Goal: Task Accomplishment & Management: Manage account settings

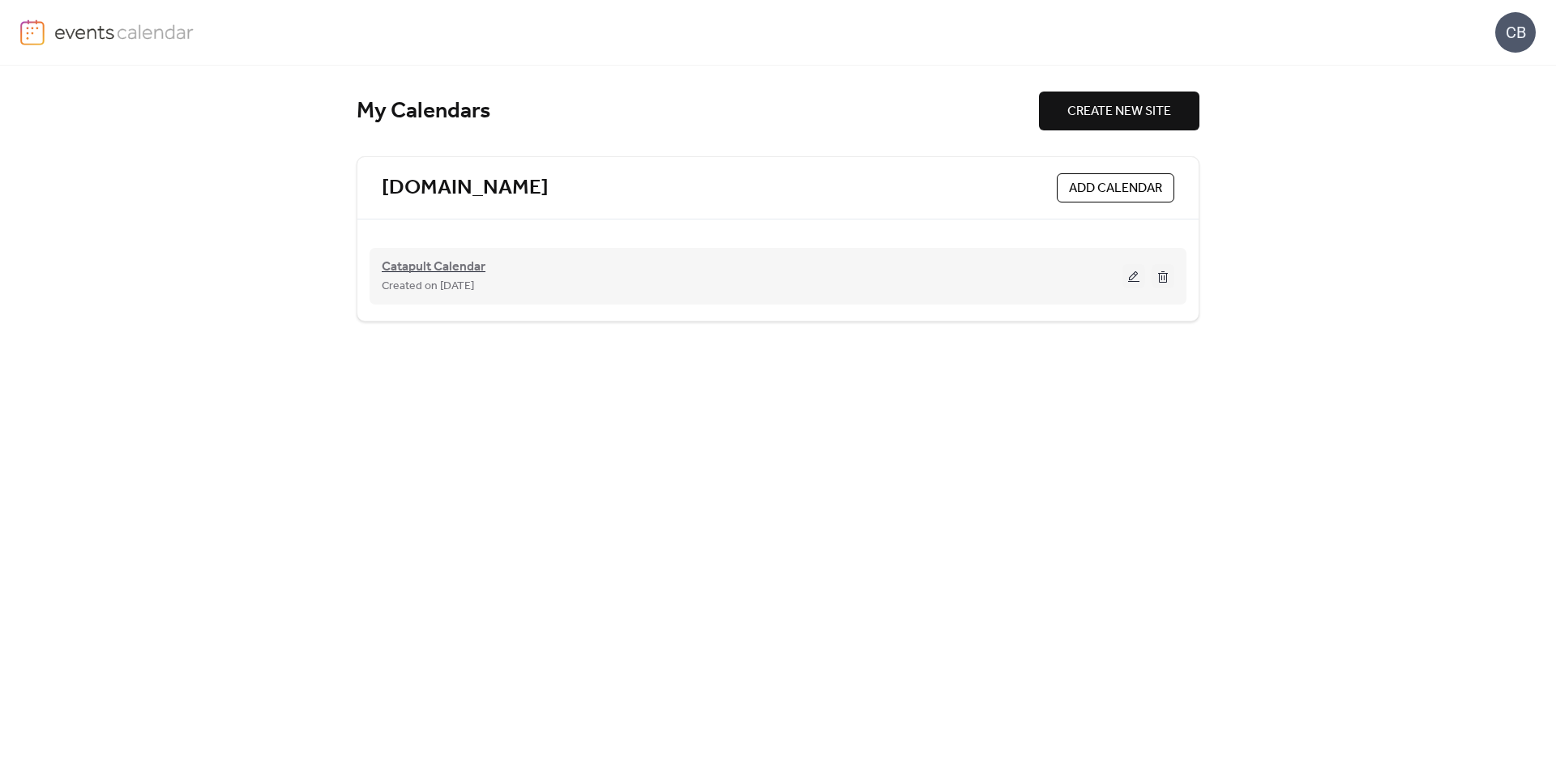
click at [460, 258] on span "Catapult Calendar" at bounding box center [433, 268] width 104 height 19
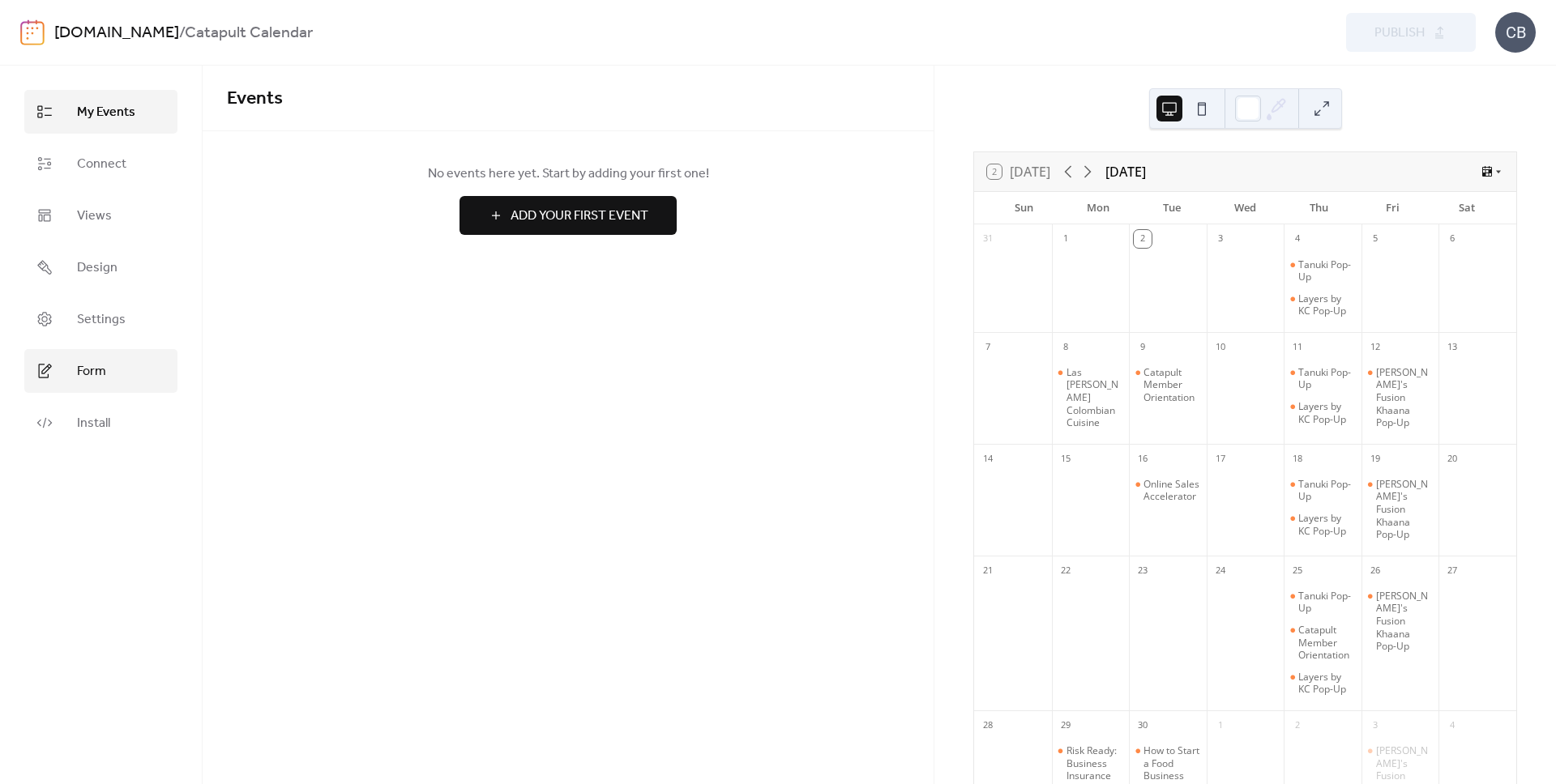
click at [92, 363] on span "Form" at bounding box center [92, 372] width 29 height 19
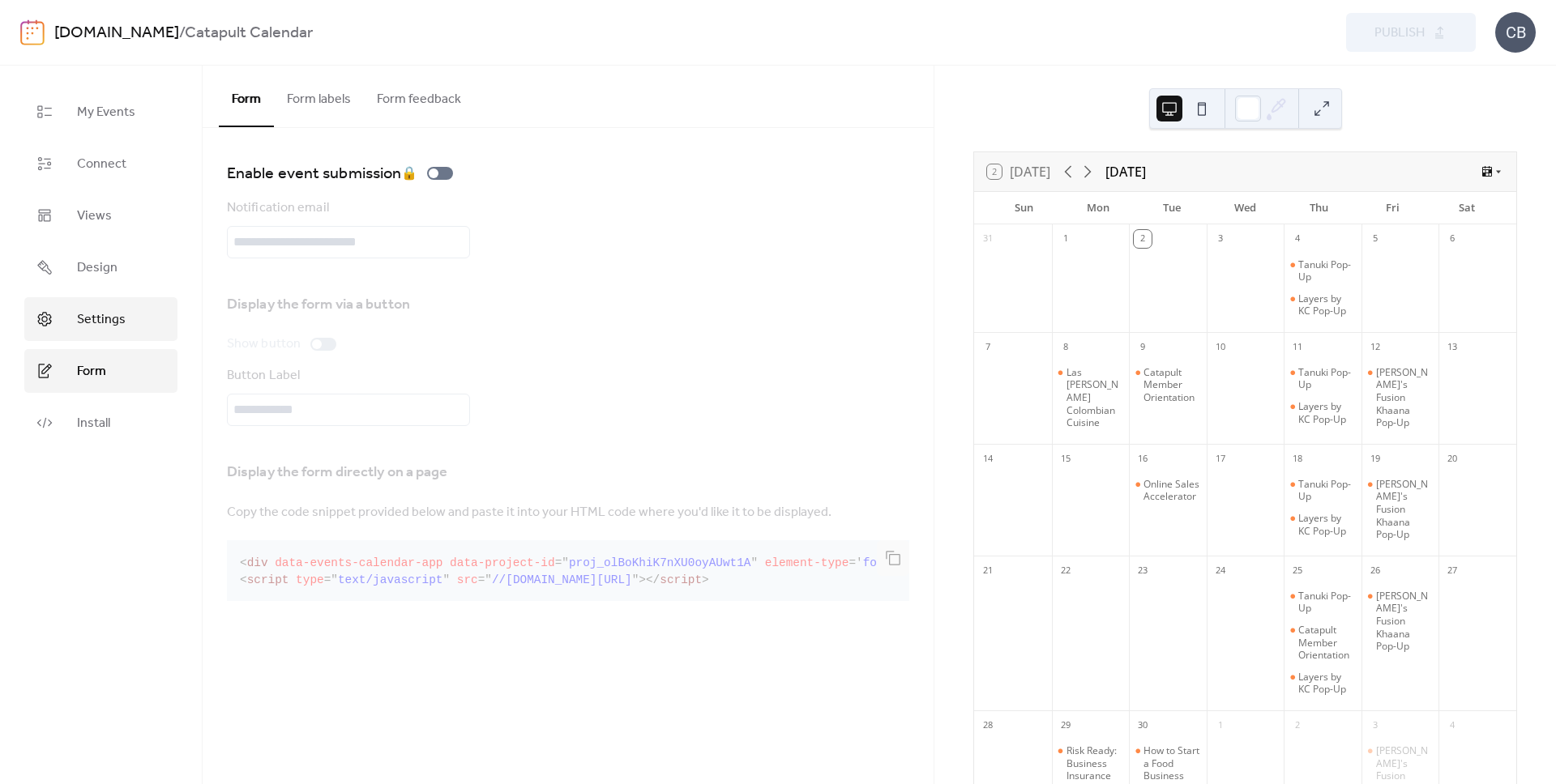
click at [132, 326] on link "Settings" at bounding box center [101, 319] width 153 height 44
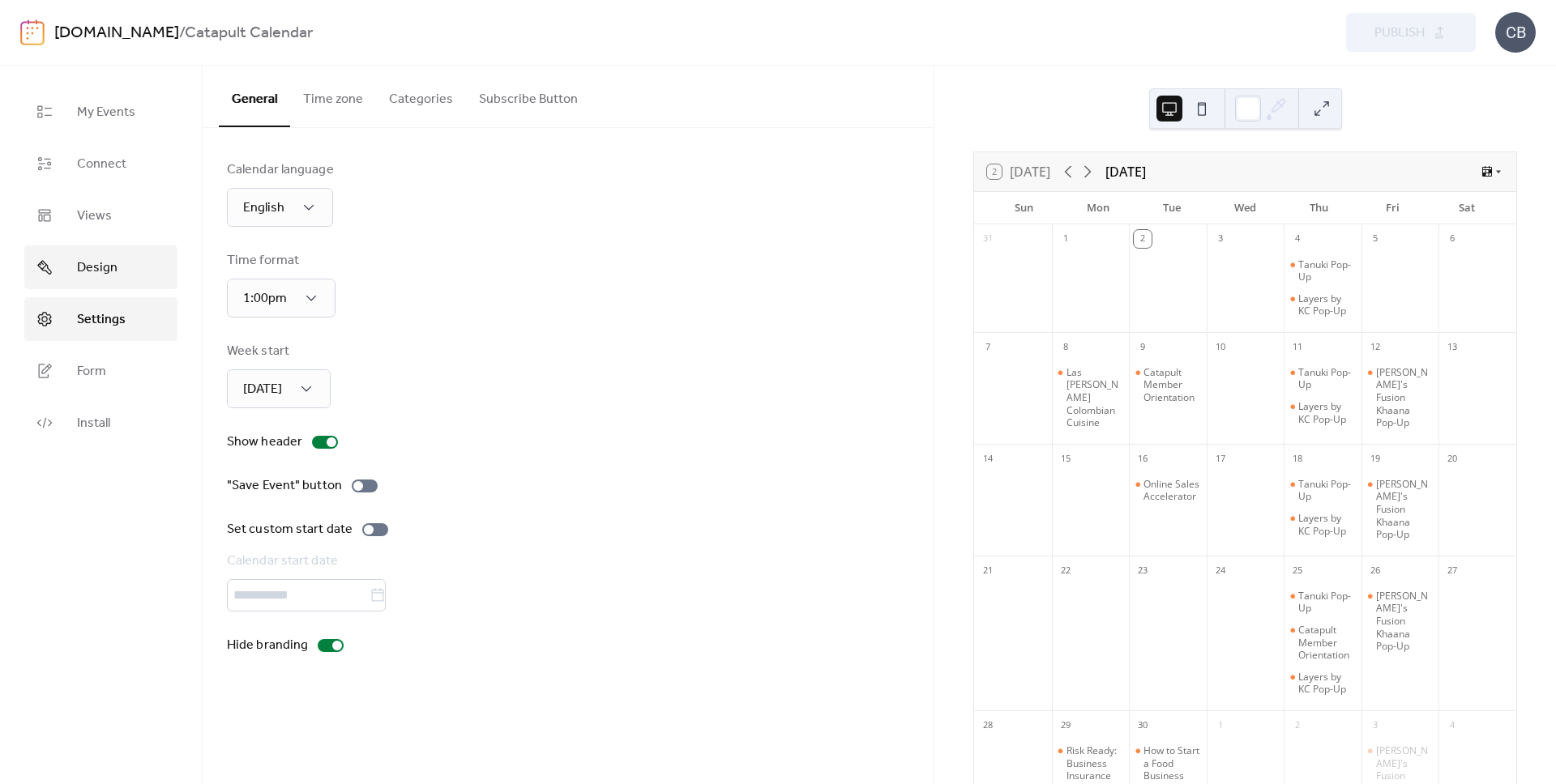
click at [134, 285] on link "Design" at bounding box center [101, 268] width 153 height 44
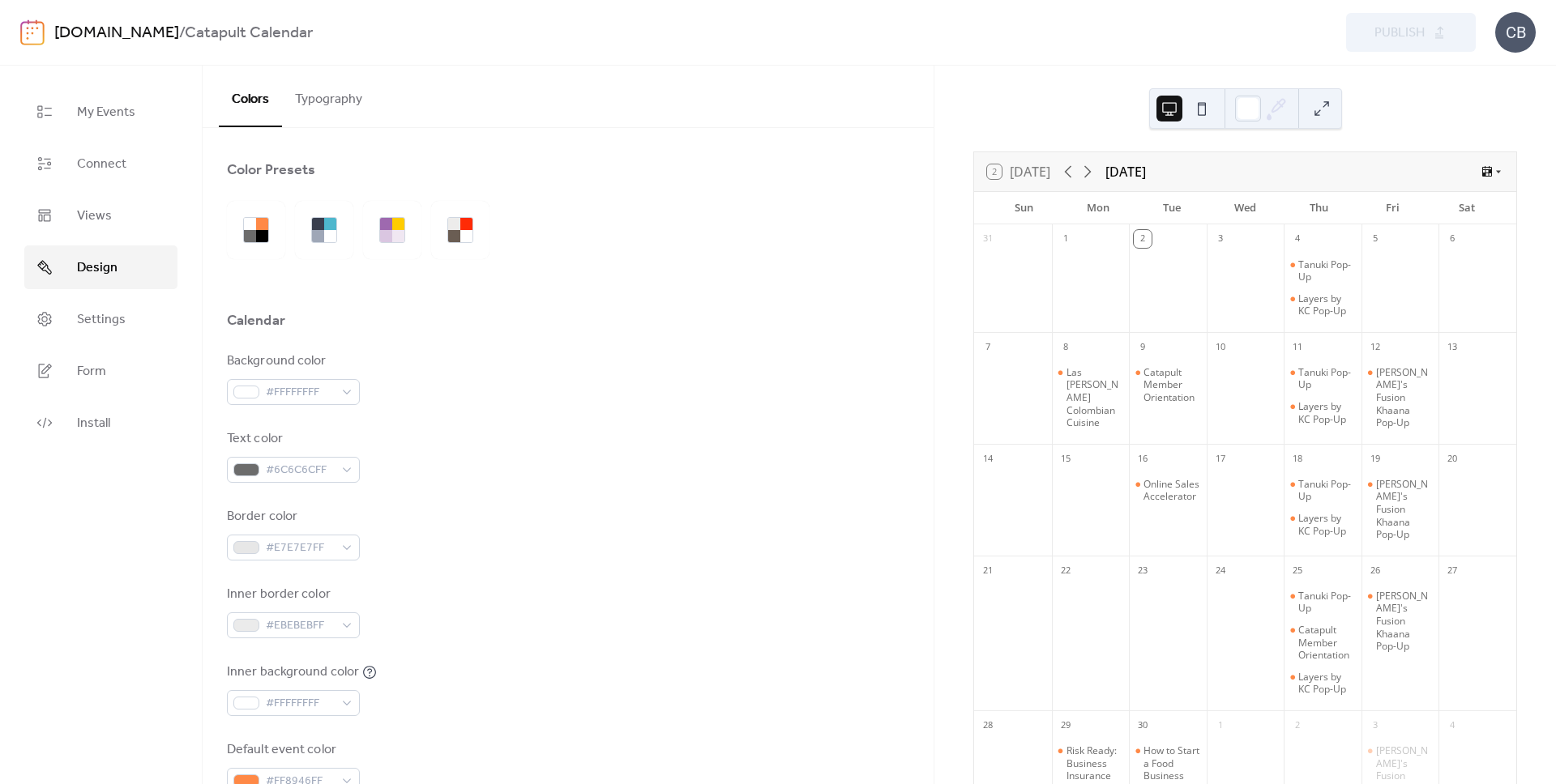
click at [319, 84] on button "Typography" at bounding box center [329, 96] width 93 height 60
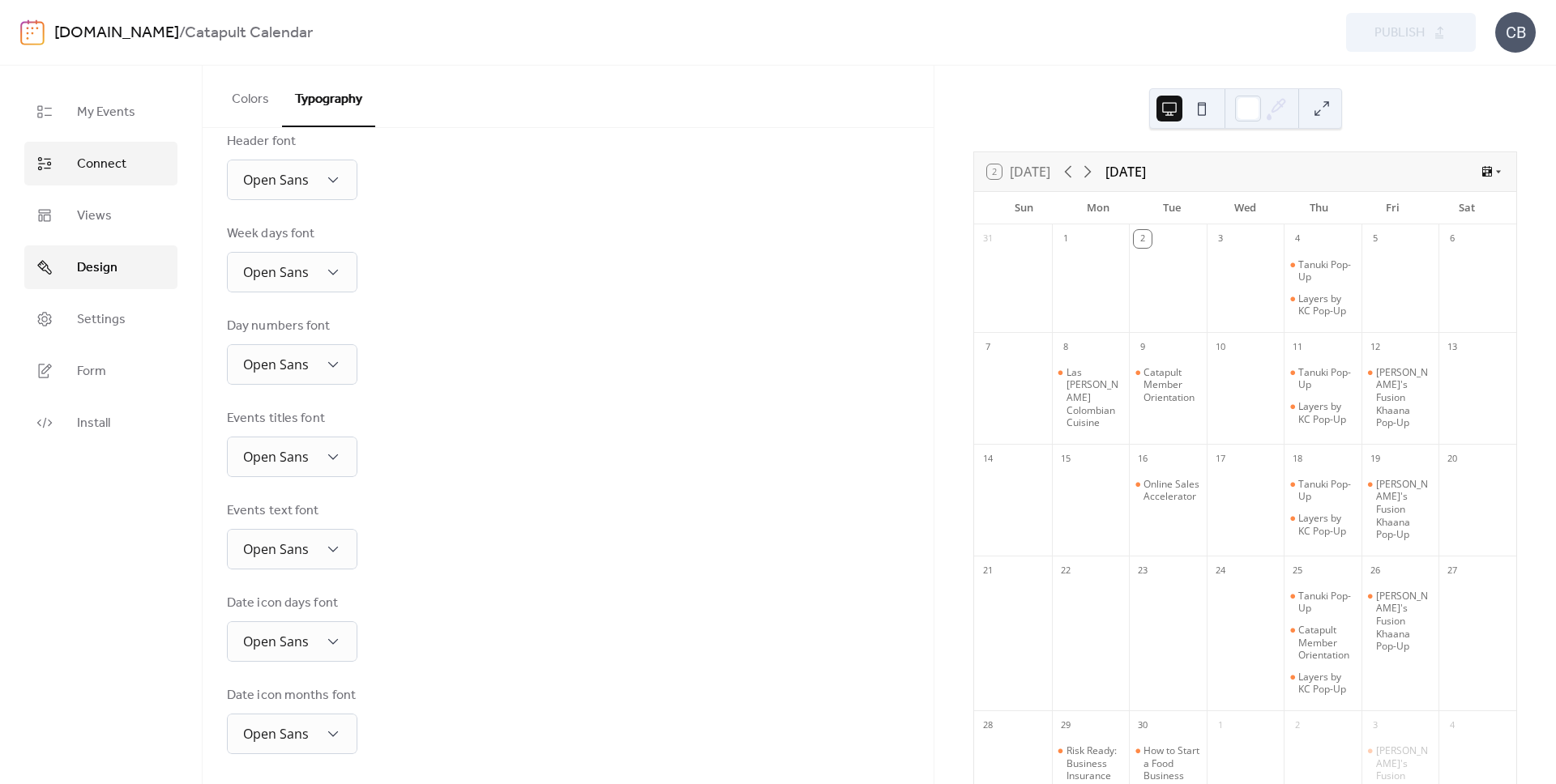
scroll to position [180, 0]
click at [110, 172] on span "Connect" at bounding box center [101, 165] width 49 height 19
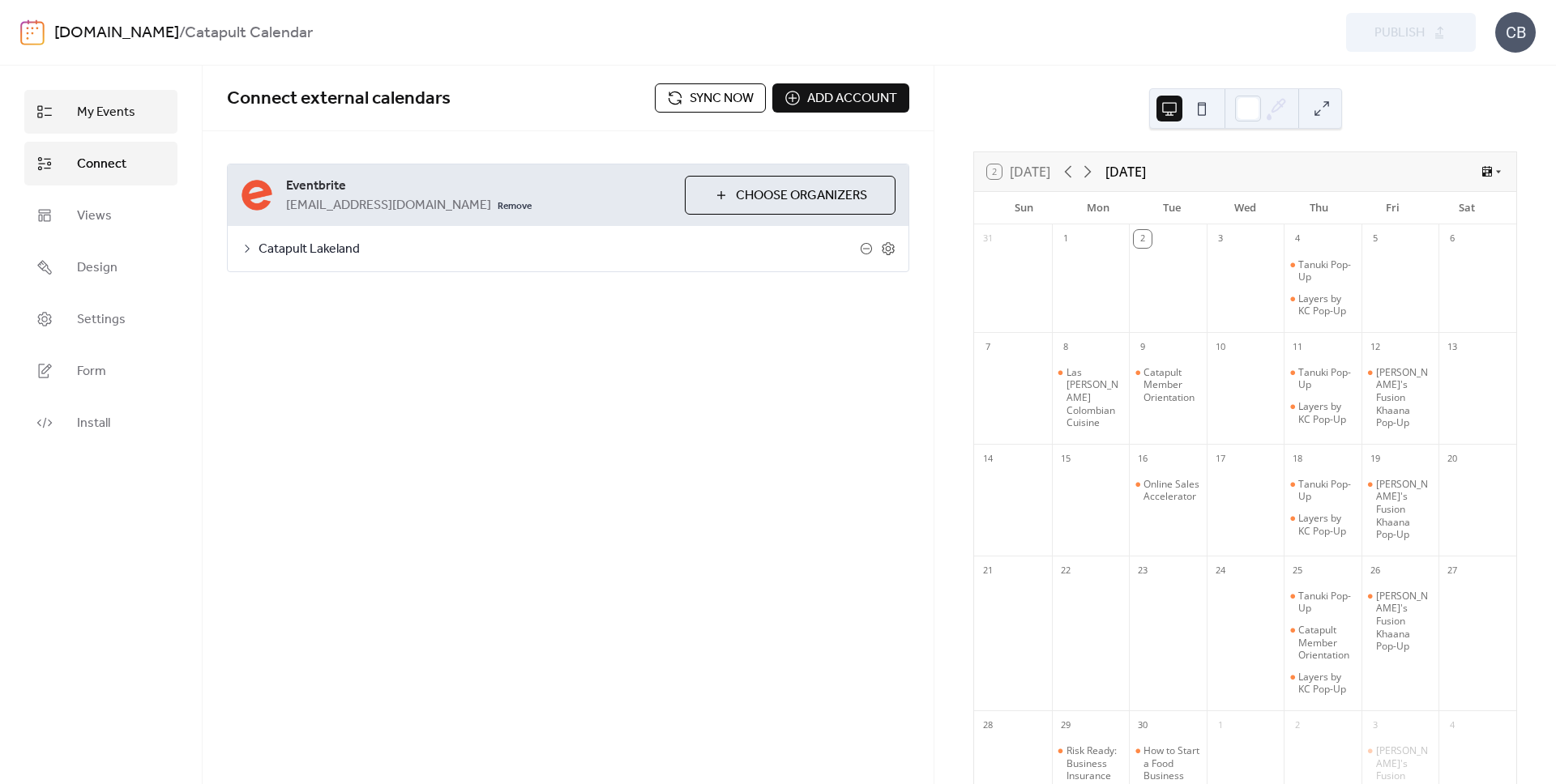
click at [109, 114] on span "My Events" at bounding box center [106, 113] width 58 height 19
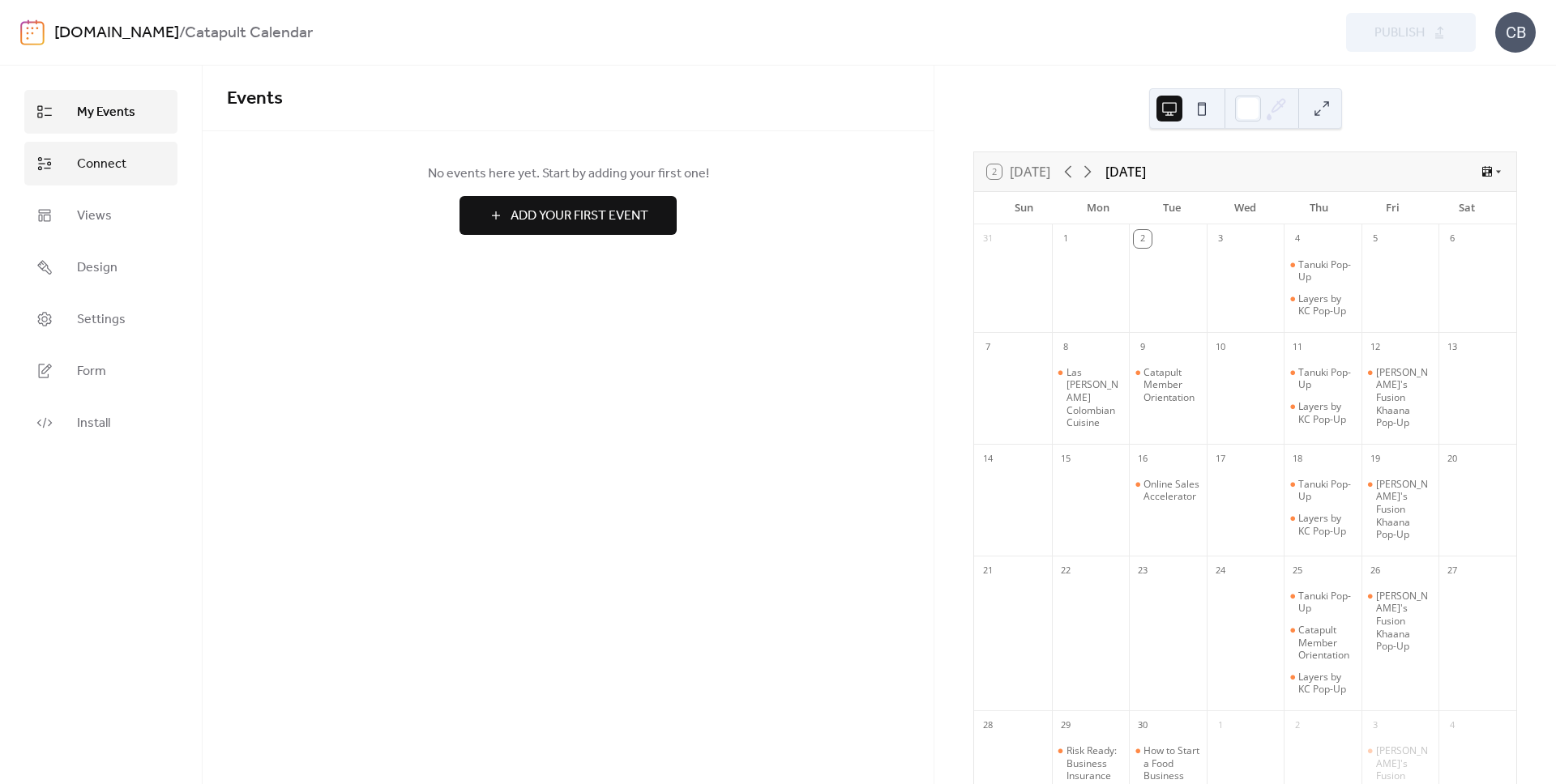
click at [115, 150] on link "Connect" at bounding box center [101, 164] width 153 height 44
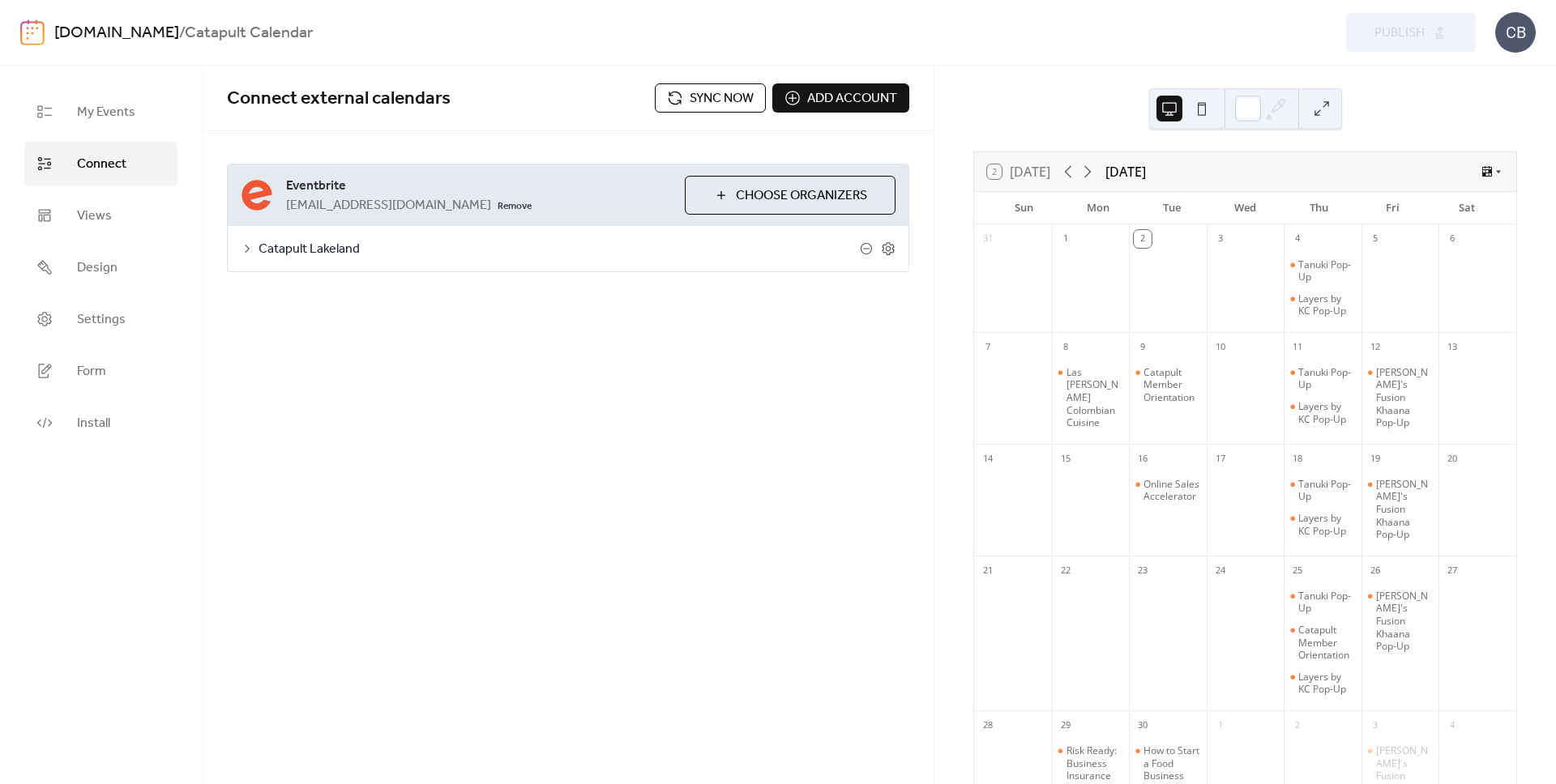
click at [316, 240] on span "Catapult Lakeland" at bounding box center [559, 250] width 601 height 19
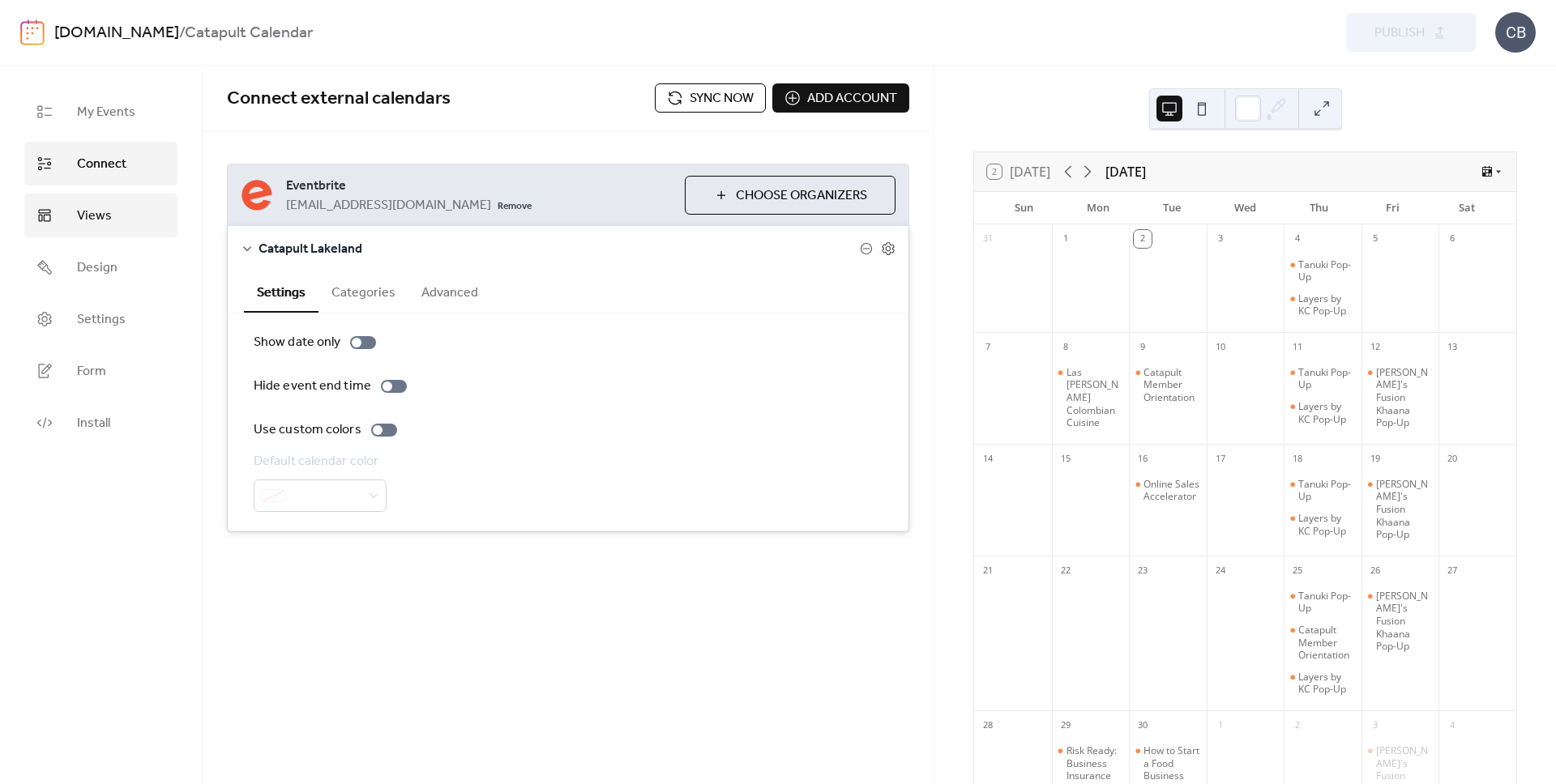
click at [79, 225] on span "Views" at bounding box center [94, 216] width 35 height 19
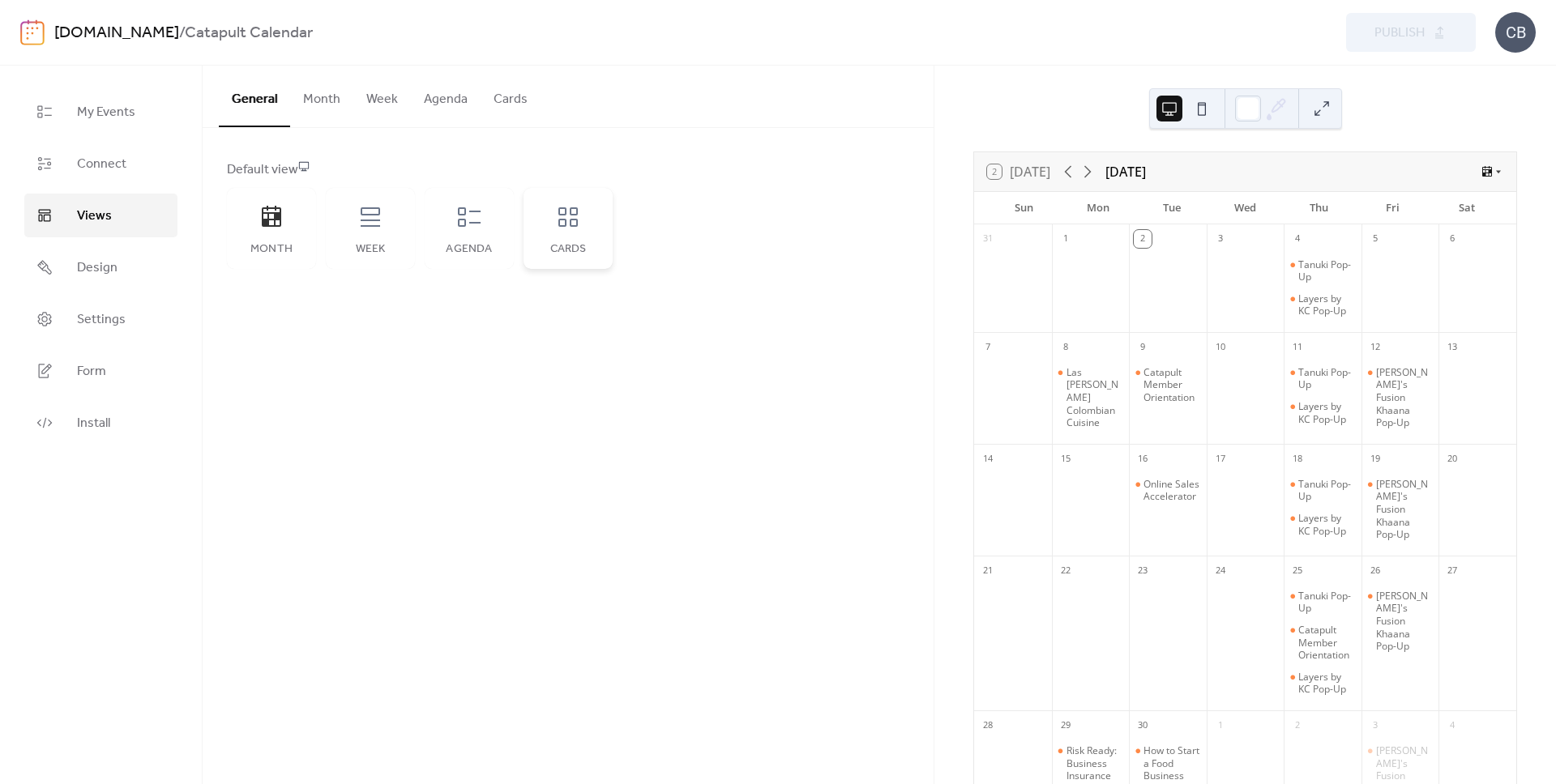
click at [551, 230] on div "Cards" at bounding box center [568, 229] width 89 height 81
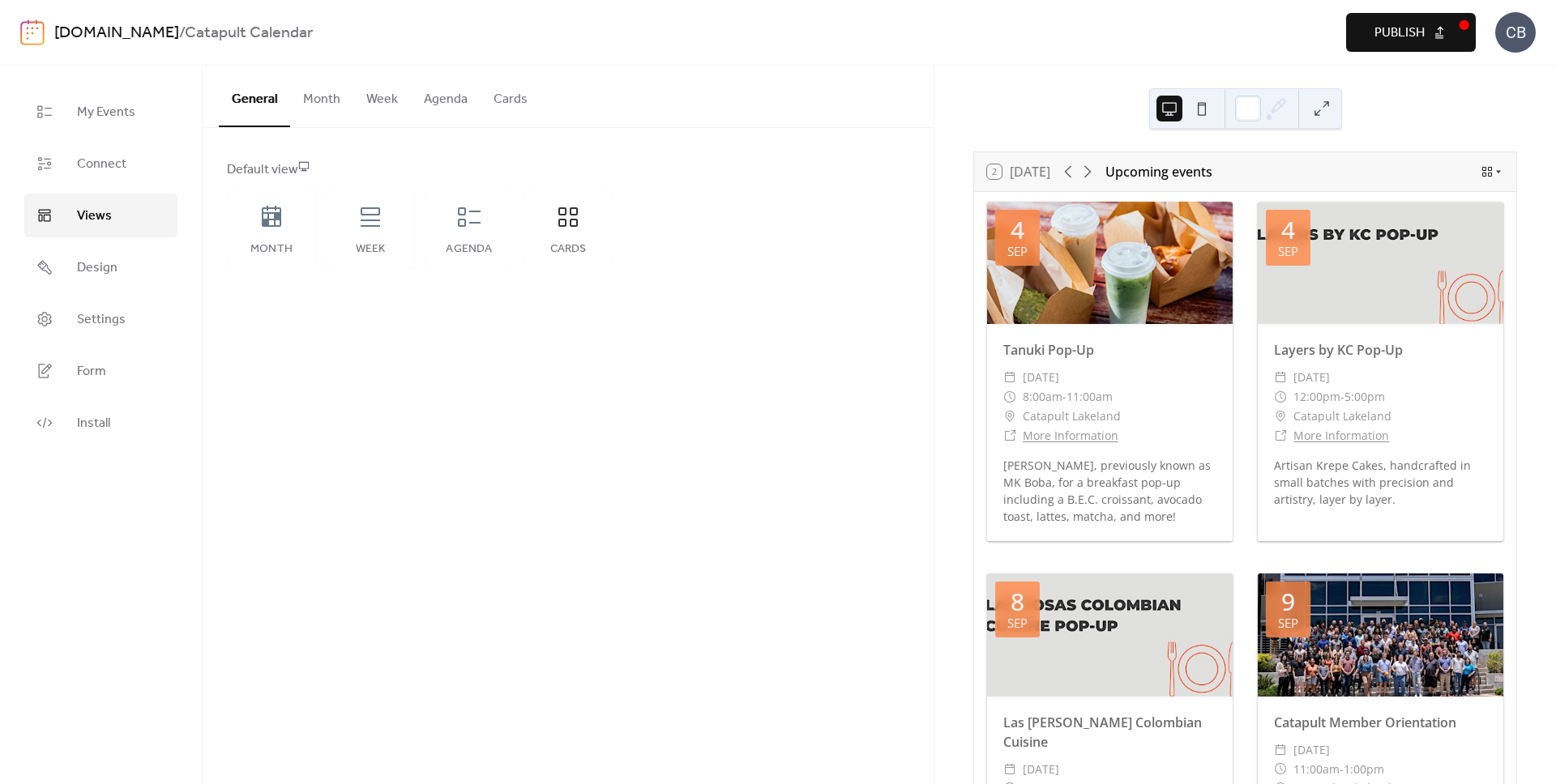
click at [1404, 43] on span "Publish" at bounding box center [1399, 33] width 50 height 19
click at [122, 265] on link "Design" at bounding box center [101, 268] width 153 height 44
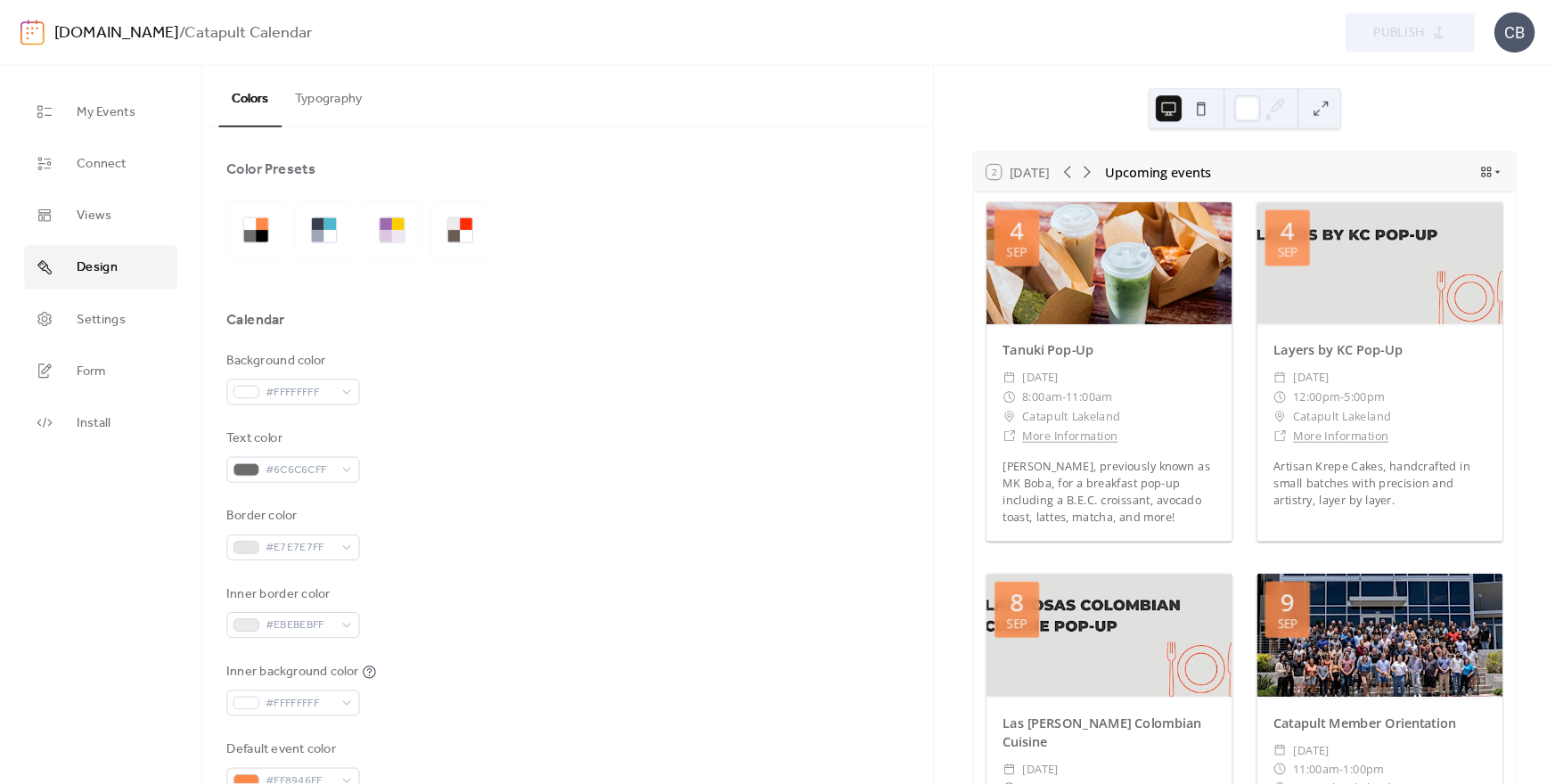
scroll to position [29, 0]
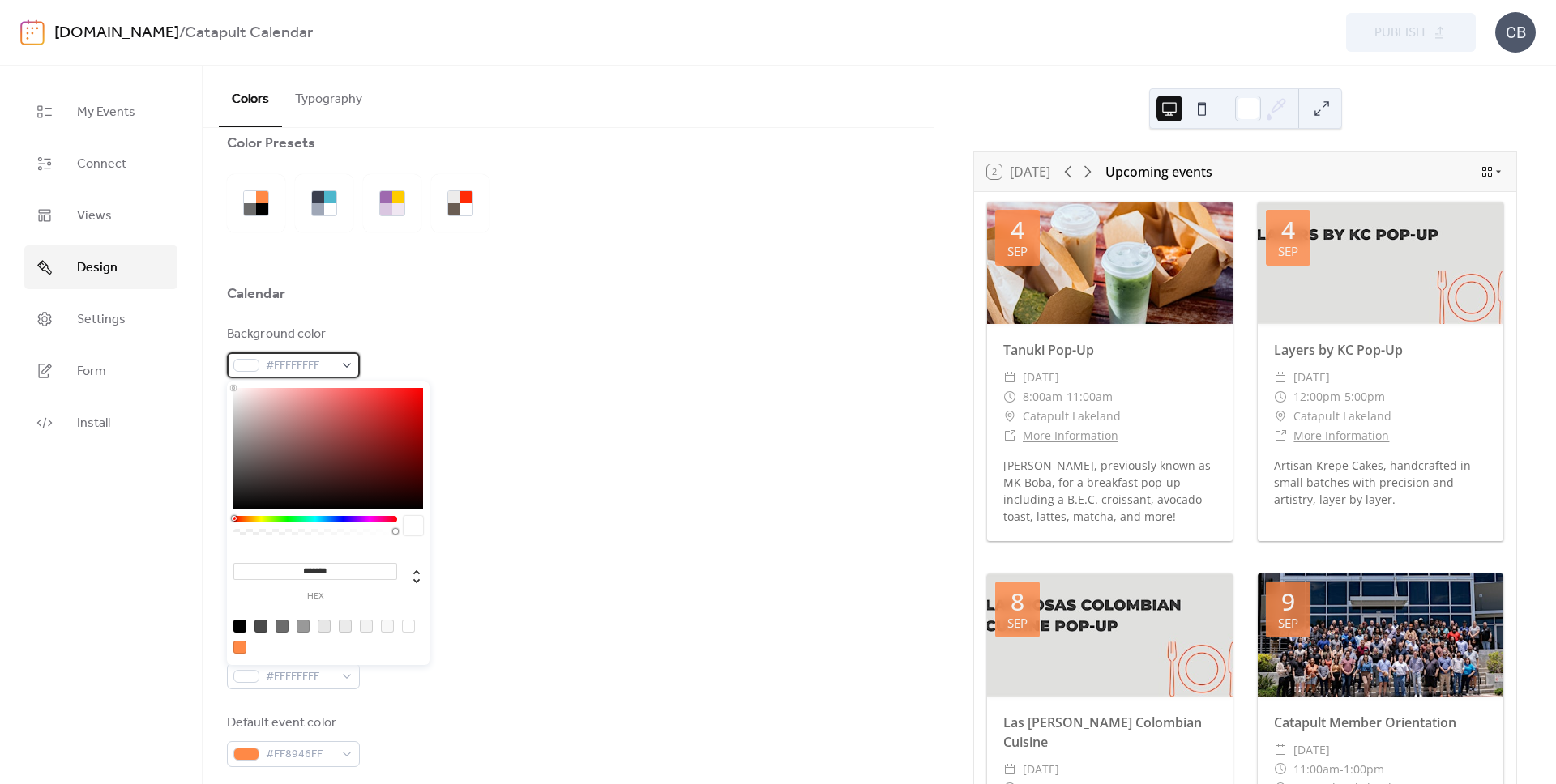
click at [239, 369] on div at bounding box center [247, 366] width 26 height 13
type input "***"
drag, startPoint x: 393, startPoint y: 531, endPoint x: 180, endPoint y: 533, distance: 213.0
click at [180, 533] on body "[DOMAIN_NAME] / Catapult Calendar Preview Publish CB My Events Connect Views De…" at bounding box center [778, 392] width 1556 height 784
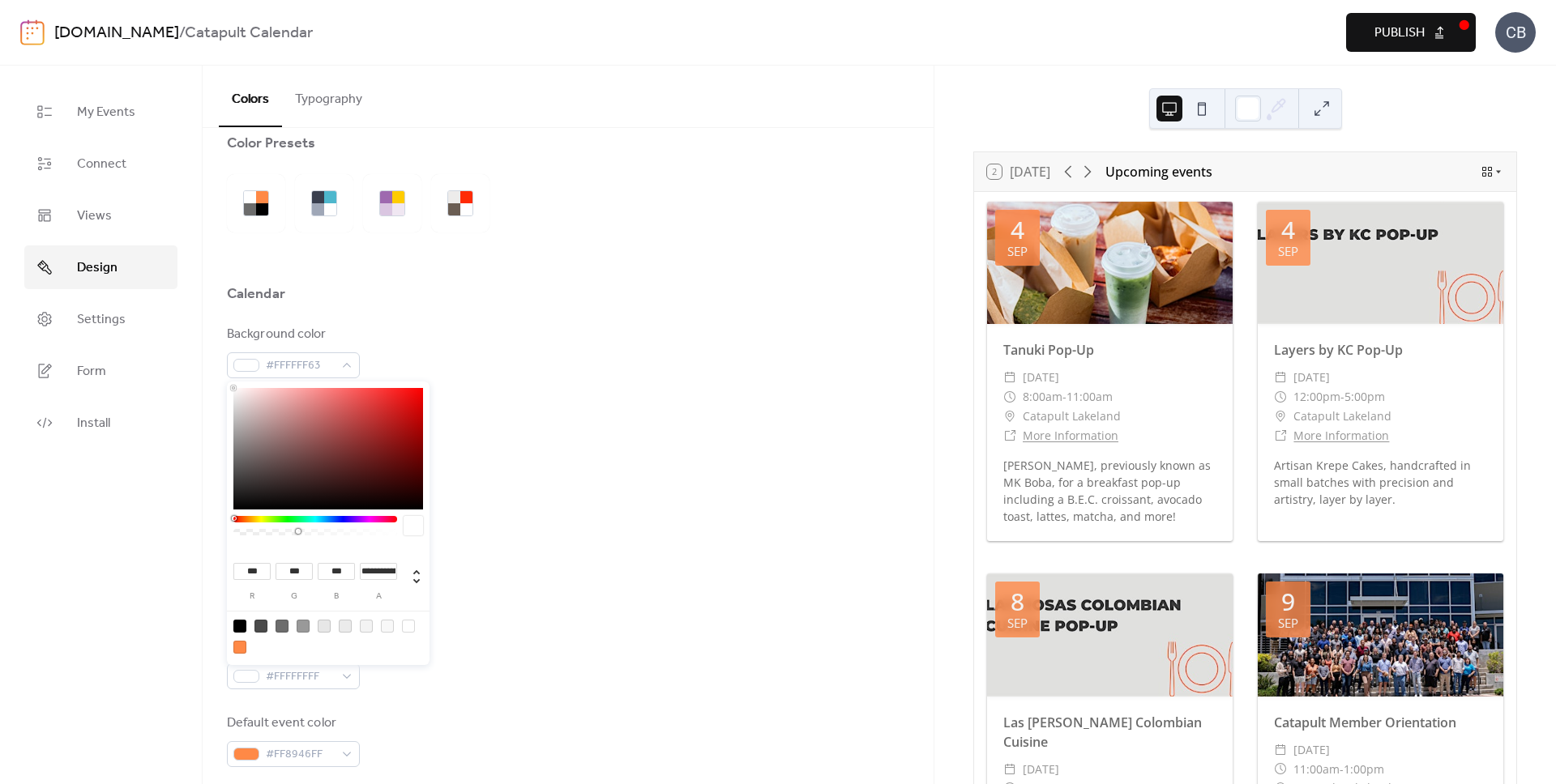
type input "*"
drag, startPoint x: 237, startPoint y: 533, endPoint x: 509, endPoint y: 525, distance: 272.1
click at [499, 526] on body "[DOMAIN_NAME] / Catapult Calendar Preview Publish CB My Events Connect Views De…" at bounding box center [778, 392] width 1556 height 784
click at [300, 369] on span "#FFFFFFFF" at bounding box center [300, 366] width 68 height 19
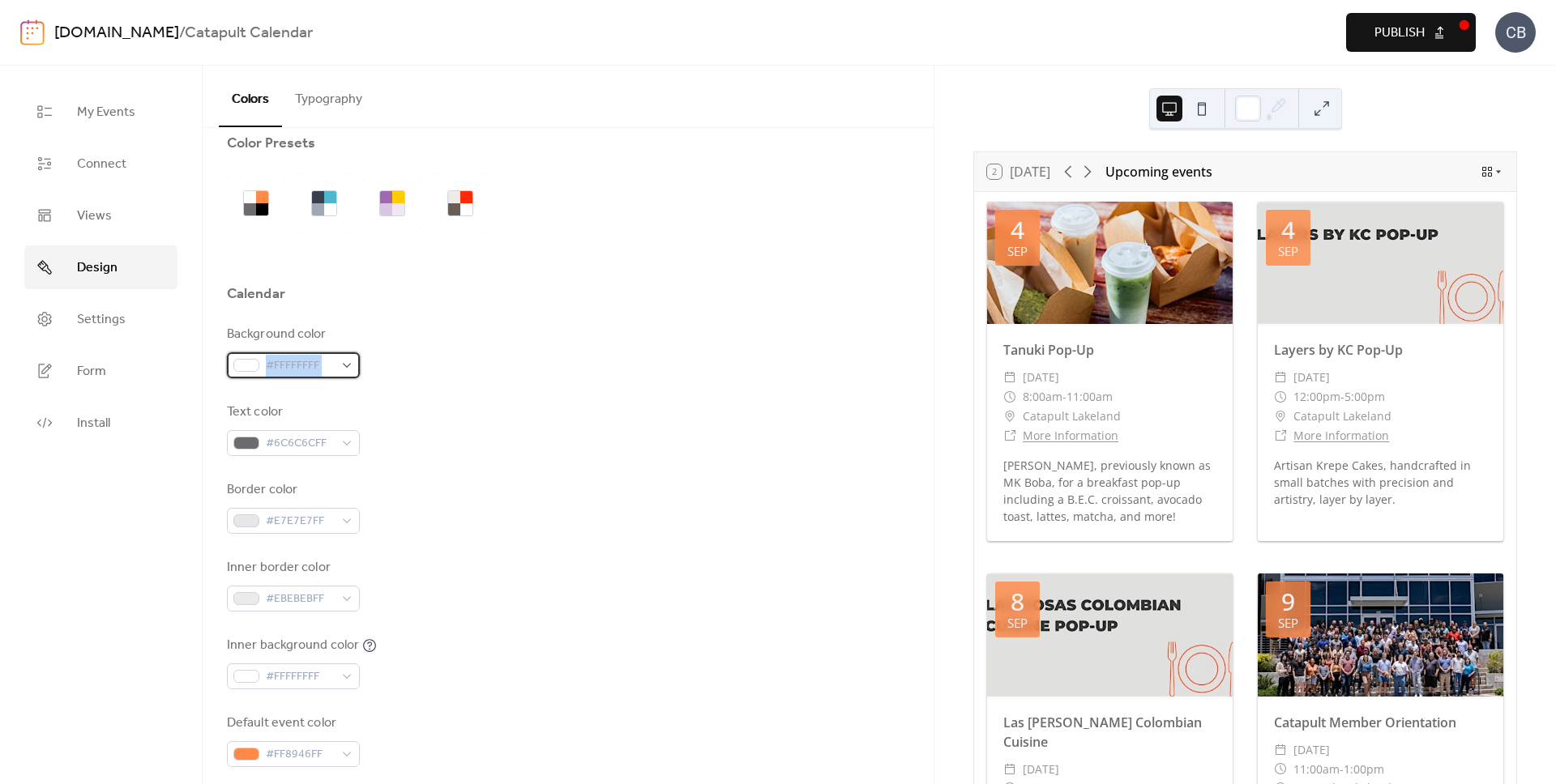
click at [300, 369] on span "#FFFFFFFF" at bounding box center [300, 366] width 68 height 19
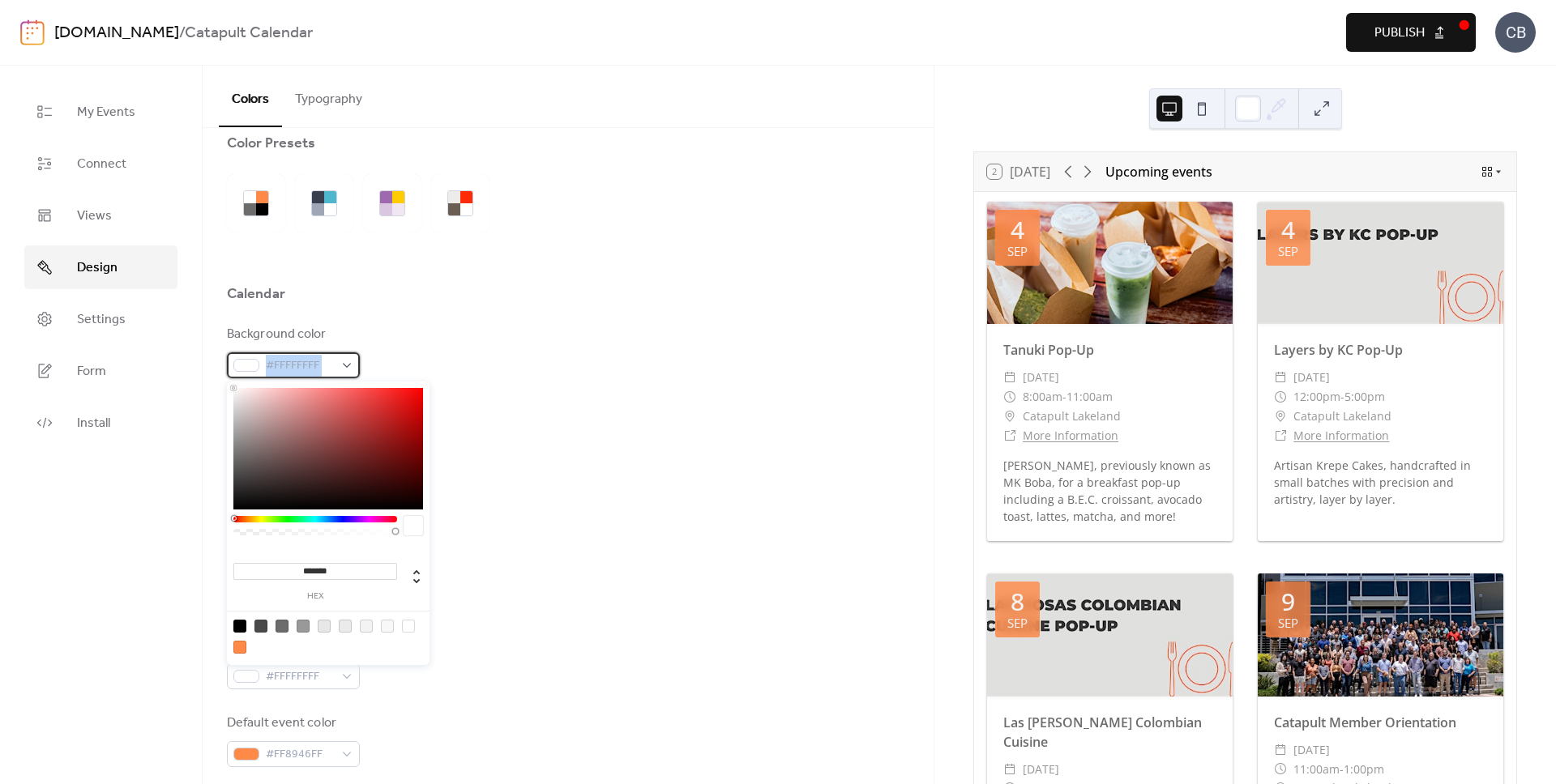
click at [299, 363] on span "#FFFFFFFF" at bounding box center [300, 366] width 68 height 19
click at [307, 620] on div at bounding box center [303, 626] width 13 height 13
type input "*******"
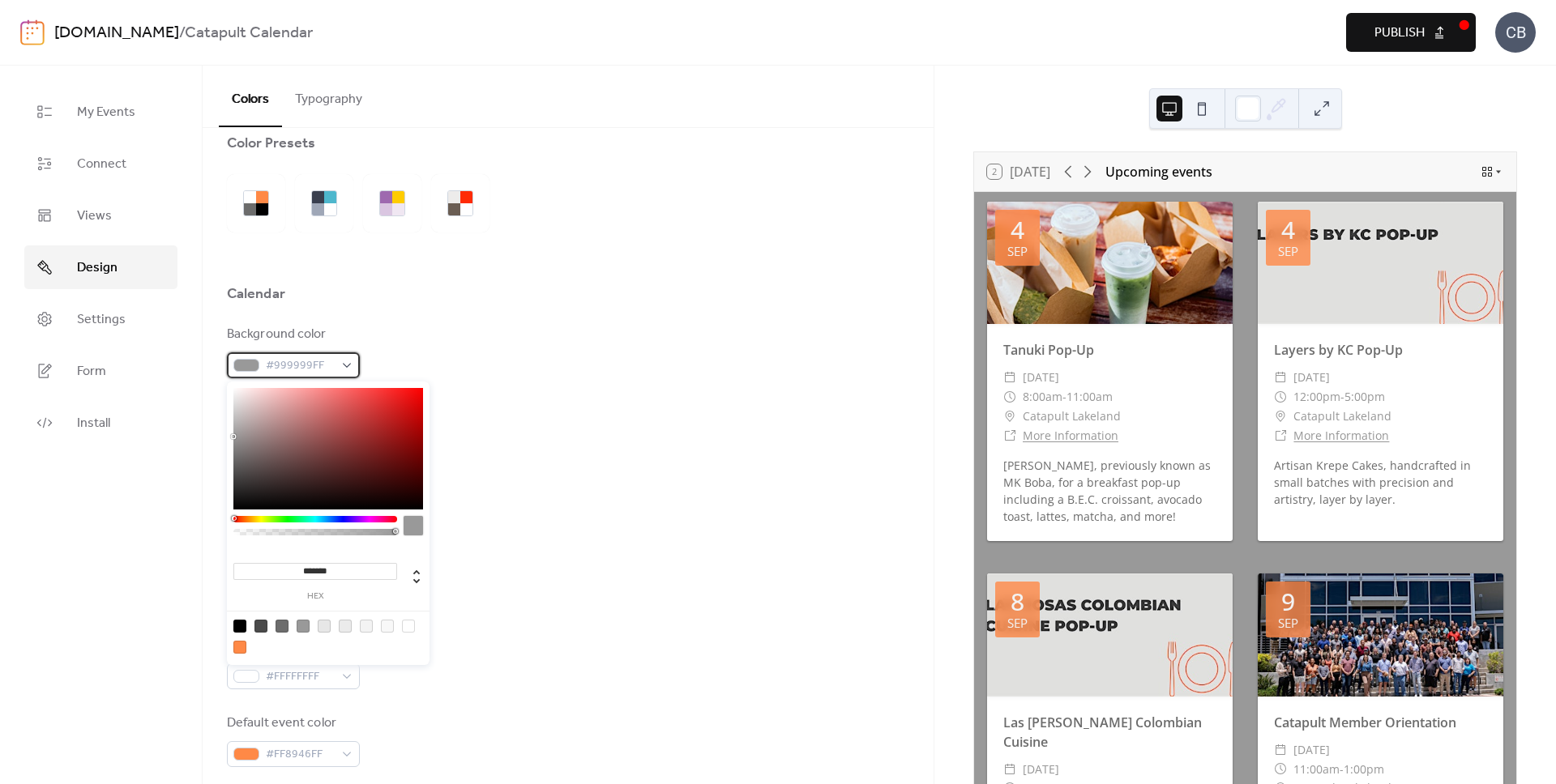
drag, startPoint x: 259, startPoint y: 369, endPoint x: 272, endPoint y: 365, distance: 13.6
click at [259, 369] on div "#999999FF" at bounding box center [294, 366] width 133 height 26
click at [289, 365] on span "#999999FF" at bounding box center [300, 366] width 68 height 19
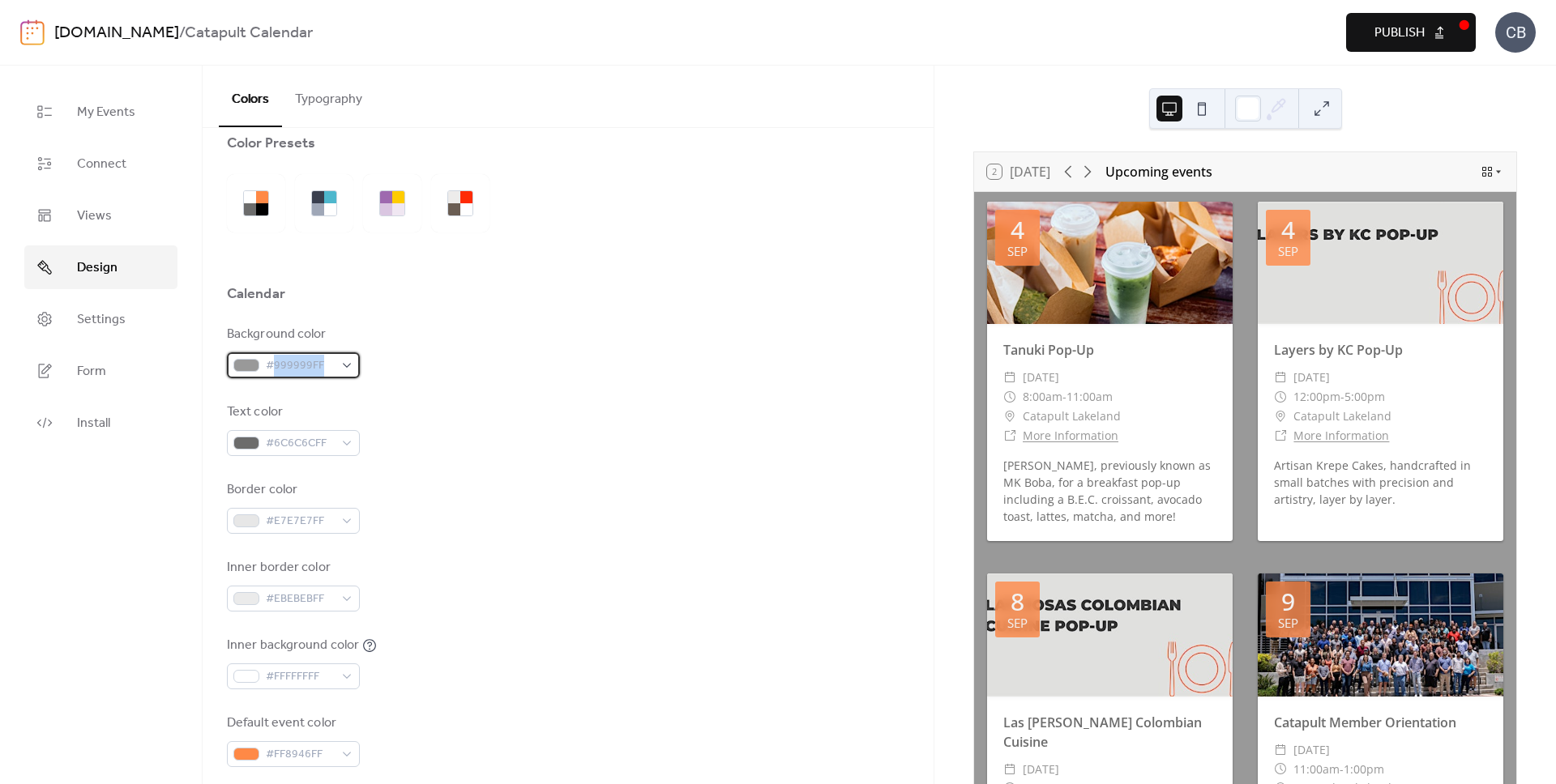
click at [289, 365] on span "#999999FF" at bounding box center [300, 366] width 68 height 19
click at [561, 353] on div "Background color #999999FF" at bounding box center [568, 352] width 682 height 54
click at [298, 349] on div "Background color #999999FF" at bounding box center [294, 352] width 133 height 54
click at [299, 360] on span "#999999FF" at bounding box center [300, 366] width 68 height 19
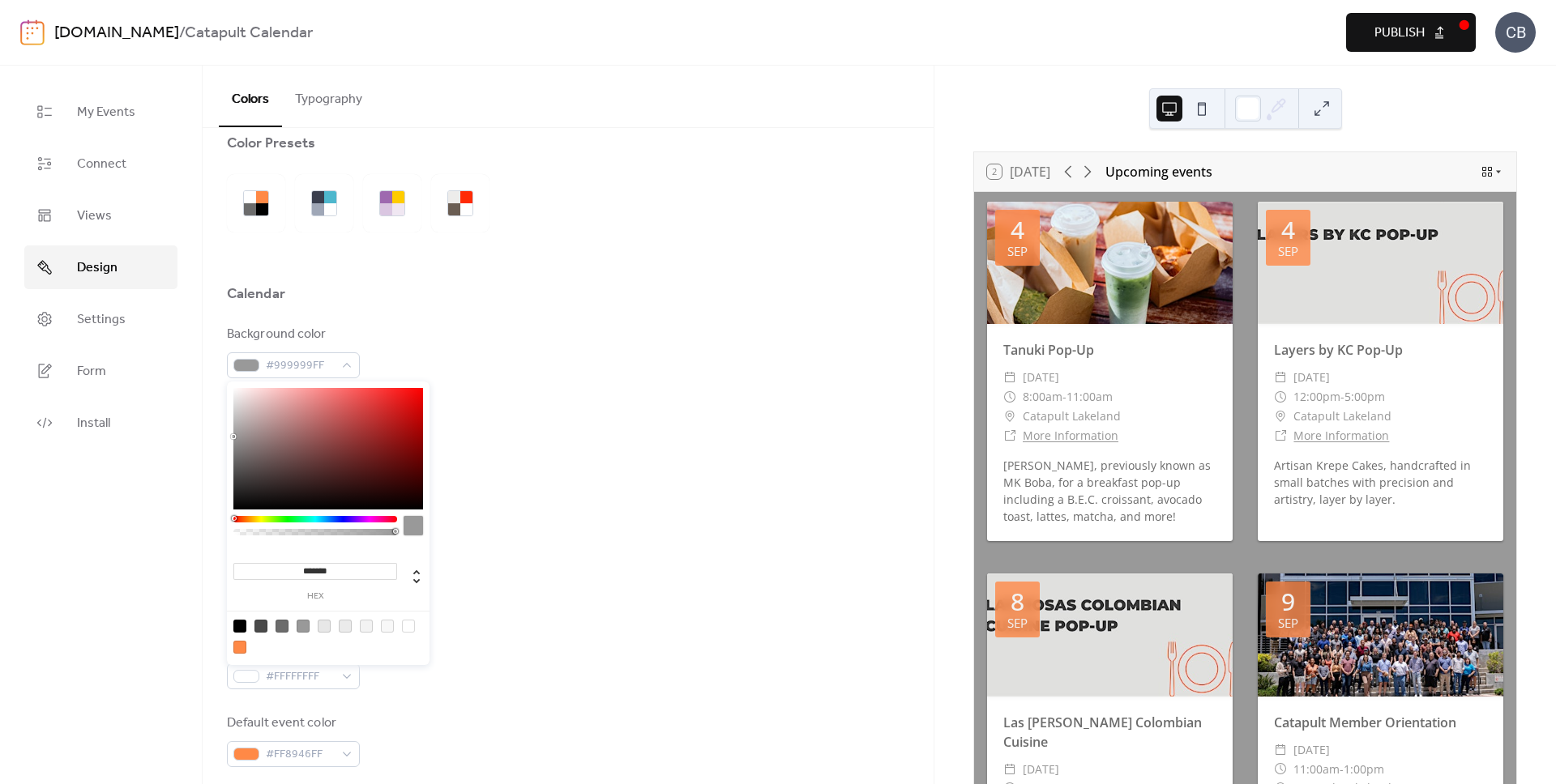
click at [410, 360] on div "Background color #999999FF" at bounding box center [568, 352] width 682 height 54
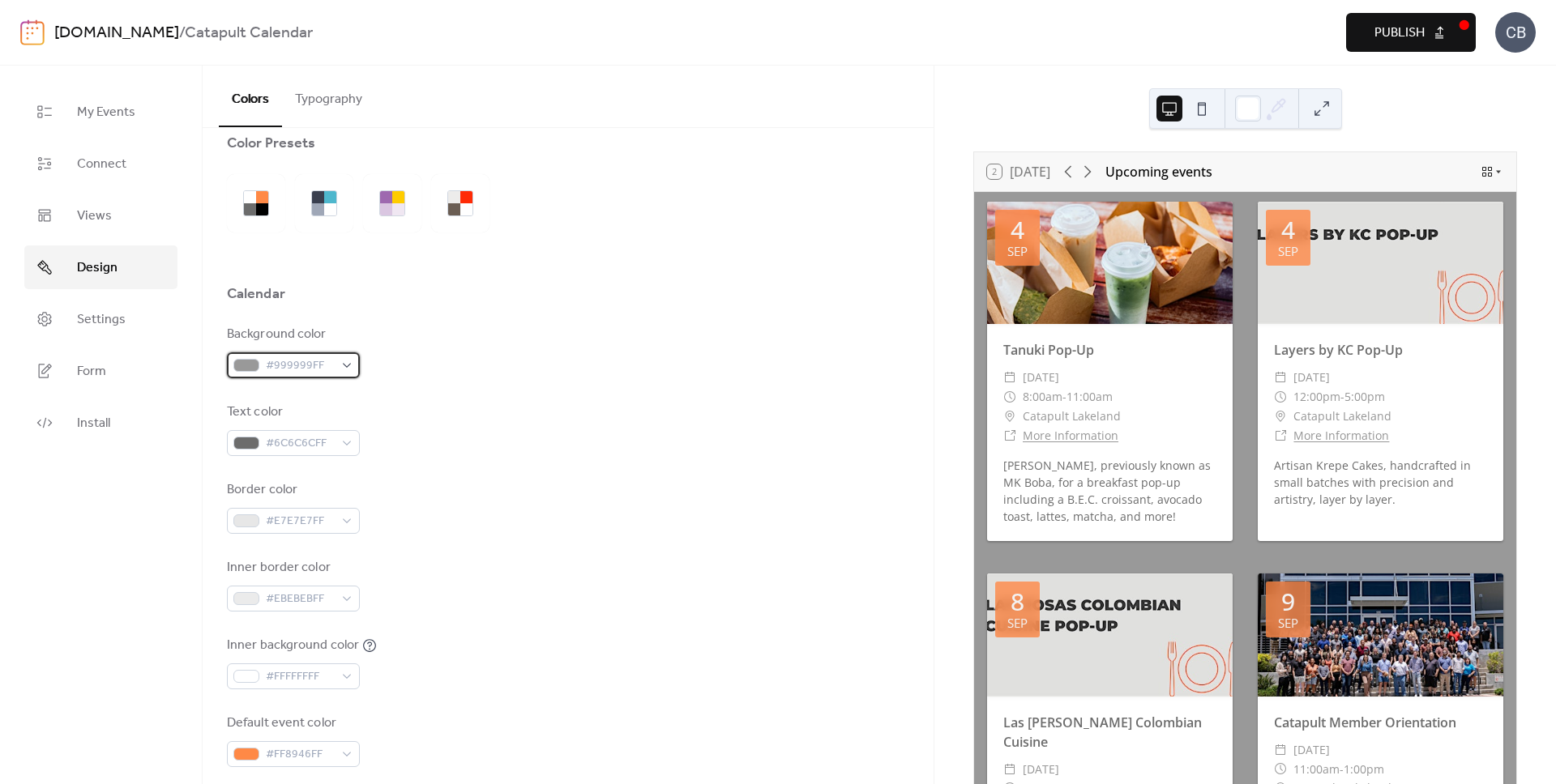
click at [358, 354] on div "#999999FF" at bounding box center [294, 366] width 133 height 26
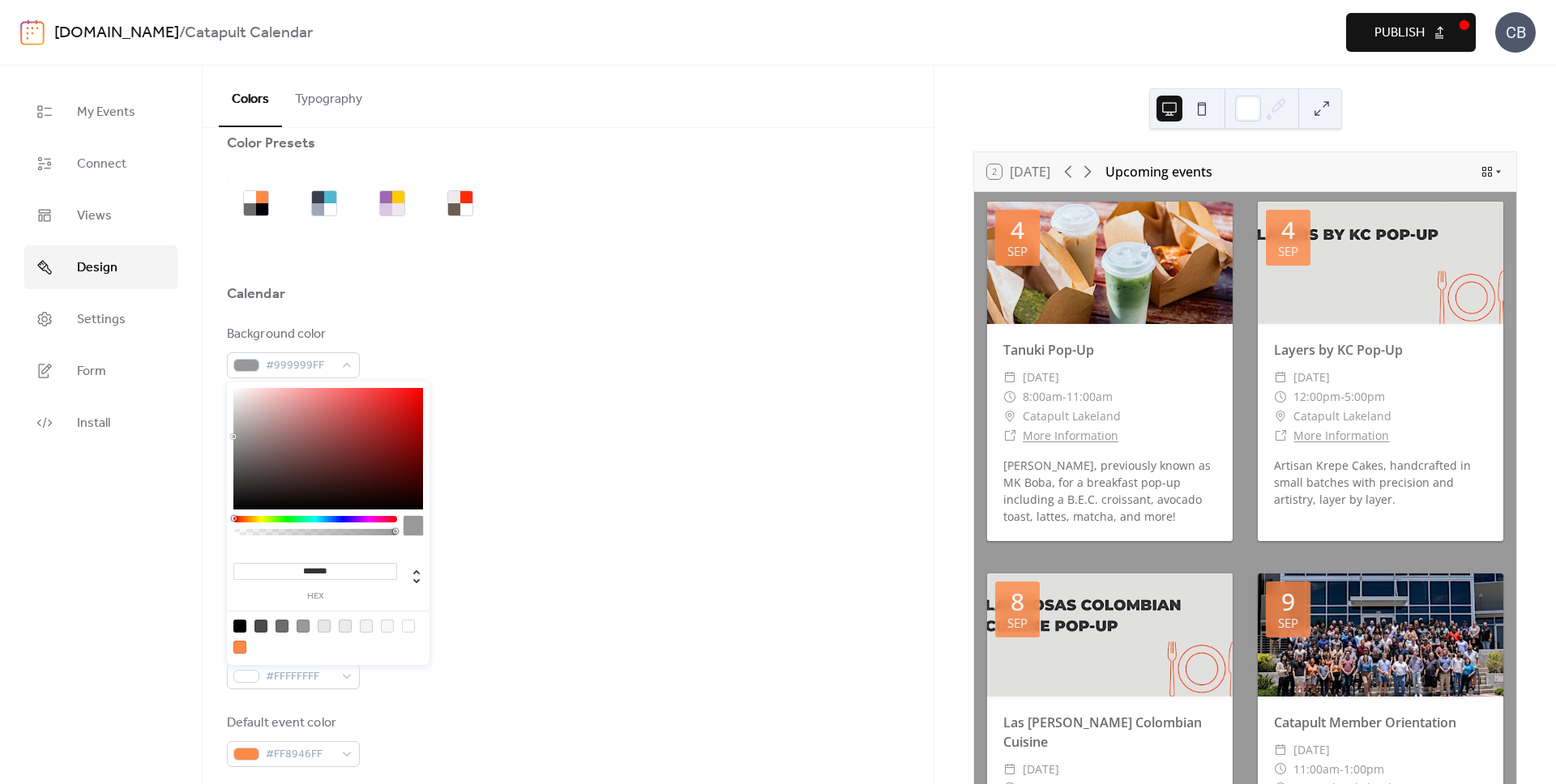
click at [326, 628] on div at bounding box center [325, 626] width 13 height 13
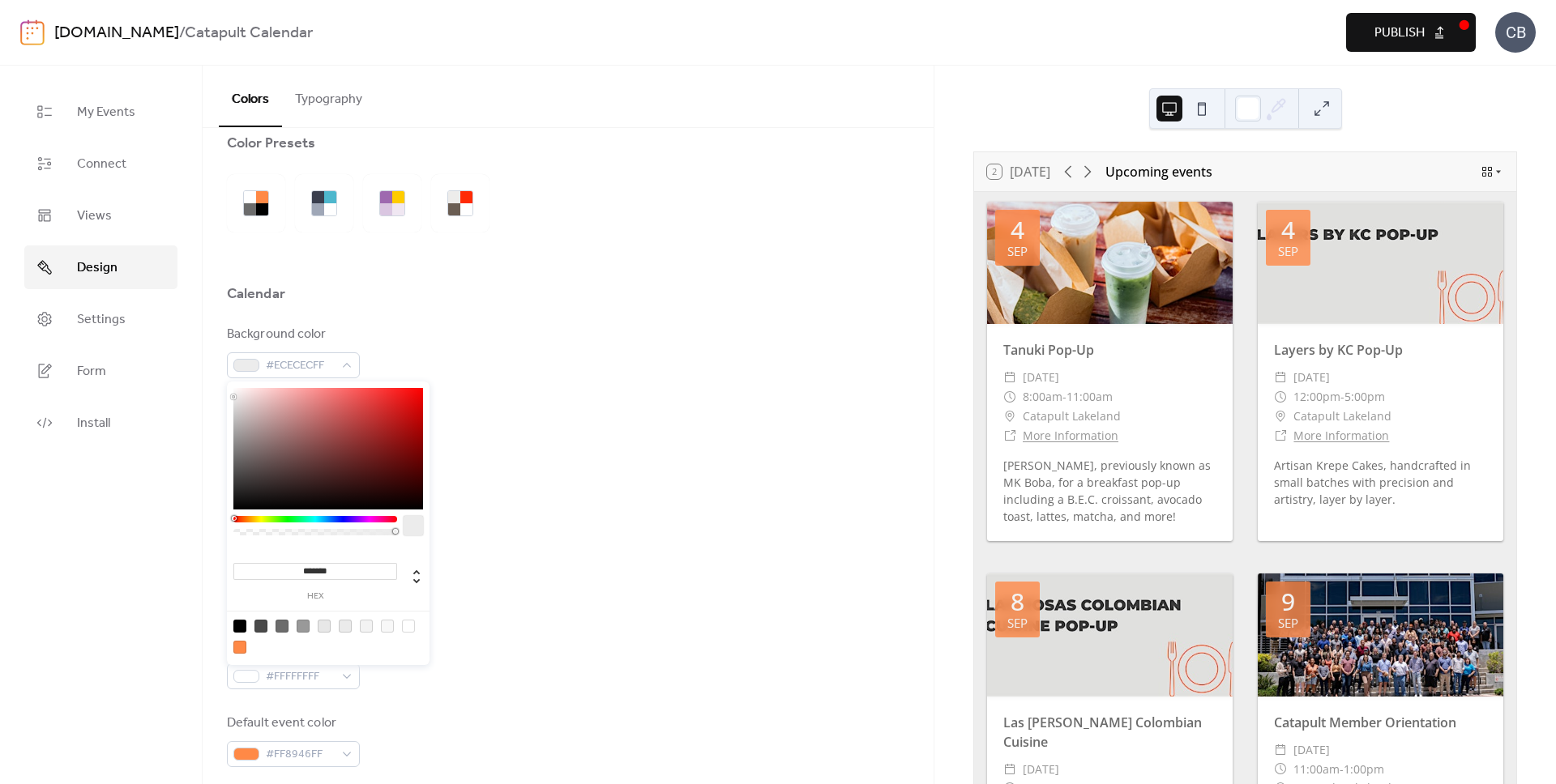
click at [232, 396] on div at bounding box center [234, 396] width 3 height 3
type input "*******"
click at [234, 396] on div at bounding box center [236, 397] width 3 height 3
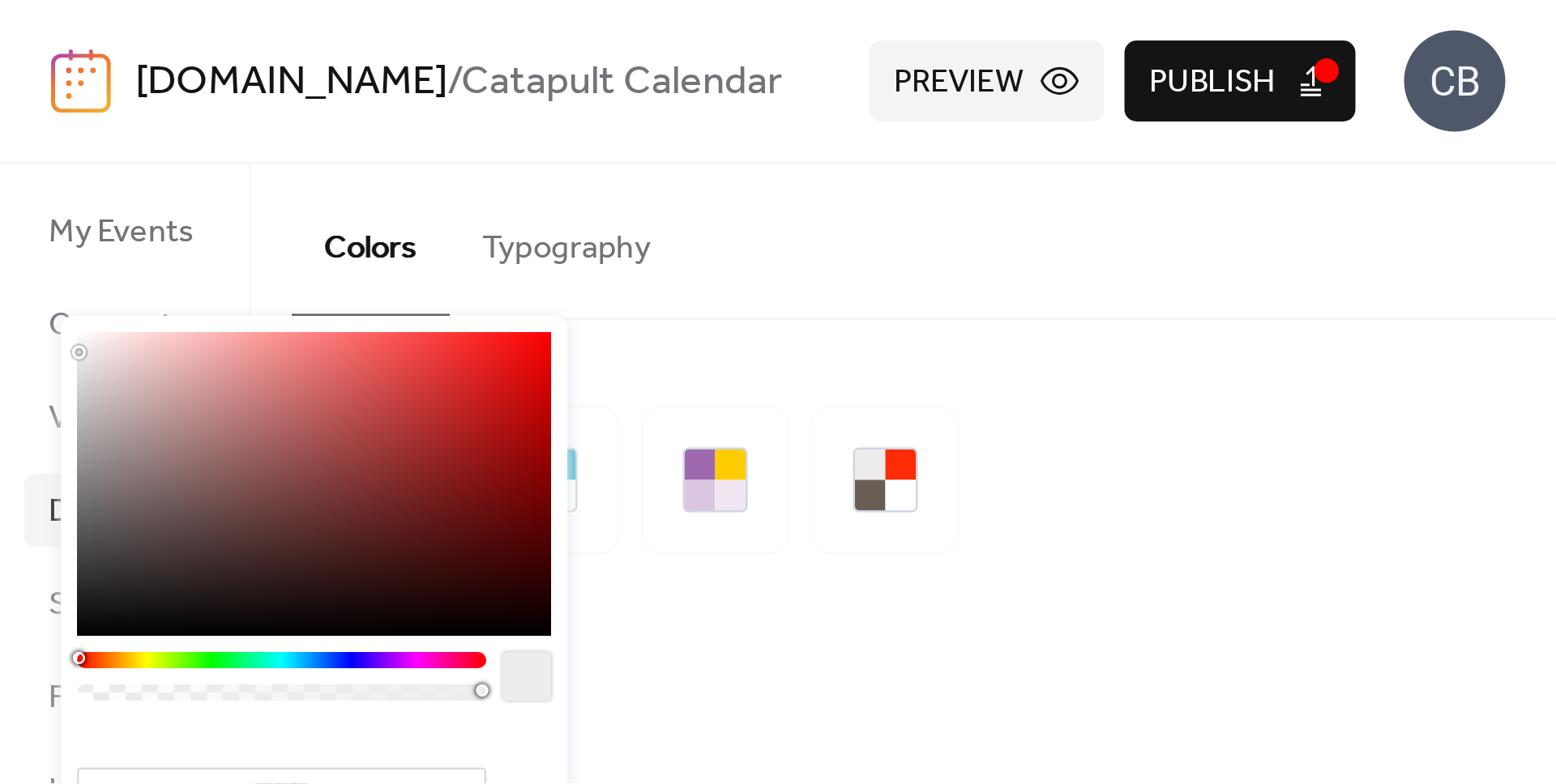
scroll to position [26, 0]
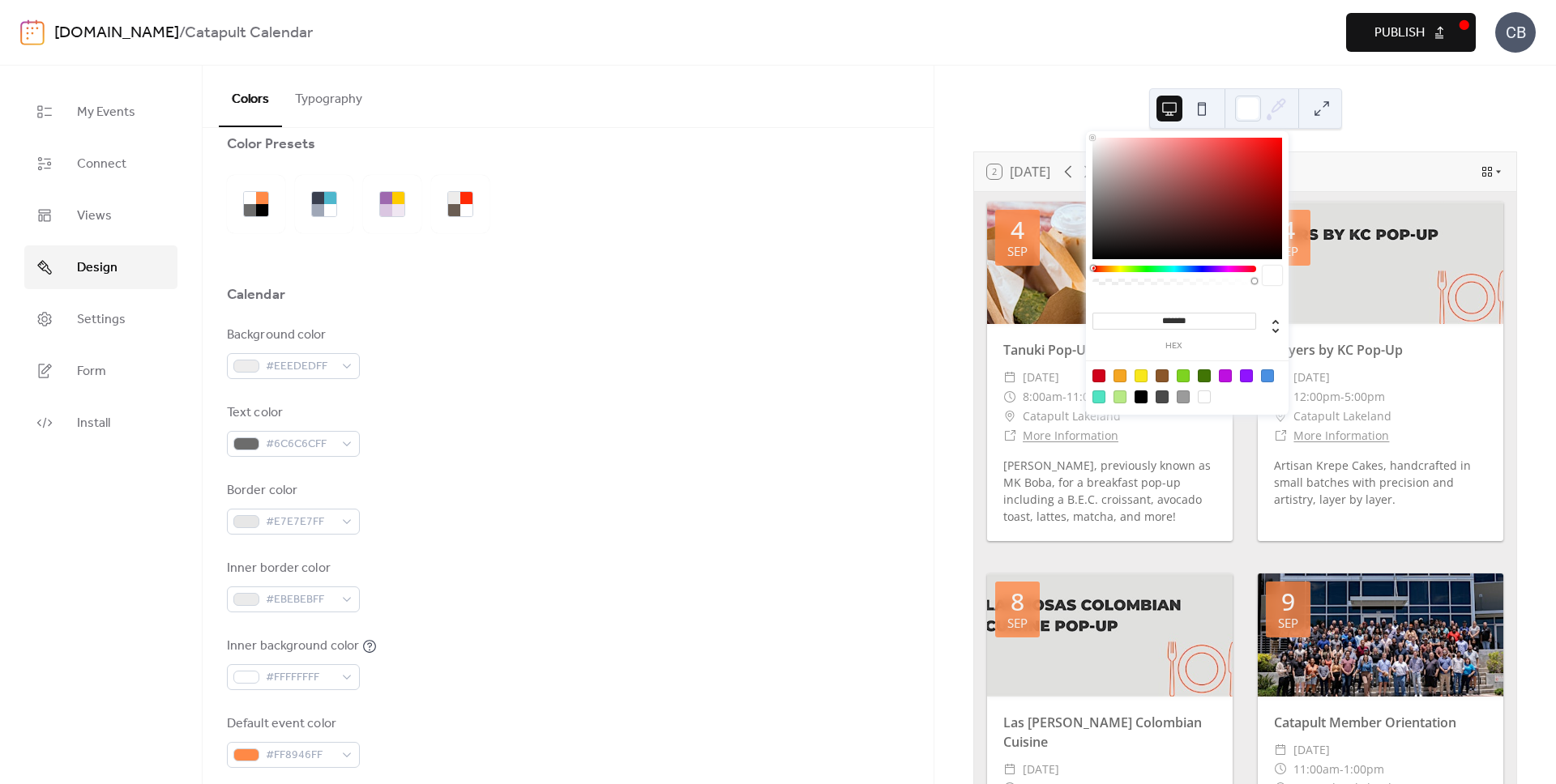
click at [1280, 106] on icon at bounding box center [1279, 104] width 6 height 6
click at [1253, 105] on div at bounding box center [1248, 109] width 26 height 26
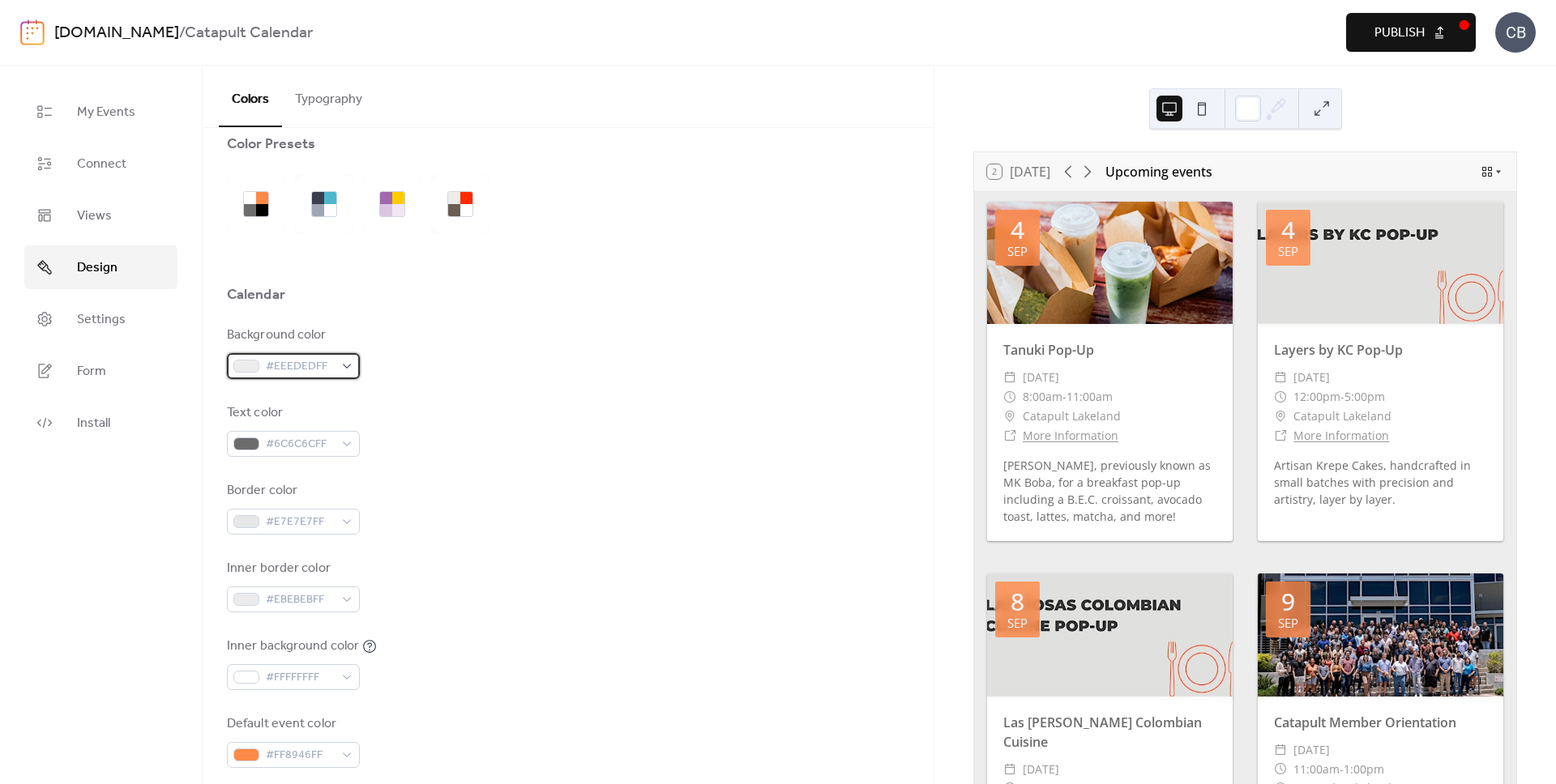
drag, startPoint x: 290, startPoint y: 368, endPoint x: 321, endPoint y: 376, distance: 32.0
click at [290, 368] on span "#EEEDEDFF" at bounding box center [300, 367] width 68 height 19
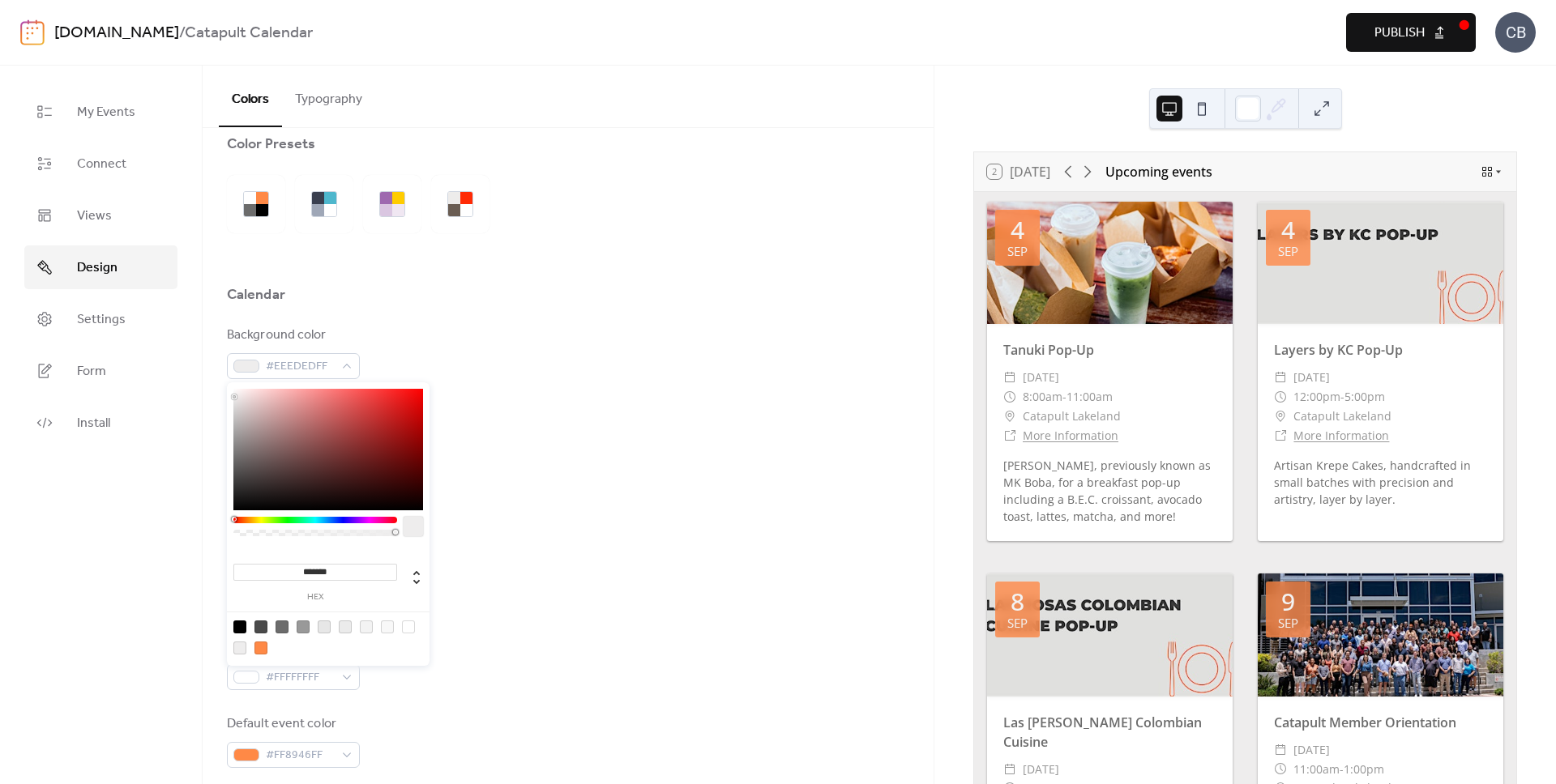
drag, startPoint x: 342, startPoint y: 568, endPoint x: 306, endPoint y: 572, distance: 36.2
click at [306, 572] on input "*******" at bounding box center [316, 572] width 164 height 17
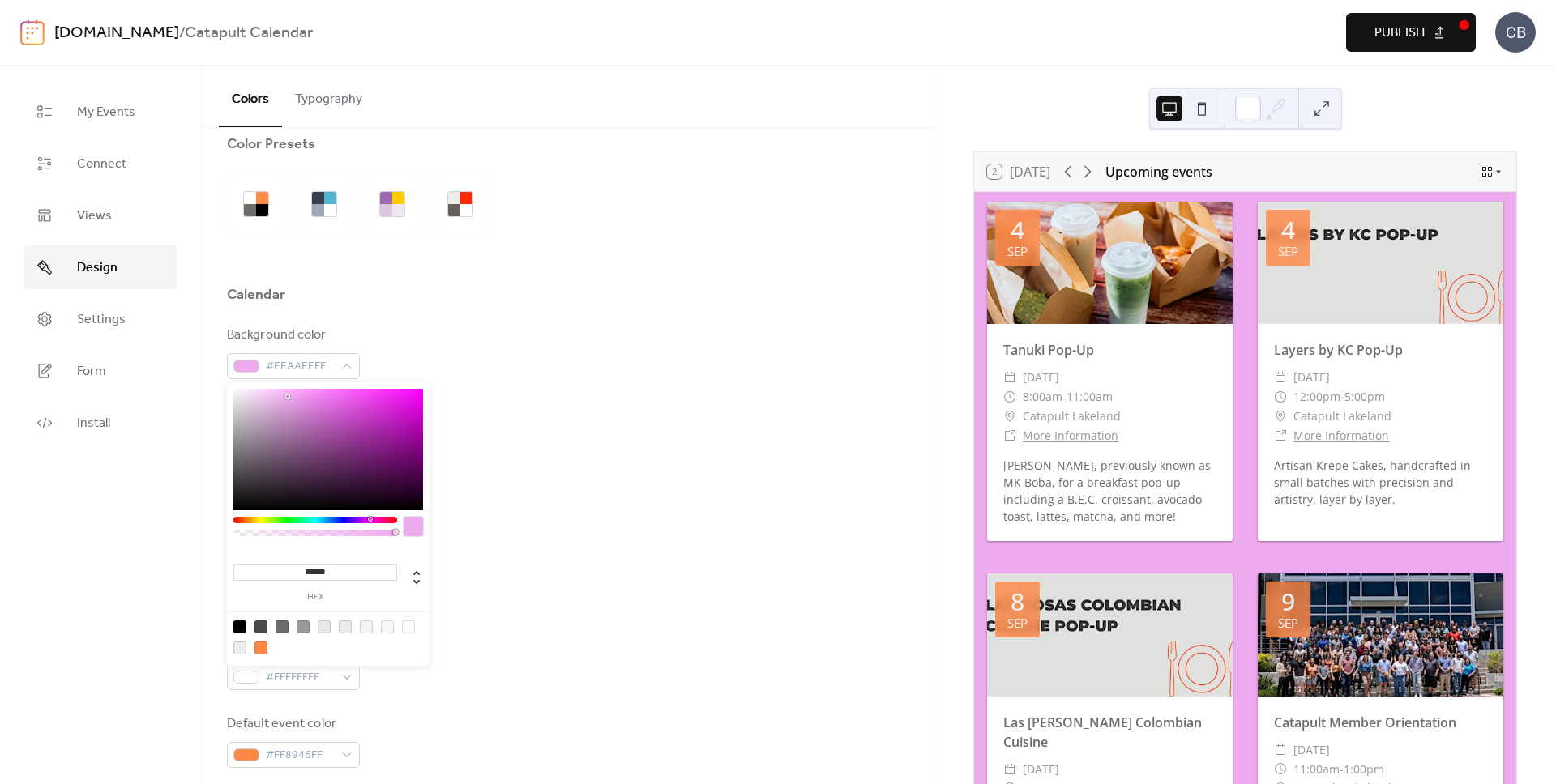
type input "*******"
click at [566, 487] on div "Border color #E7E7E7FF" at bounding box center [568, 508] width 682 height 54
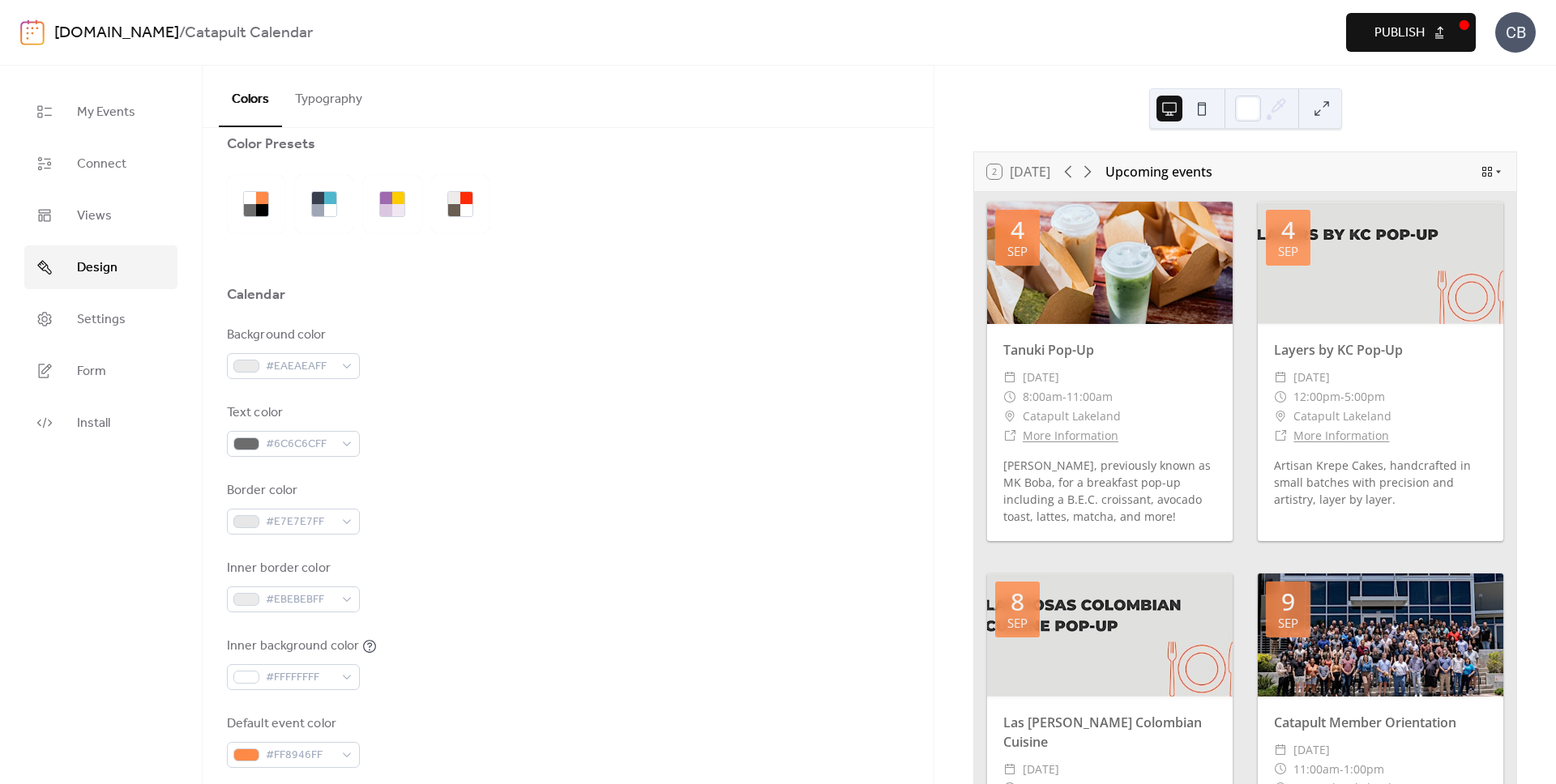
click at [1421, 35] on span "Publish" at bounding box center [1399, 33] width 50 height 19
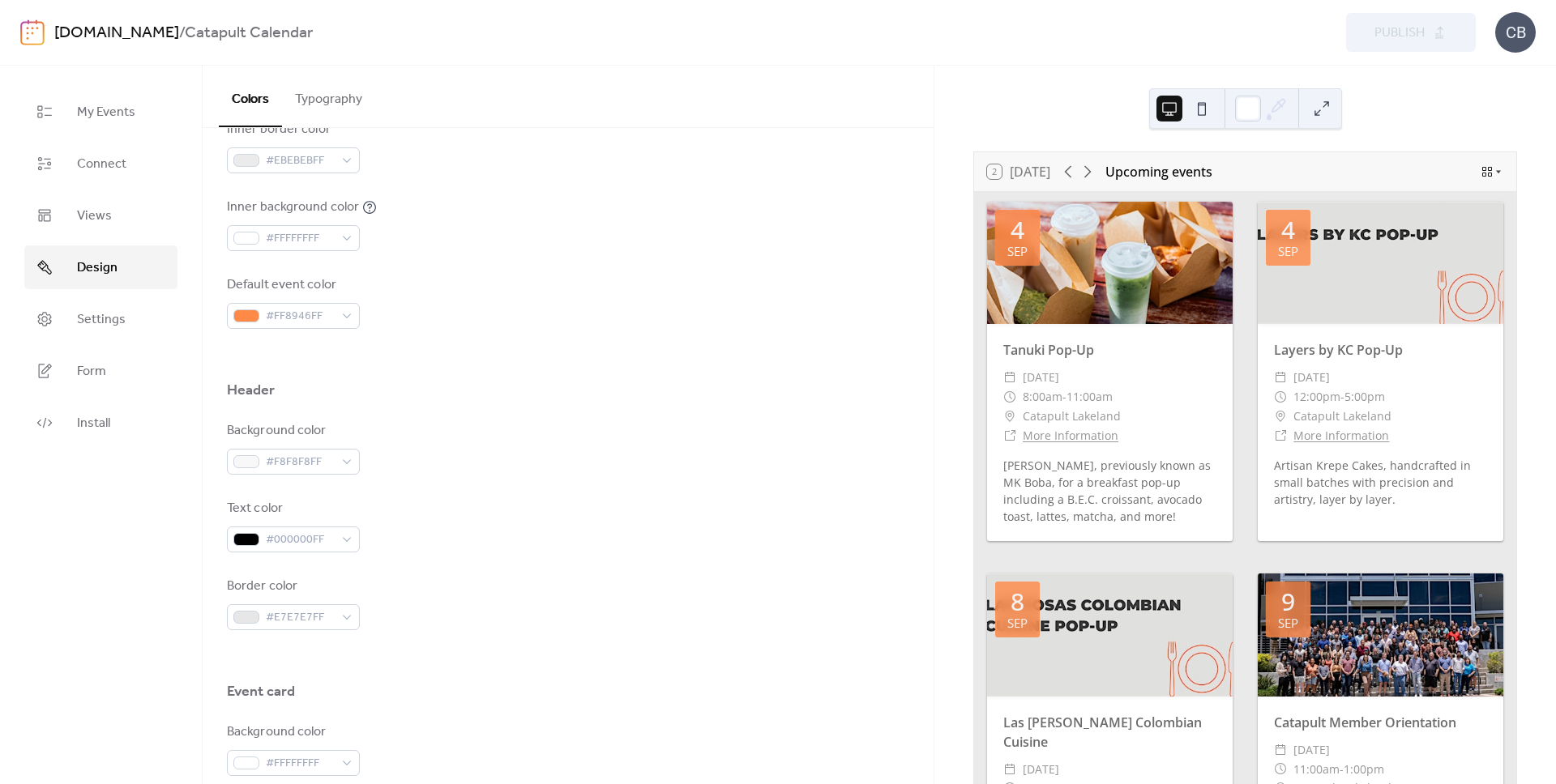
scroll to position [465, 0]
click at [262, 456] on div "#F8F8F8FF" at bounding box center [294, 461] width 133 height 26
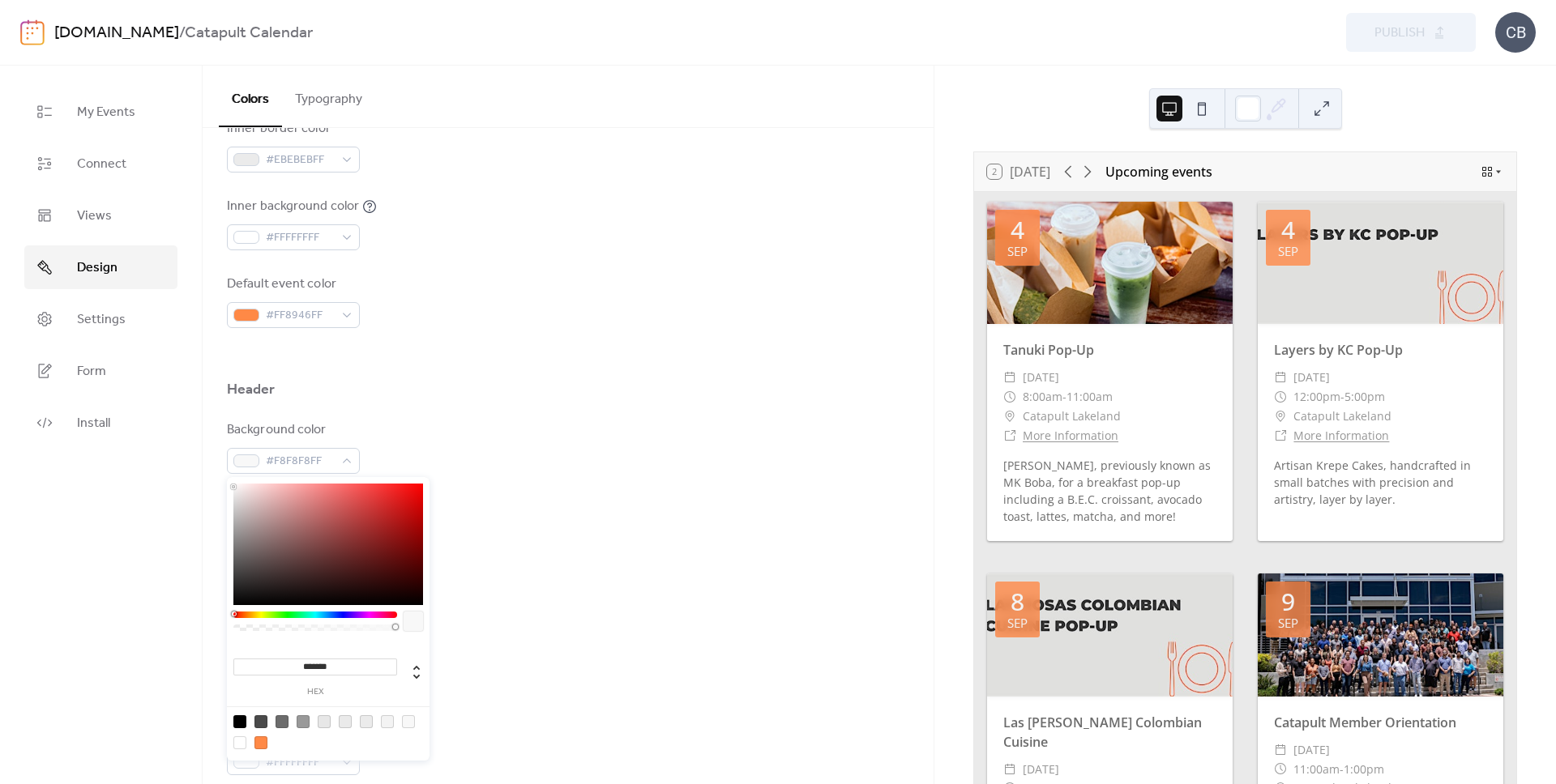
click at [333, 664] on input "*******" at bounding box center [316, 666] width 164 height 17
drag, startPoint x: 337, startPoint y: 664, endPoint x: 399, endPoint y: 651, distance: 63.3
click at [302, 663] on input "*******" at bounding box center [316, 666] width 164 height 17
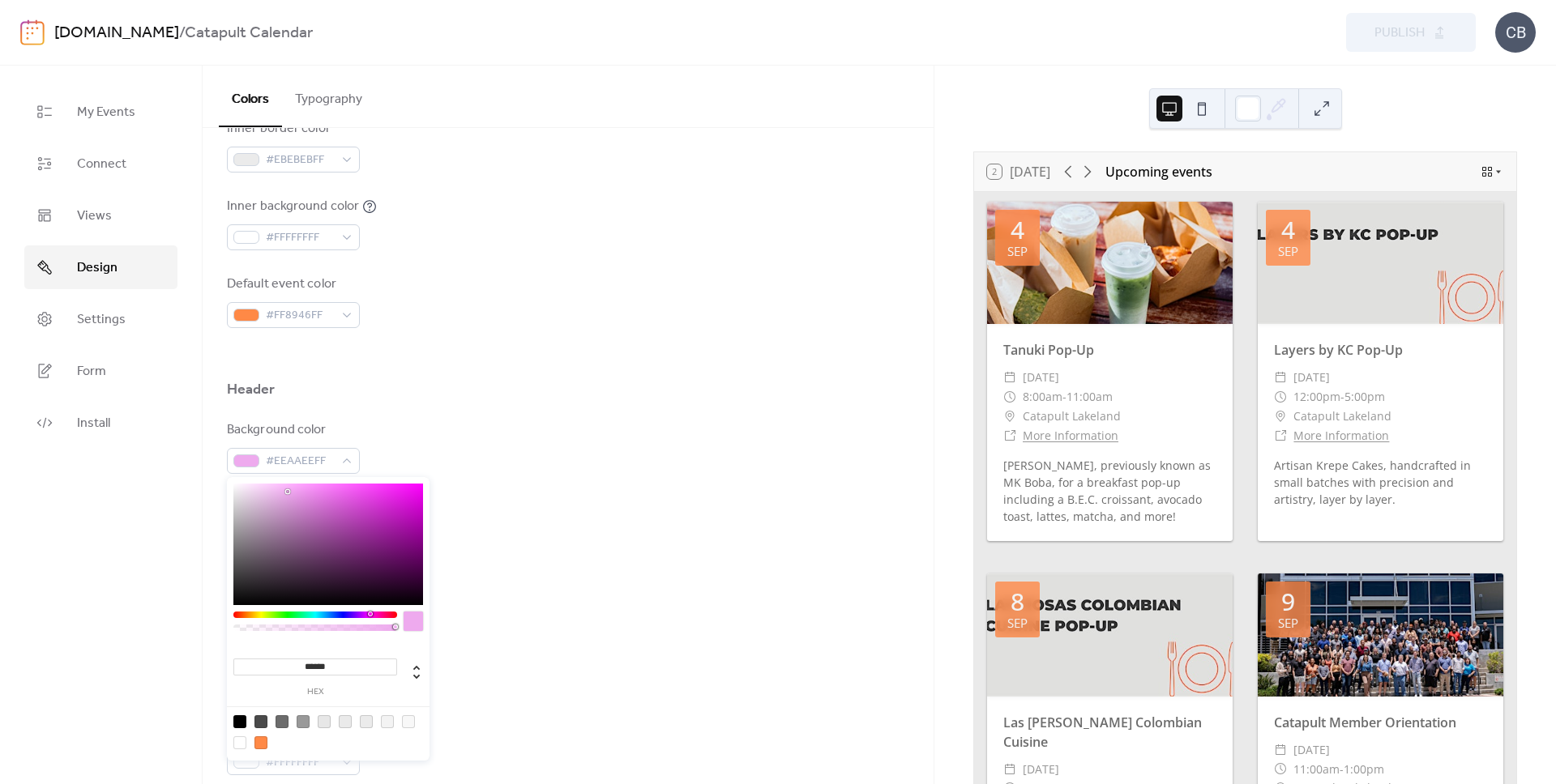
type input "*******"
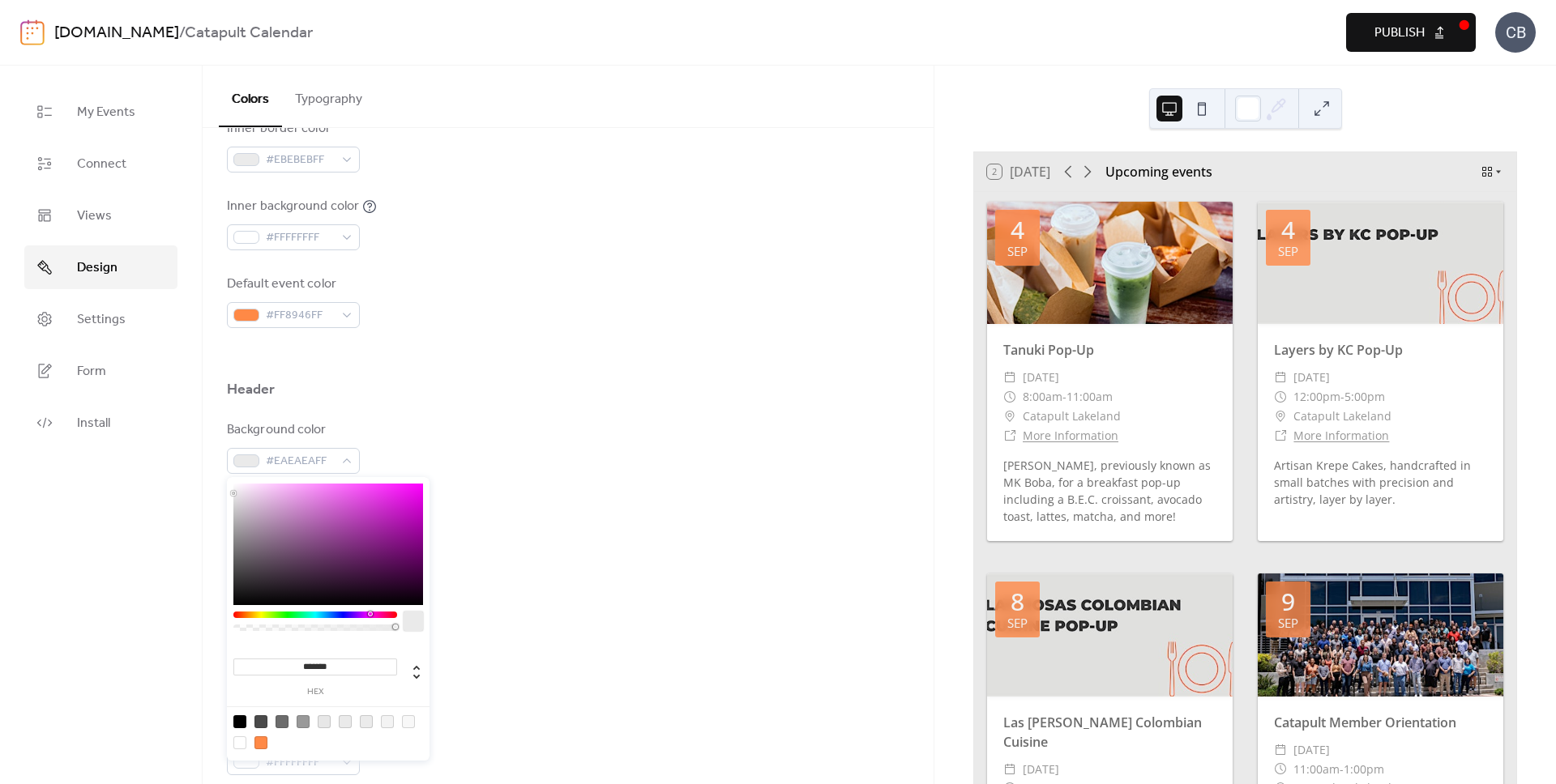
click at [599, 469] on div "Background color #EAEAEAFF" at bounding box center [568, 447] width 682 height 54
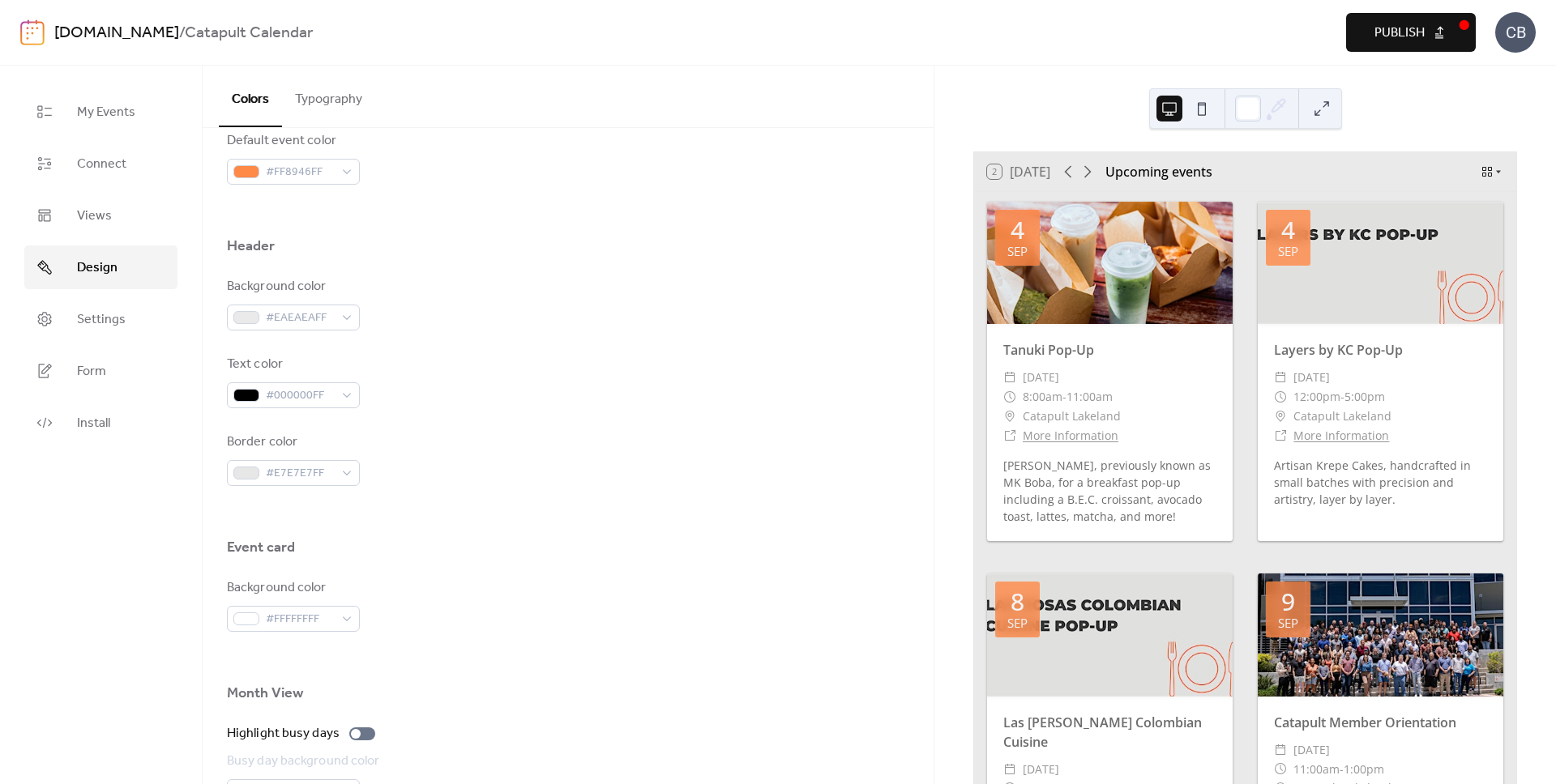
scroll to position [616, 0]
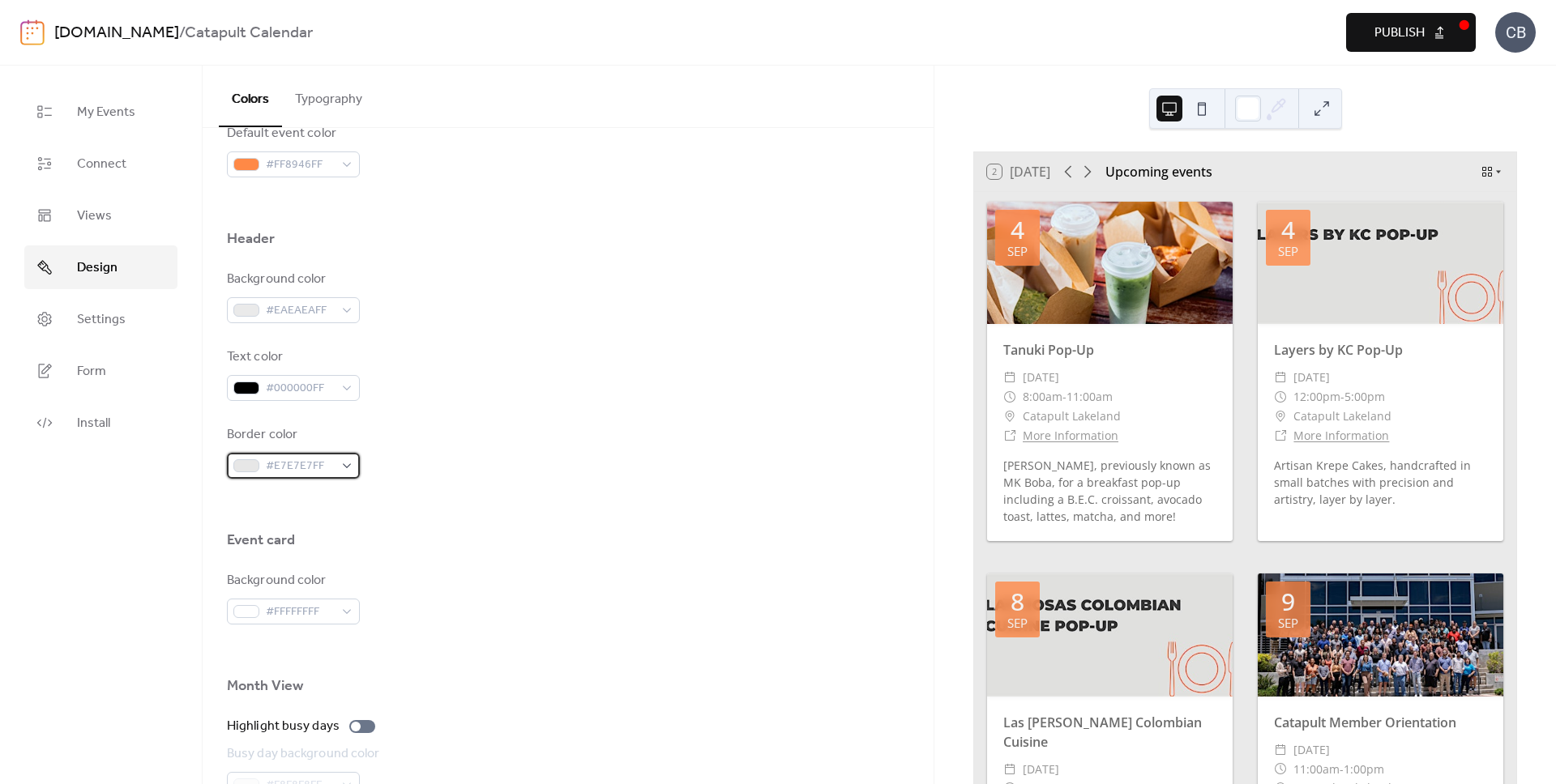
click at [301, 465] on span "#E7E7E7FF" at bounding box center [300, 466] width 68 height 19
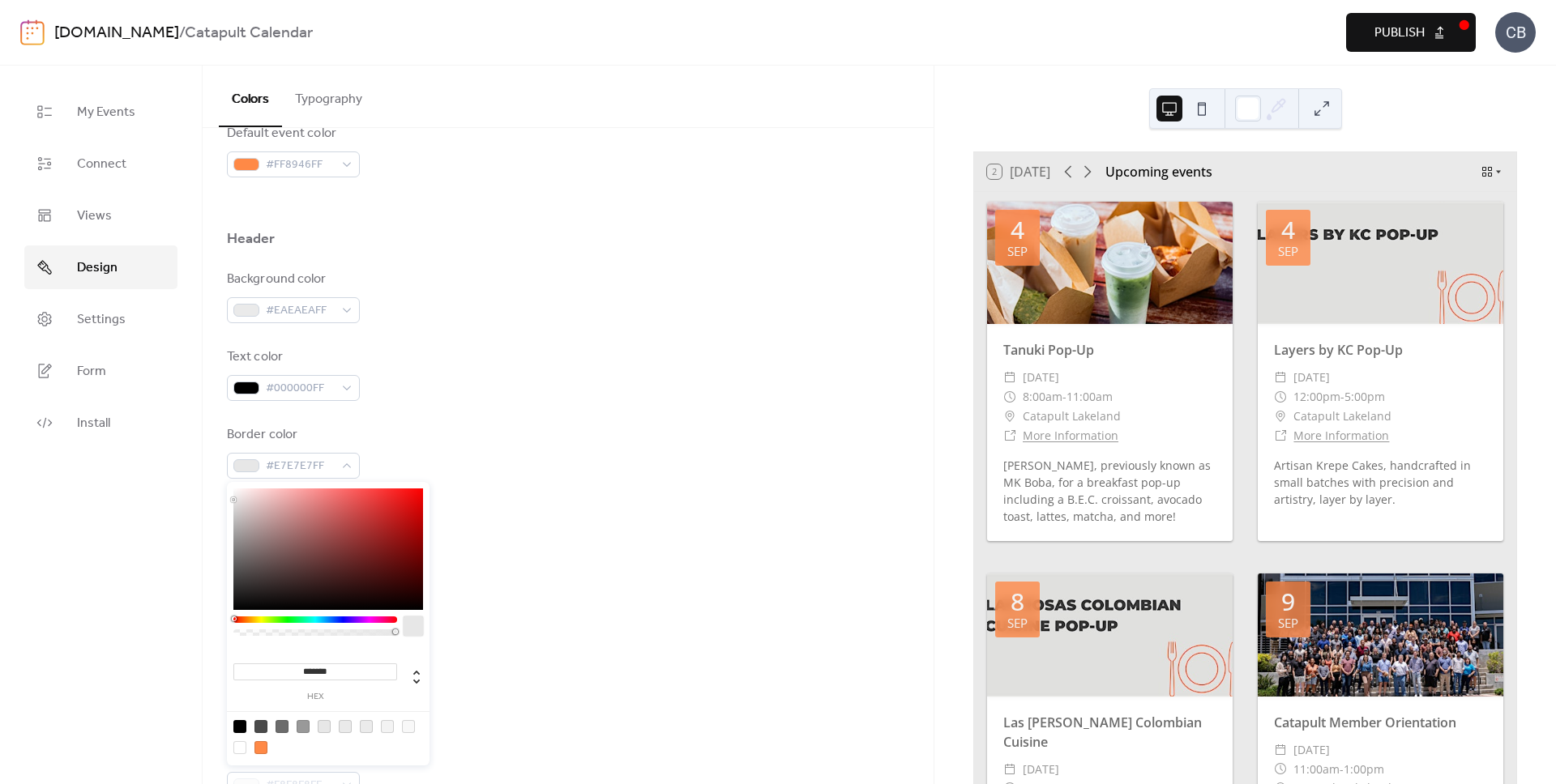
drag, startPoint x: 335, startPoint y: 674, endPoint x: 307, endPoint y: 669, distance: 28.4
click at [307, 669] on input "*******" at bounding box center [316, 671] width 164 height 17
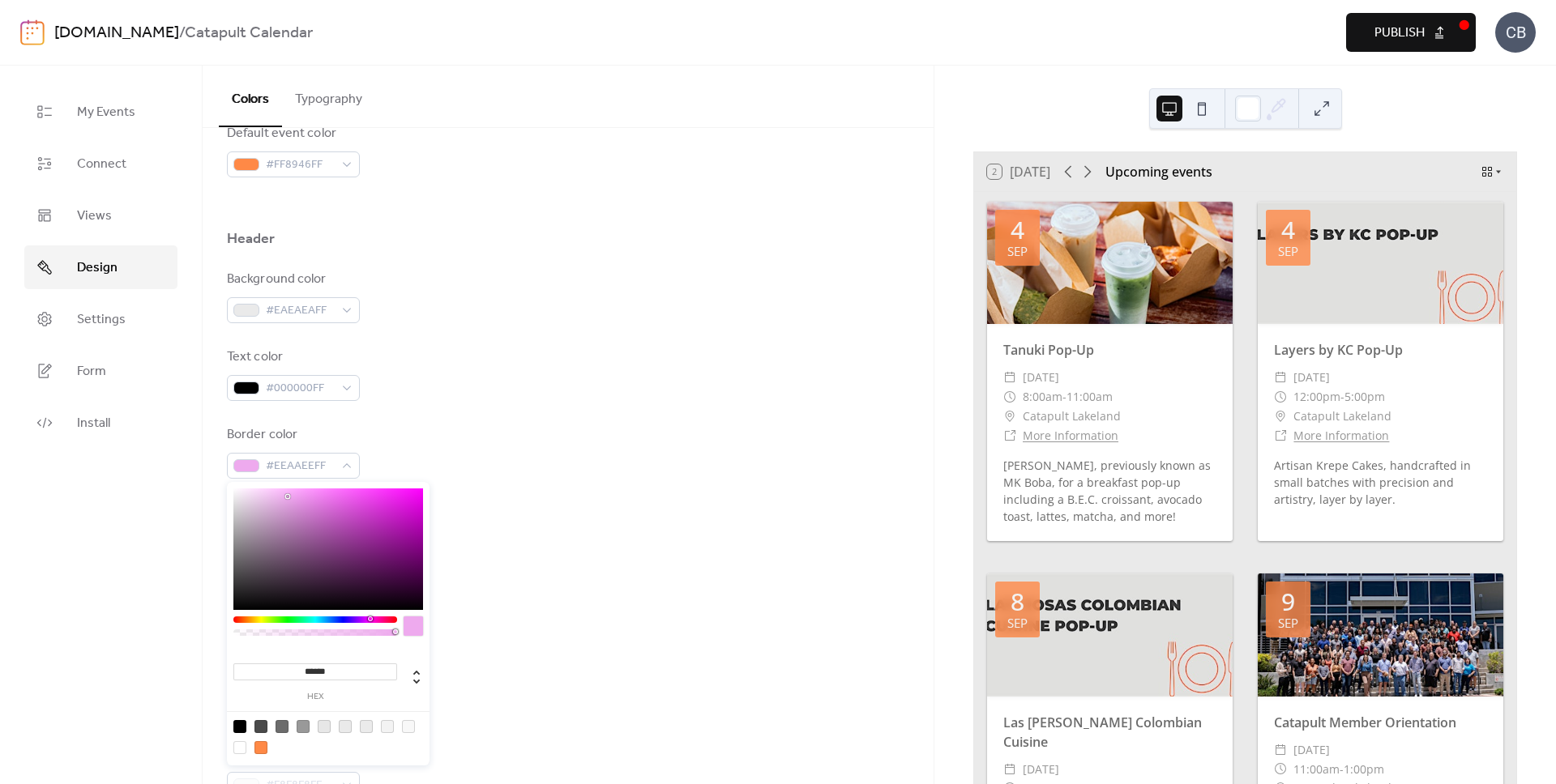
type input "*******"
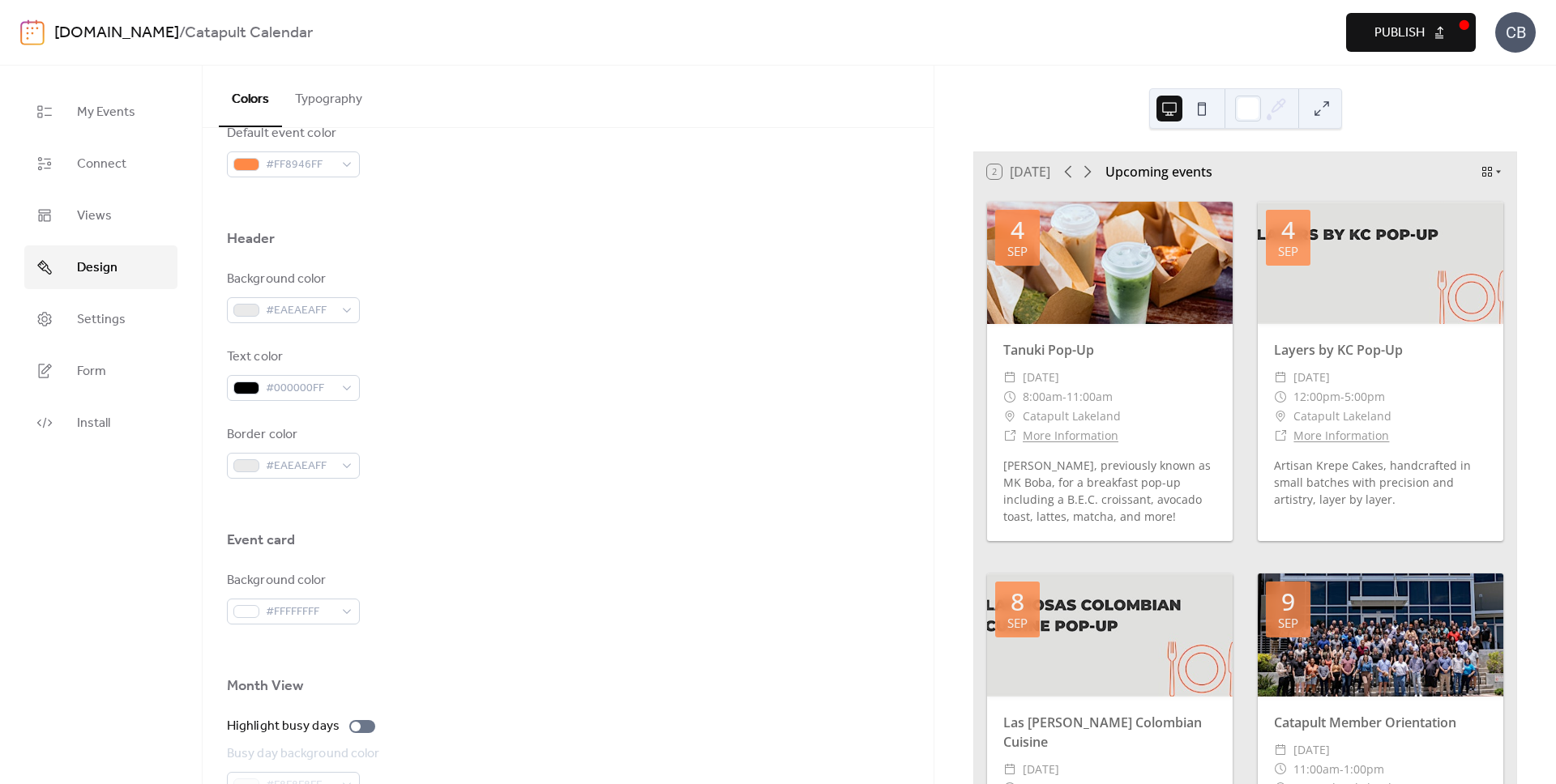
click at [574, 554] on div "Event card" at bounding box center [568, 544] width 682 height 28
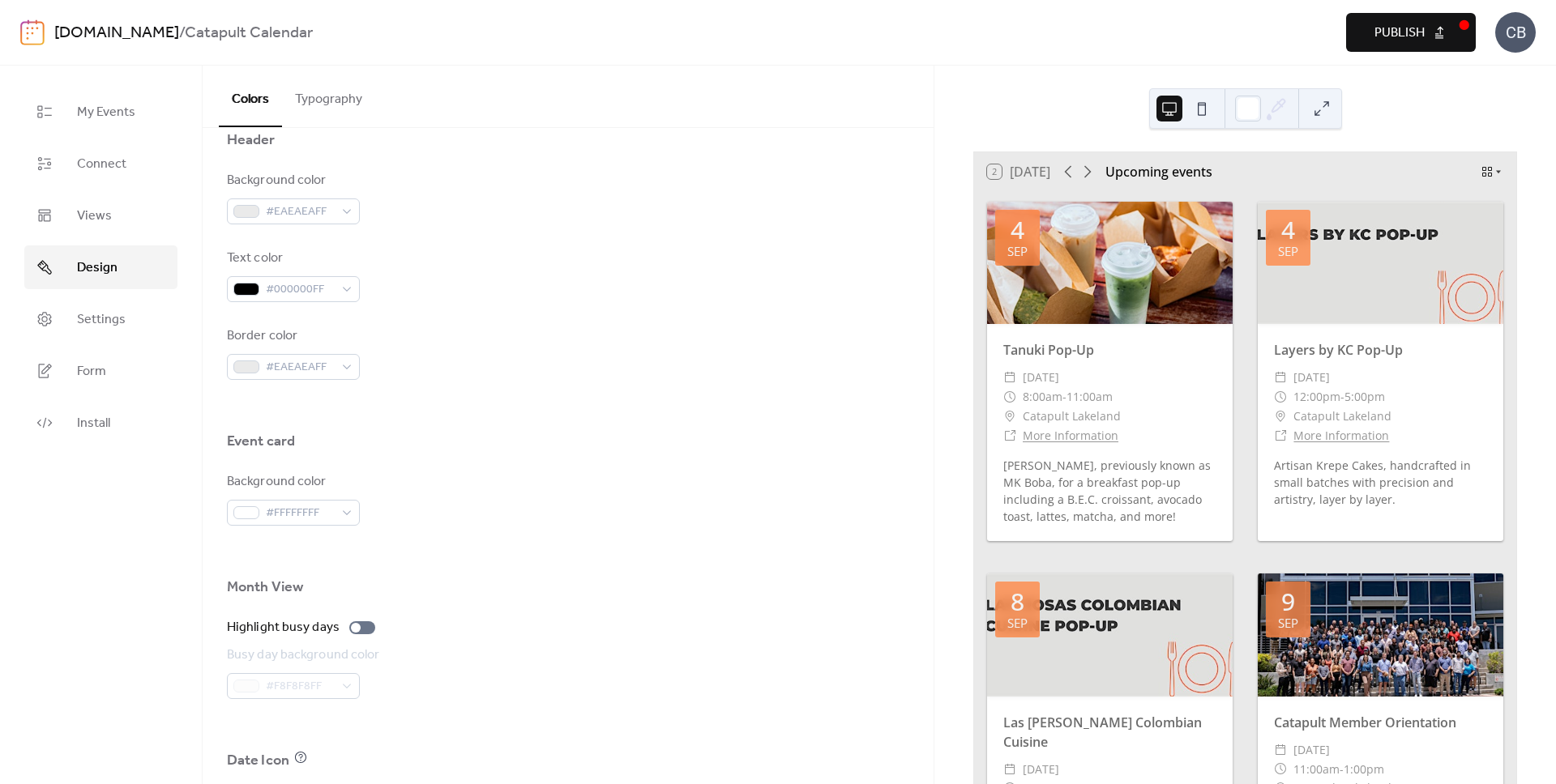
scroll to position [914, 0]
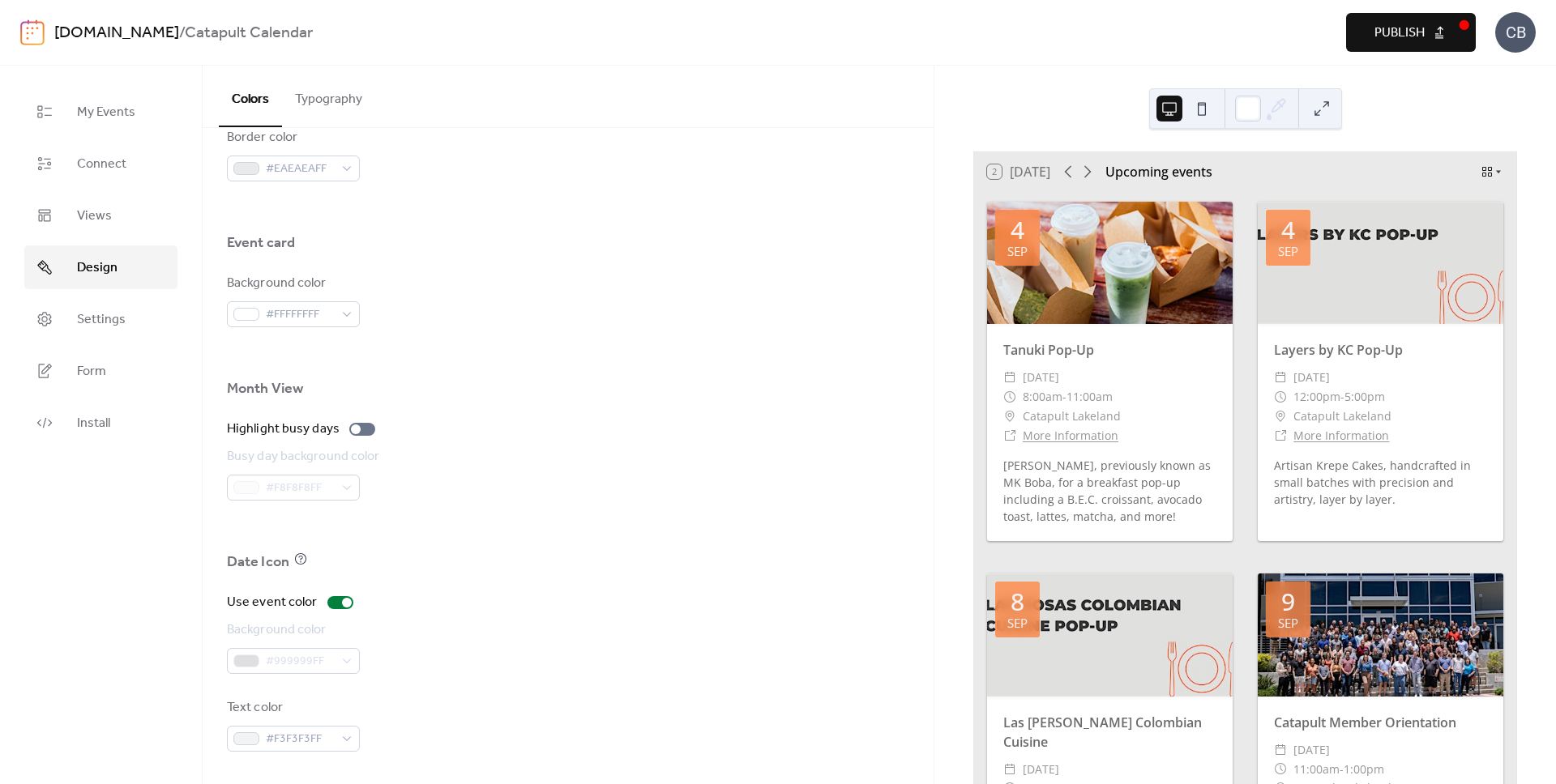
click at [1392, 28] on span "Publish" at bounding box center [1399, 33] width 50 height 19
click at [1423, 35] on div "Preview Publish" at bounding box center [1154, 32] width 642 height 39
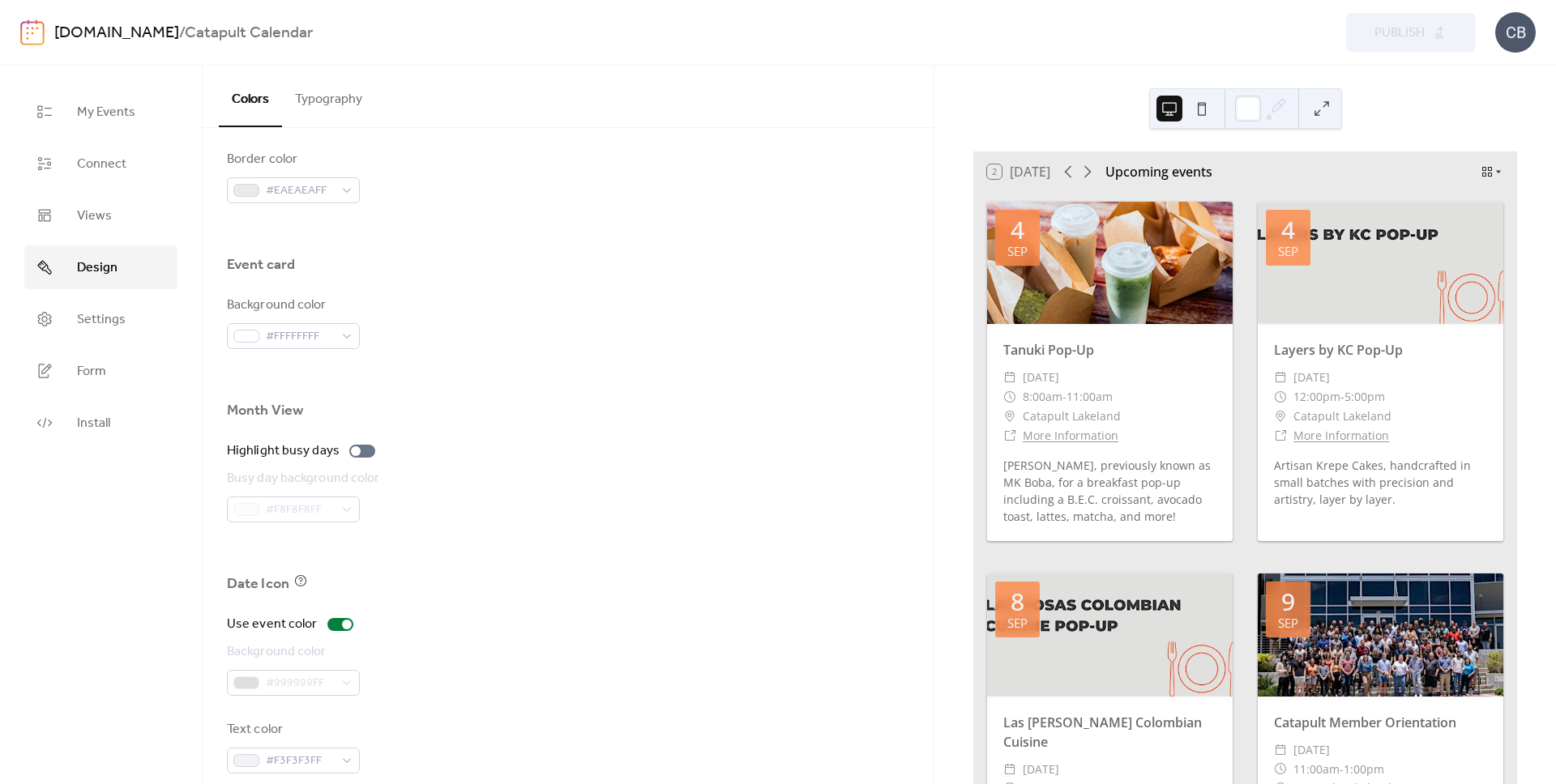
scroll to position [867, 0]
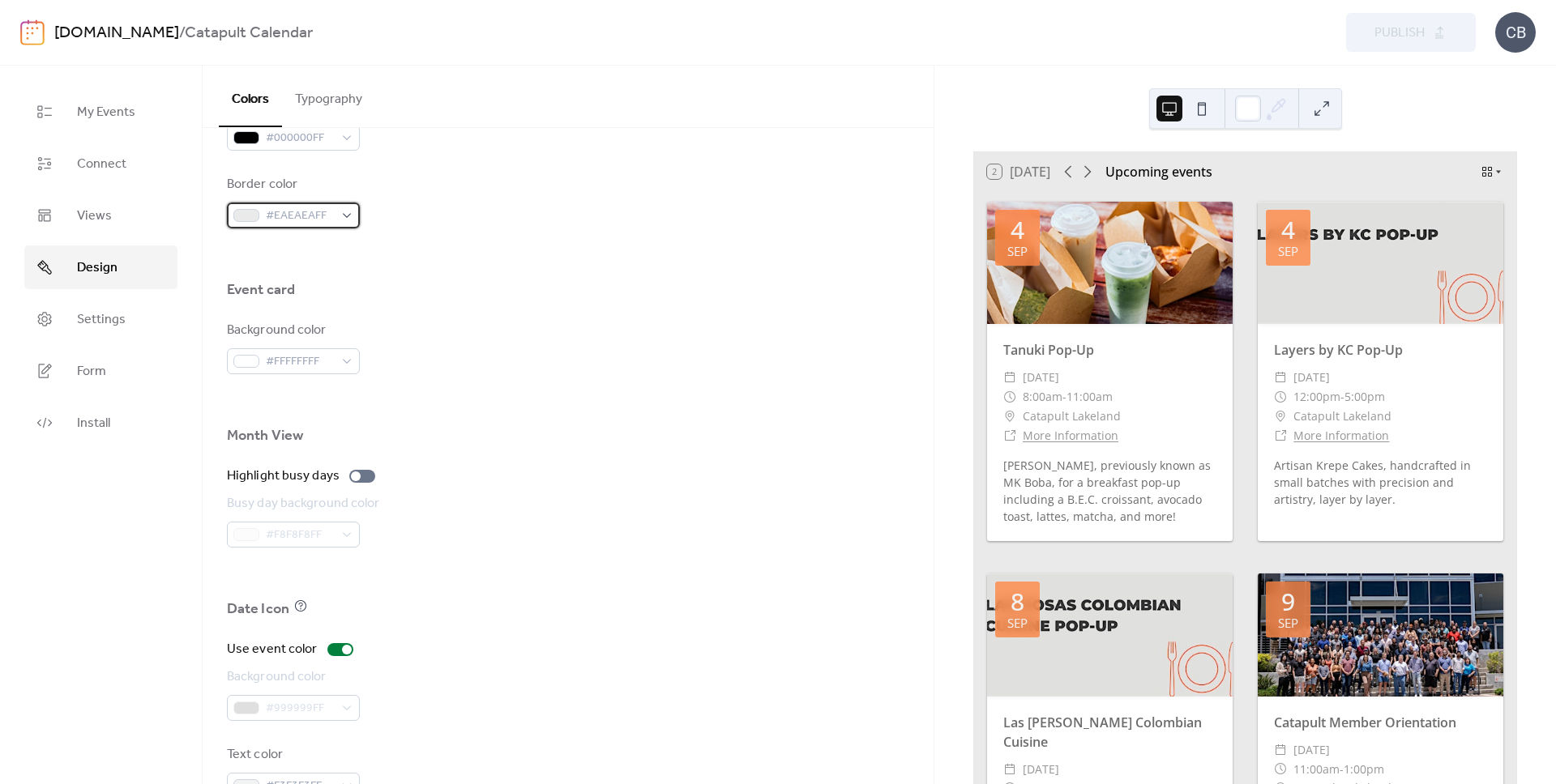
click at [323, 210] on span "#EAEAEAFF" at bounding box center [300, 216] width 68 height 19
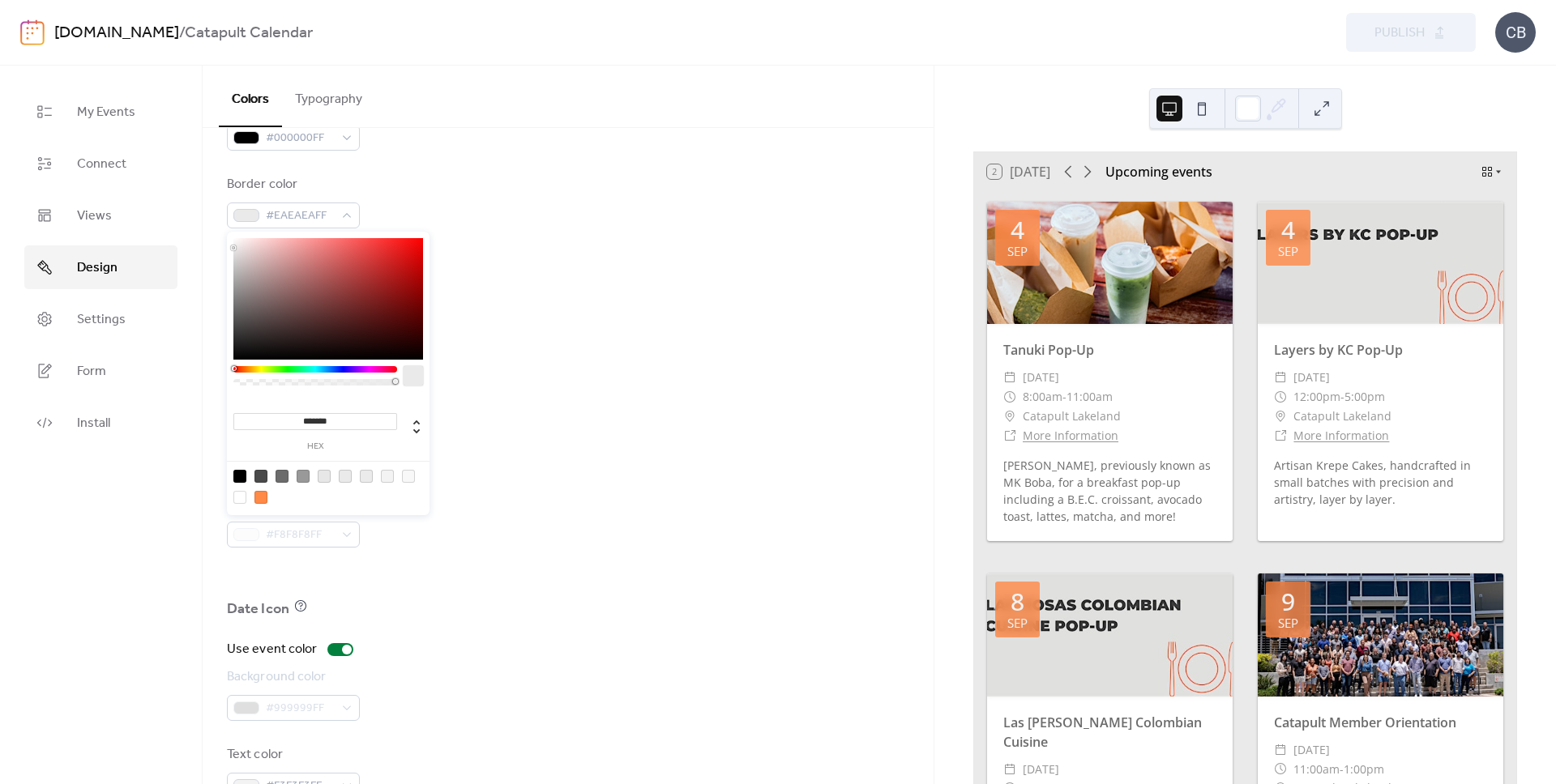
click at [570, 218] on div "Border color #EAEAEAFF" at bounding box center [568, 202] width 682 height 54
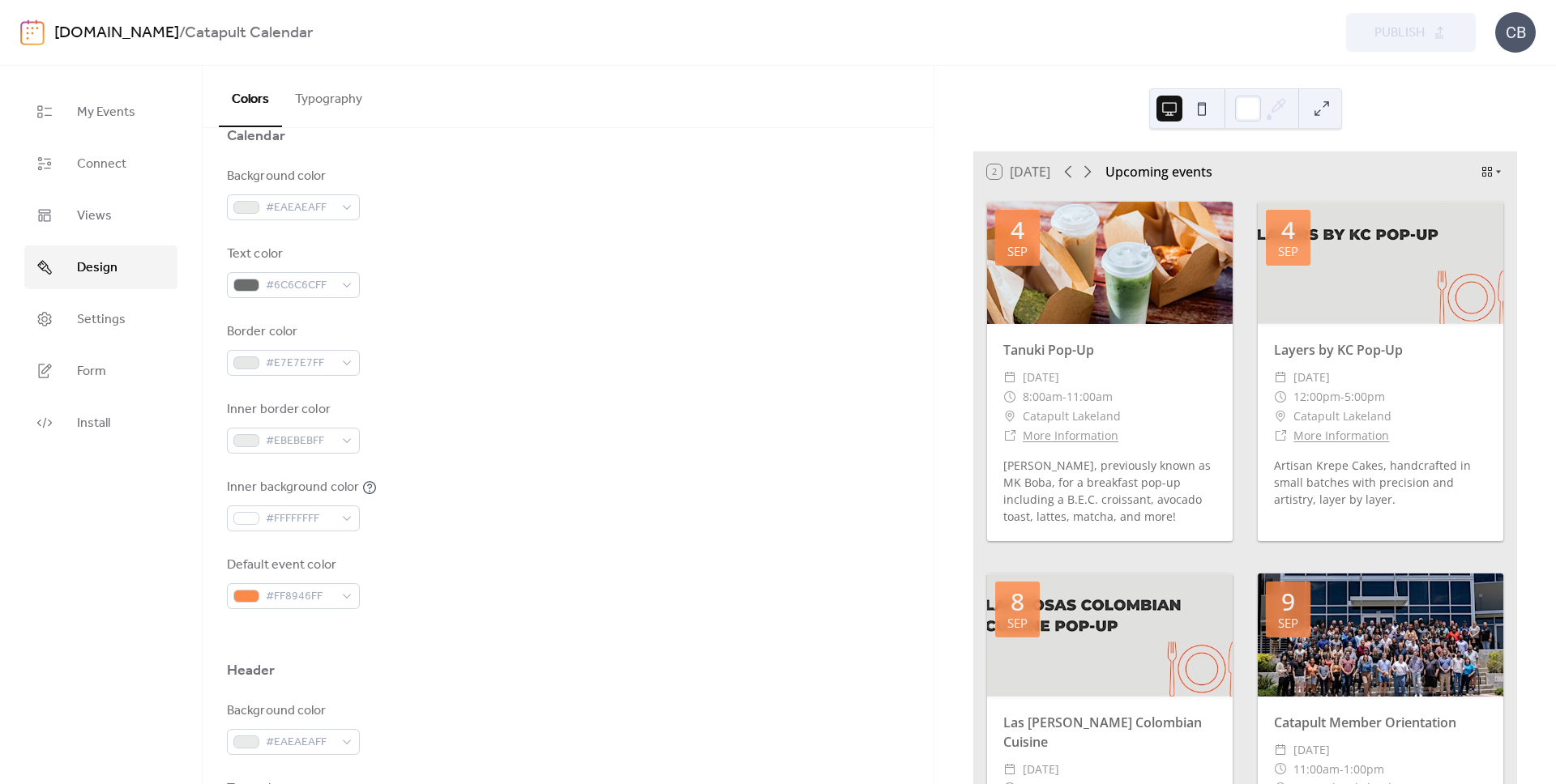
scroll to position [144, 0]
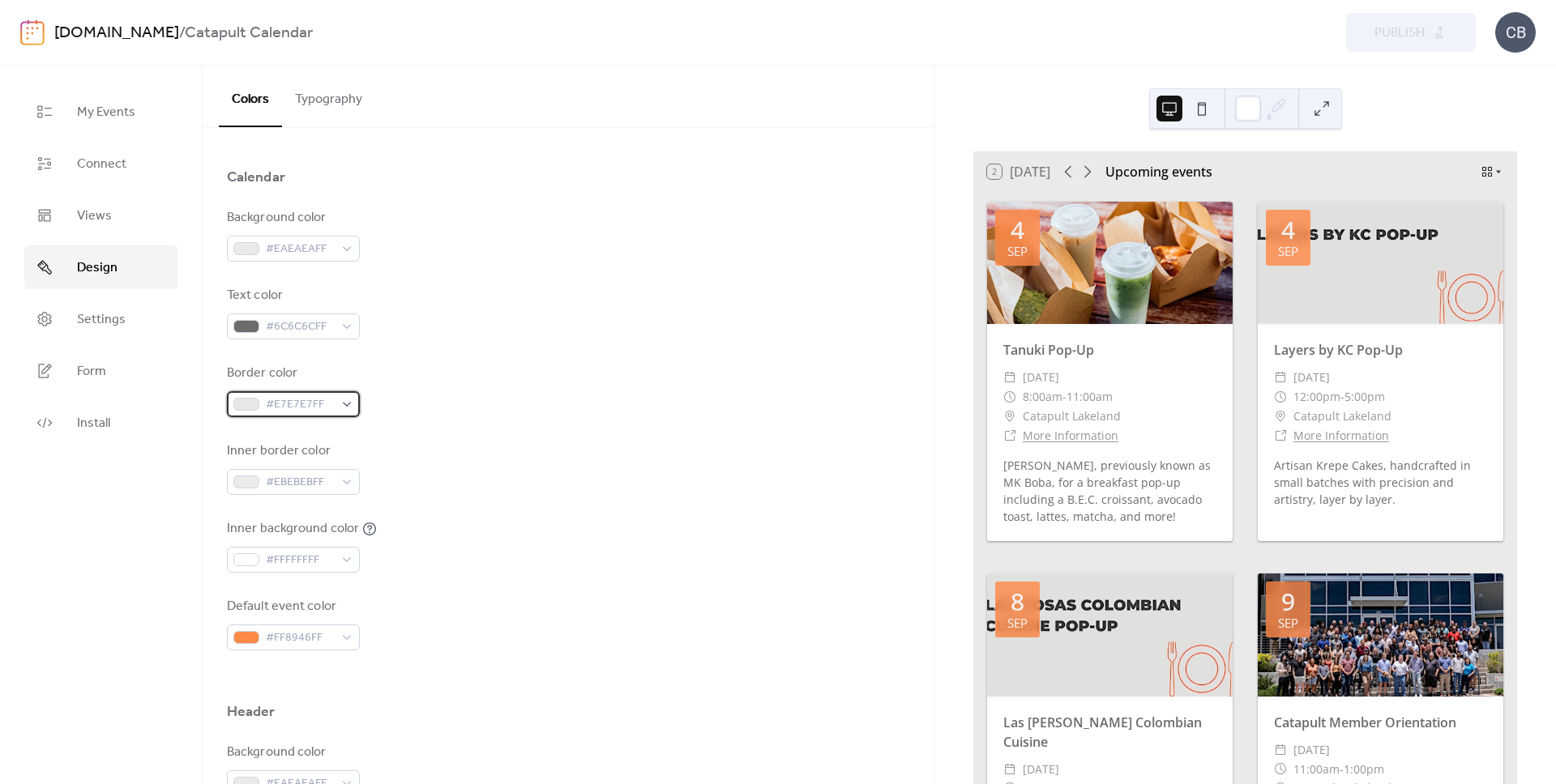
click at [307, 403] on span "#E7E7E7FF" at bounding box center [300, 405] width 68 height 19
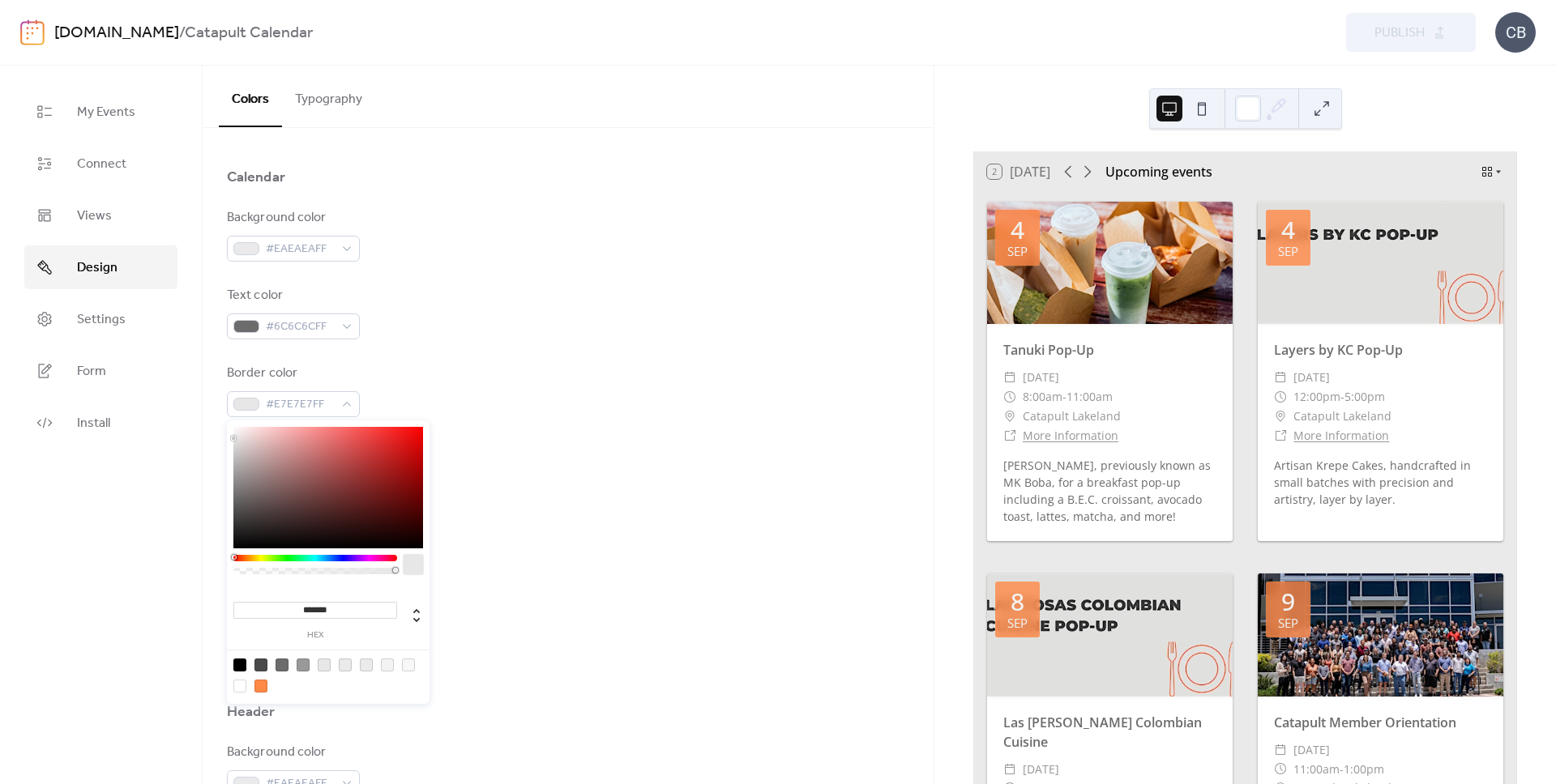
drag, startPoint x: 334, startPoint y: 610, endPoint x: 299, endPoint y: 610, distance: 35.0
click at [299, 610] on input "*******" at bounding box center [316, 610] width 164 height 17
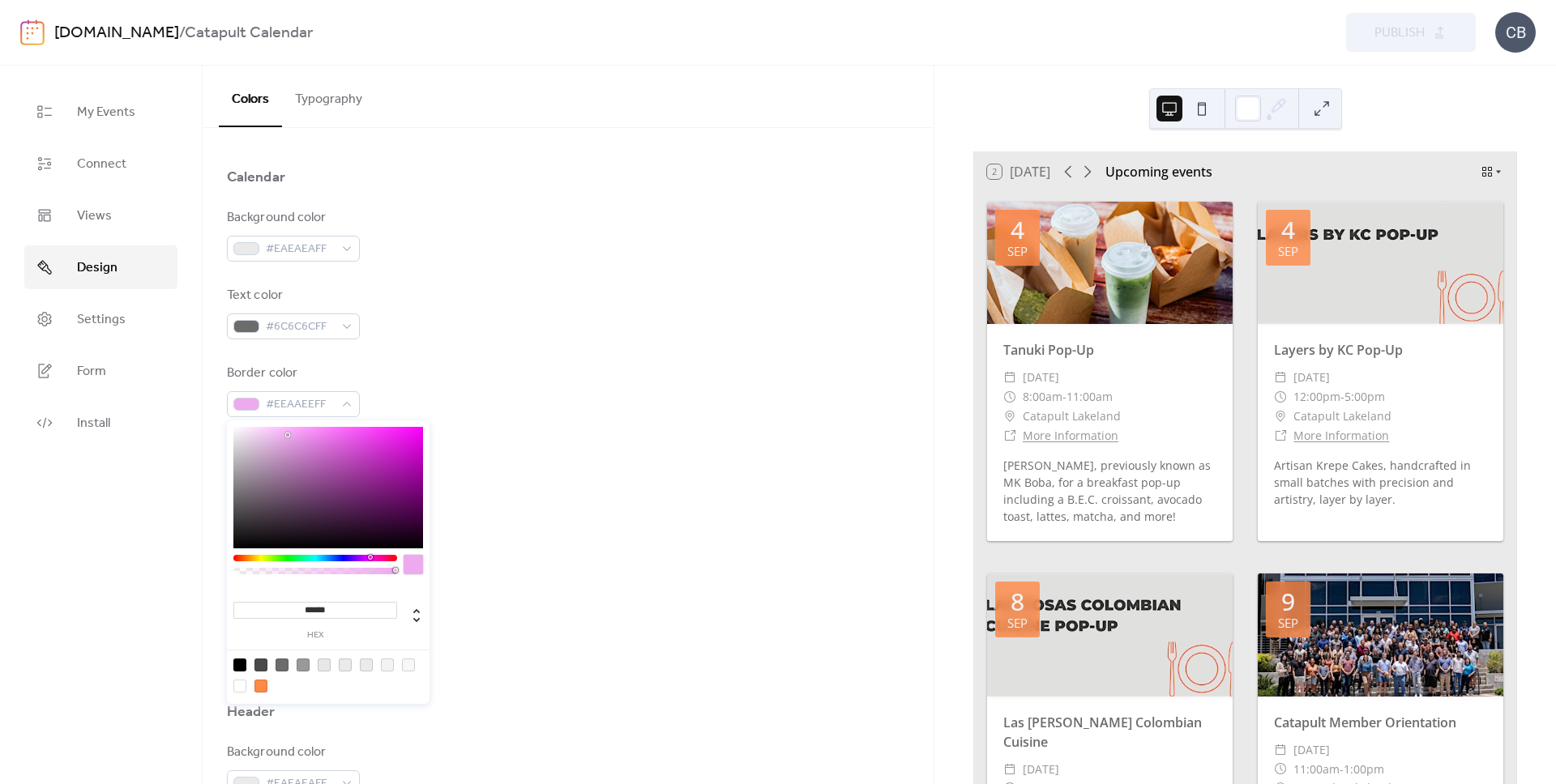
type input "*******"
click at [596, 460] on div "Inner border color #EBEBEBFF" at bounding box center [568, 468] width 682 height 54
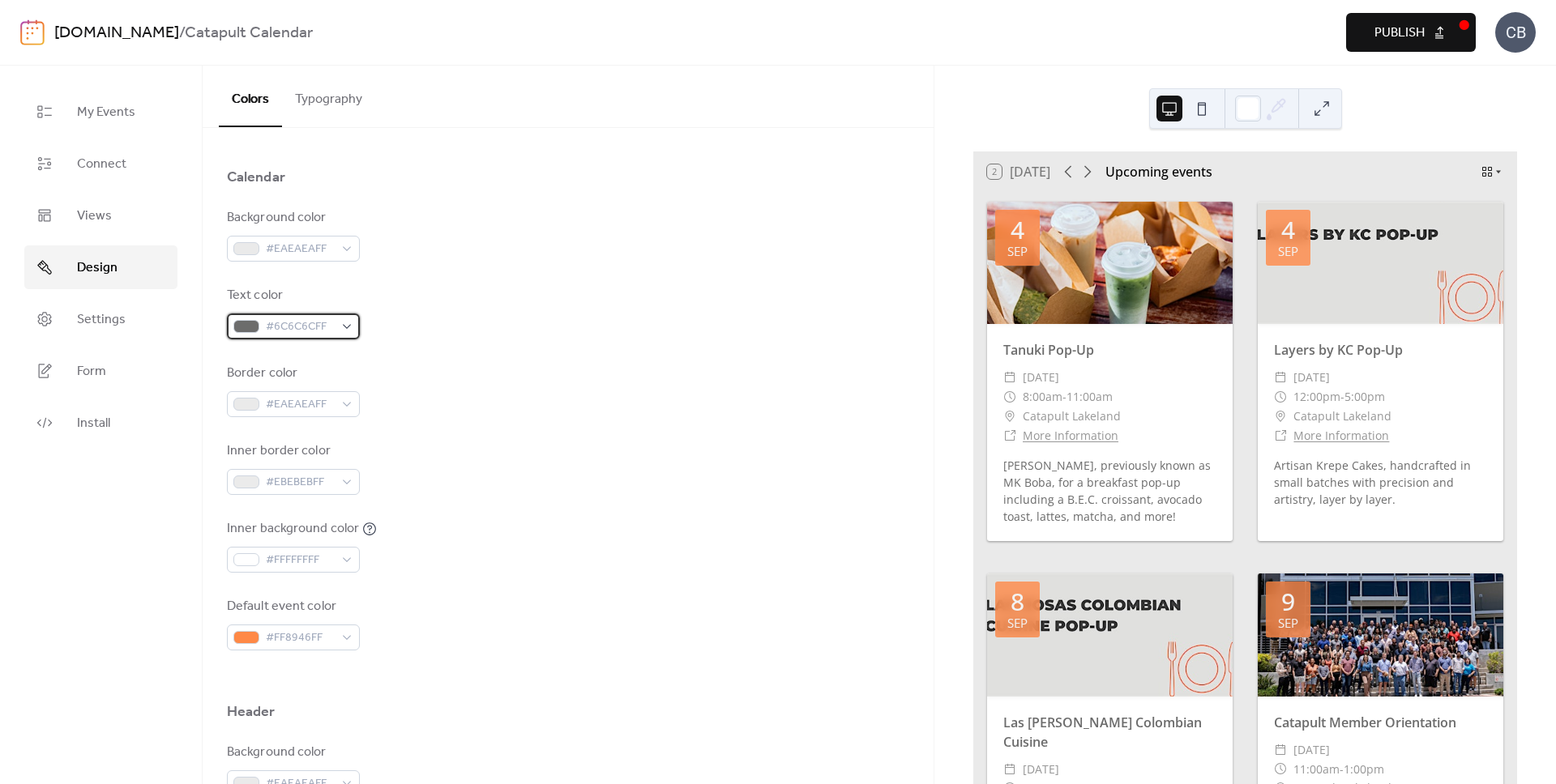
click at [267, 331] on span "#6C6C6CFF" at bounding box center [300, 328] width 68 height 19
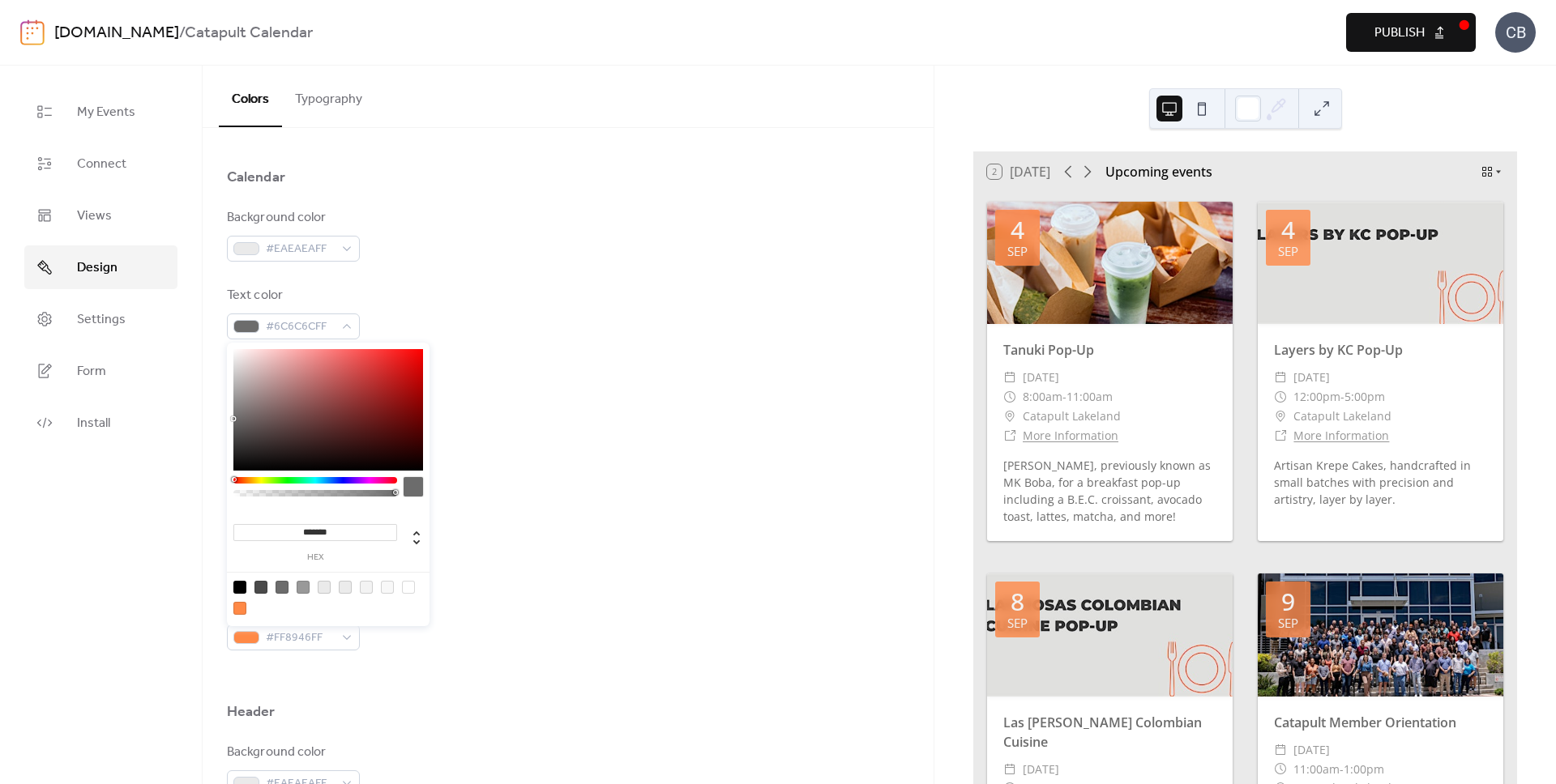
drag, startPoint x: 340, startPoint y: 533, endPoint x: 301, endPoint y: 533, distance: 39.0
click at [301, 534] on input "*******" at bounding box center [316, 532] width 164 height 17
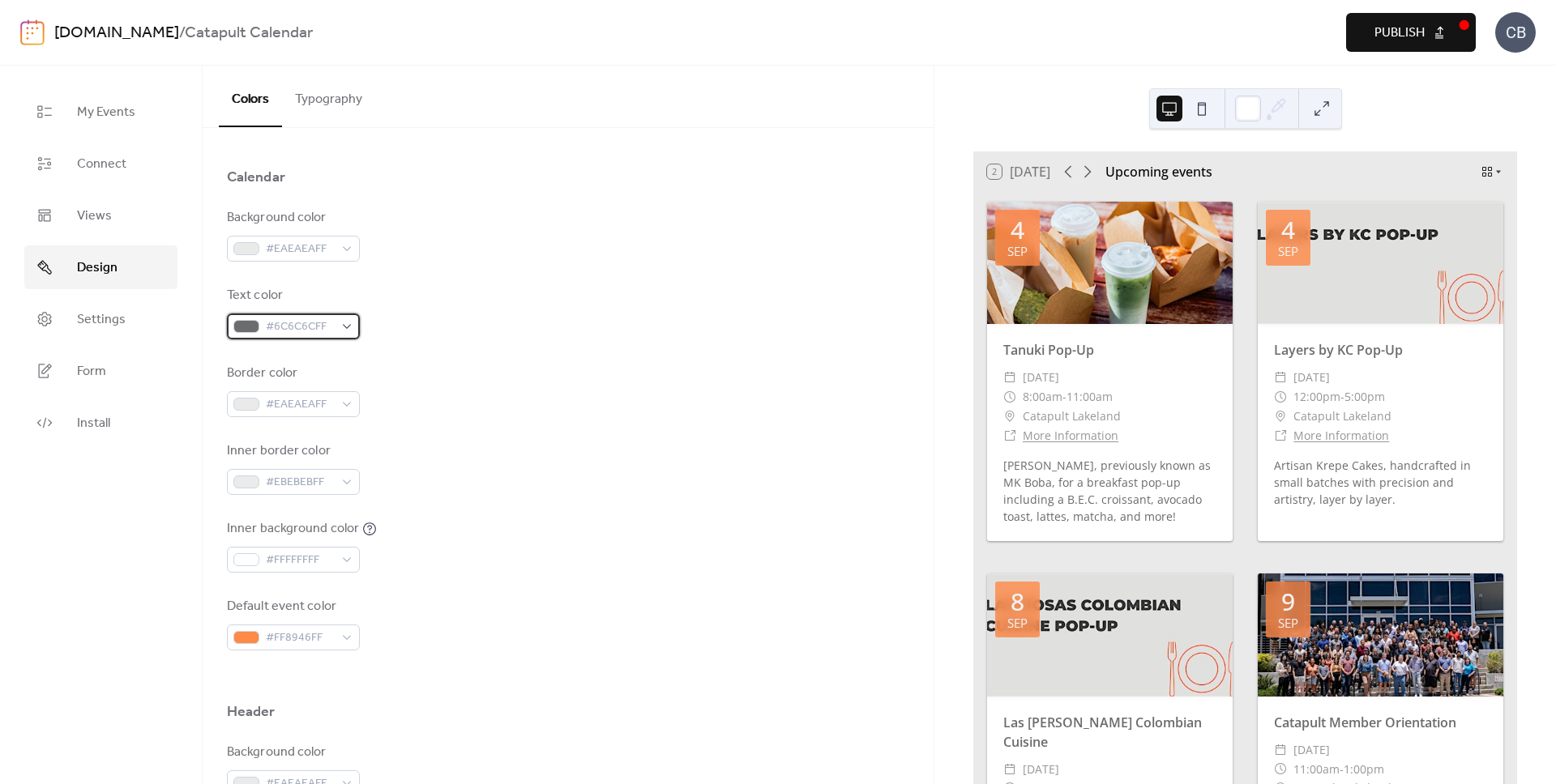
click at [325, 332] on span "#6C6C6CFF" at bounding box center [300, 328] width 68 height 19
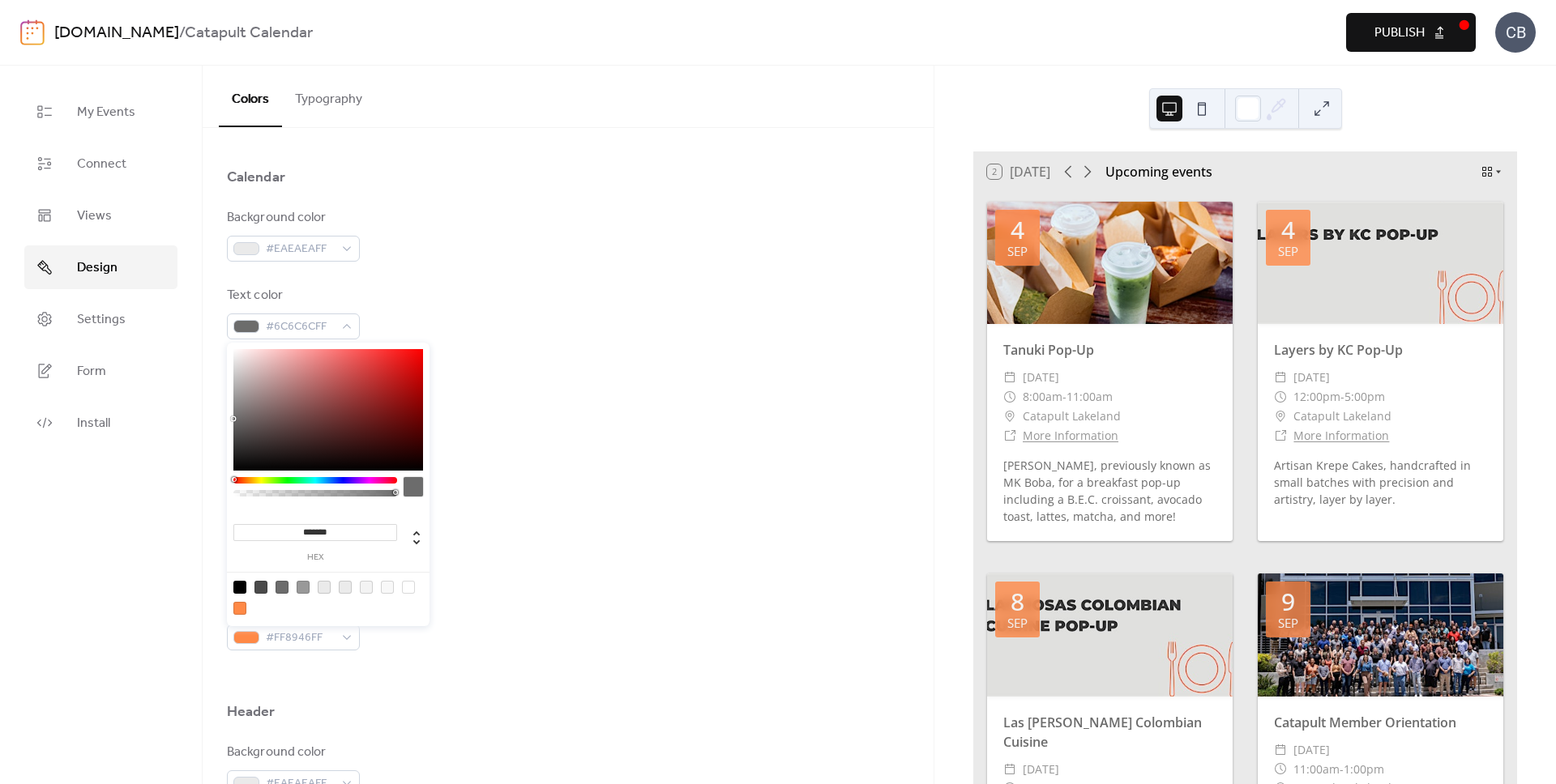
click at [333, 529] on input "*******" at bounding box center [316, 532] width 164 height 17
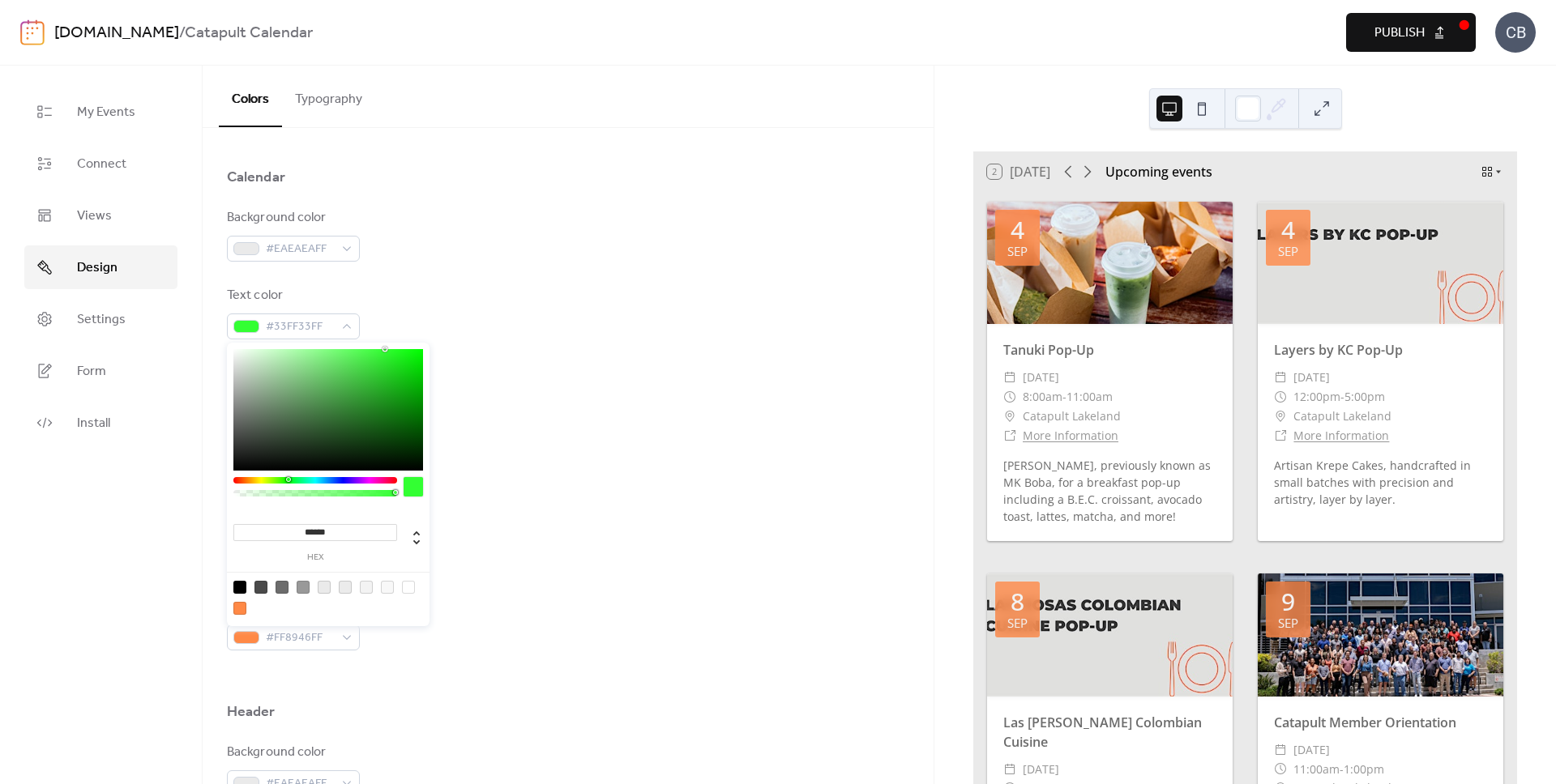
type input "*******"
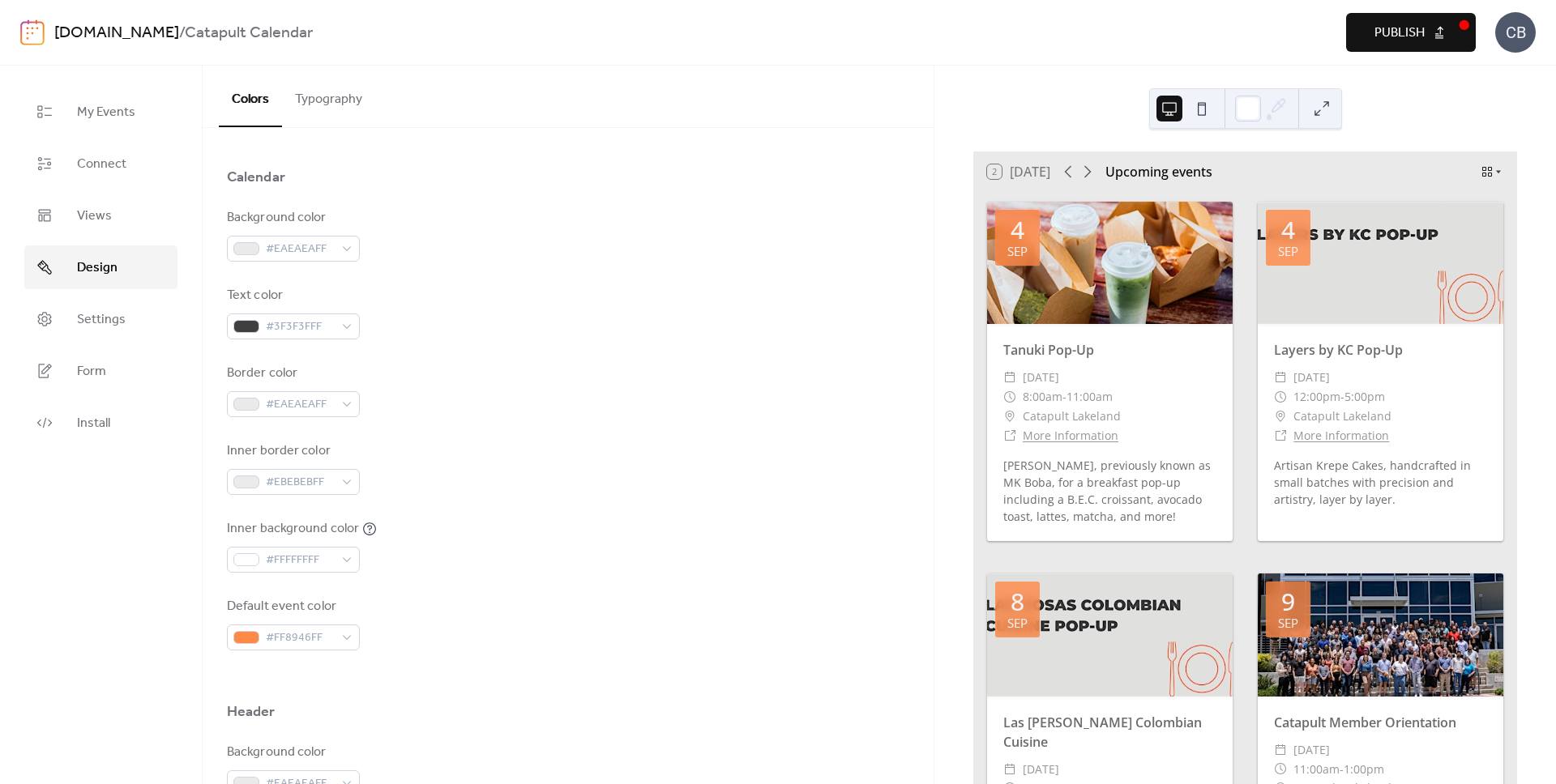
click at [732, 465] on div "Inner border color #EBEBEBFF" at bounding box center [568, 468] width 682 height 54
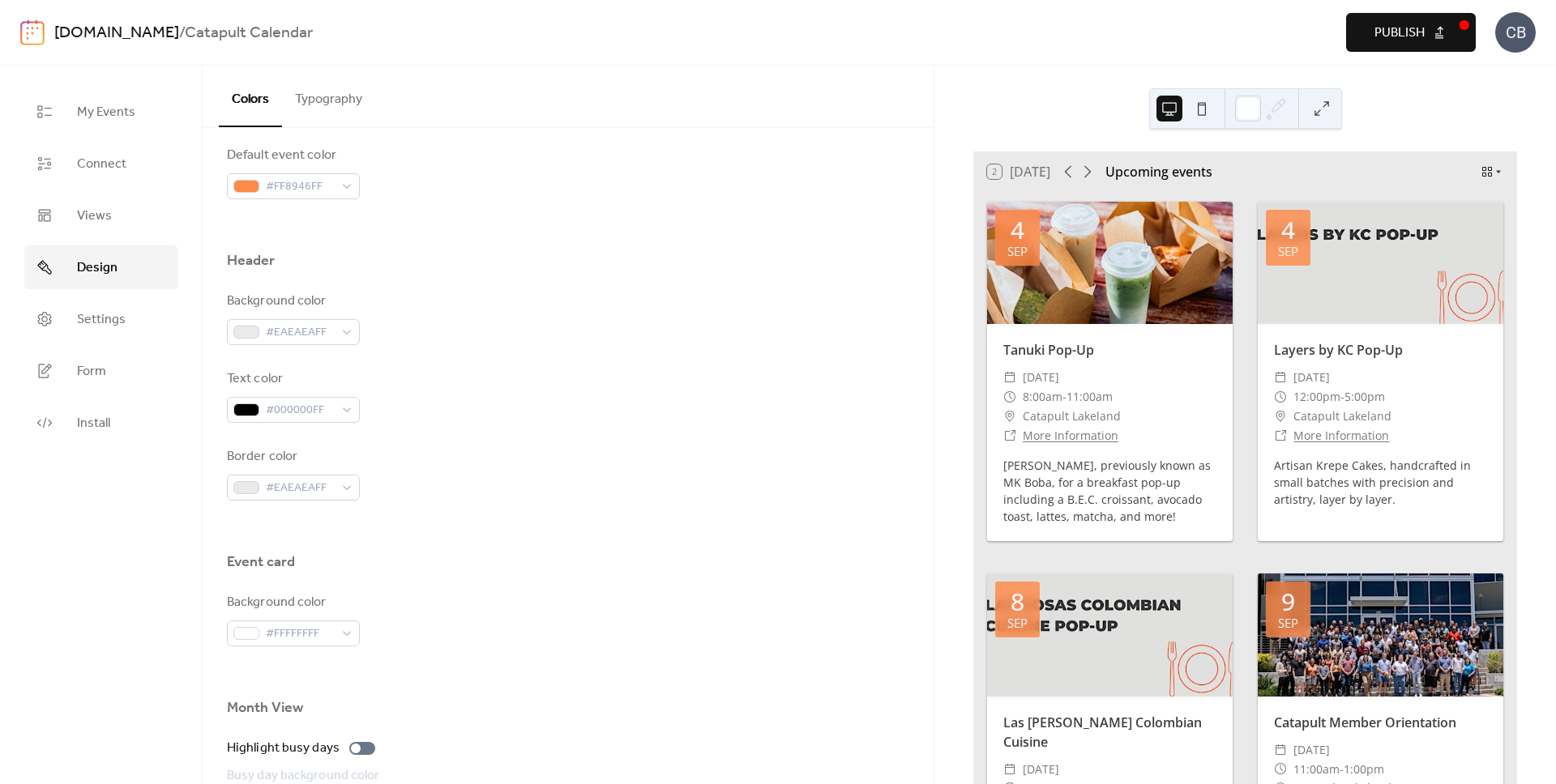
scroll to position [611, 0]
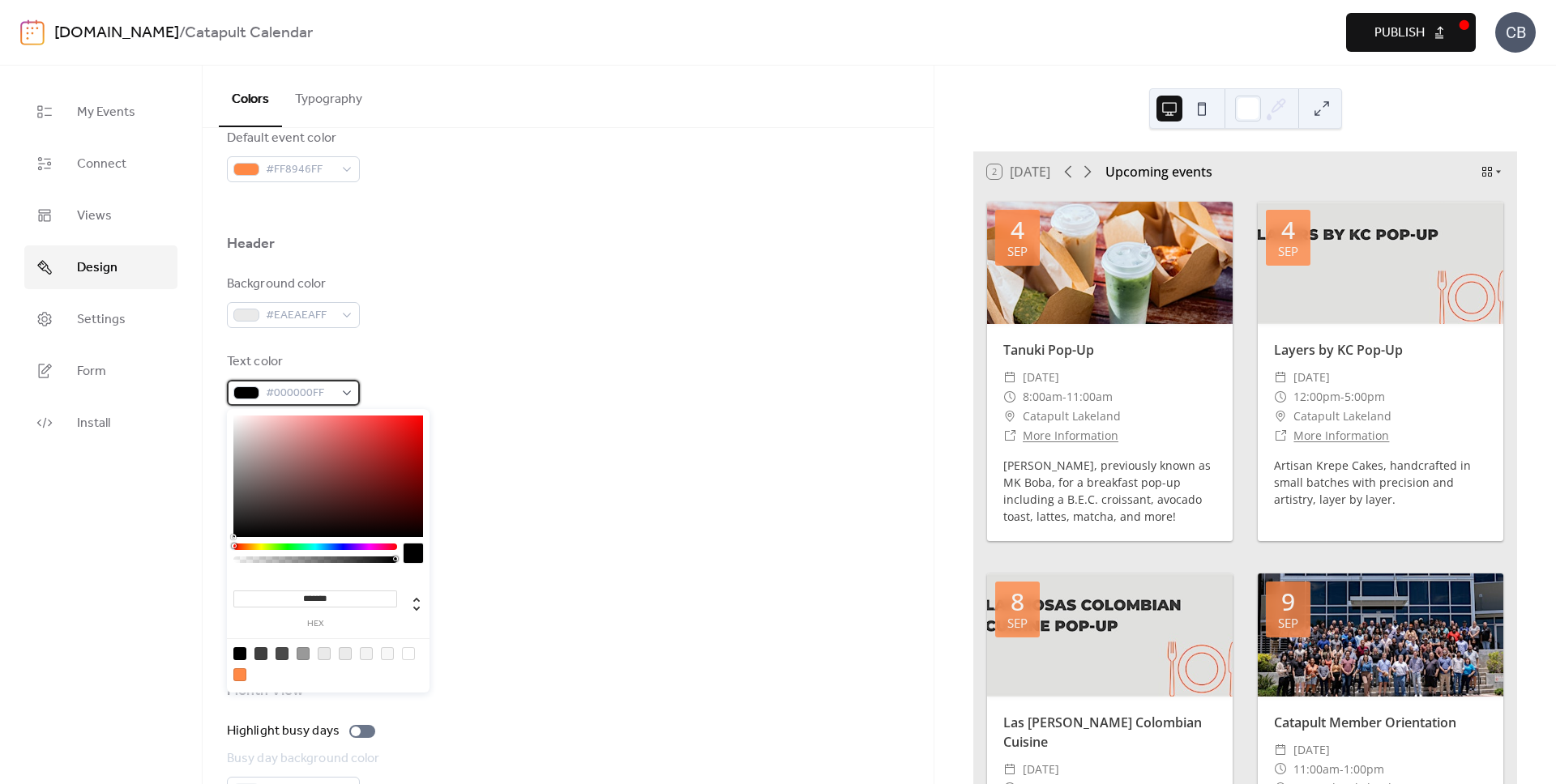
click at [312, 392] on span "#000000FF" at bounding box center [300, 393] width 68 height 19
click at [325, 599] on input "*******" at bounding box center [316, 598] width 164 height 17
click at [325, 598] on input "*******" at bounding box center [316, 598] width 164 height 17
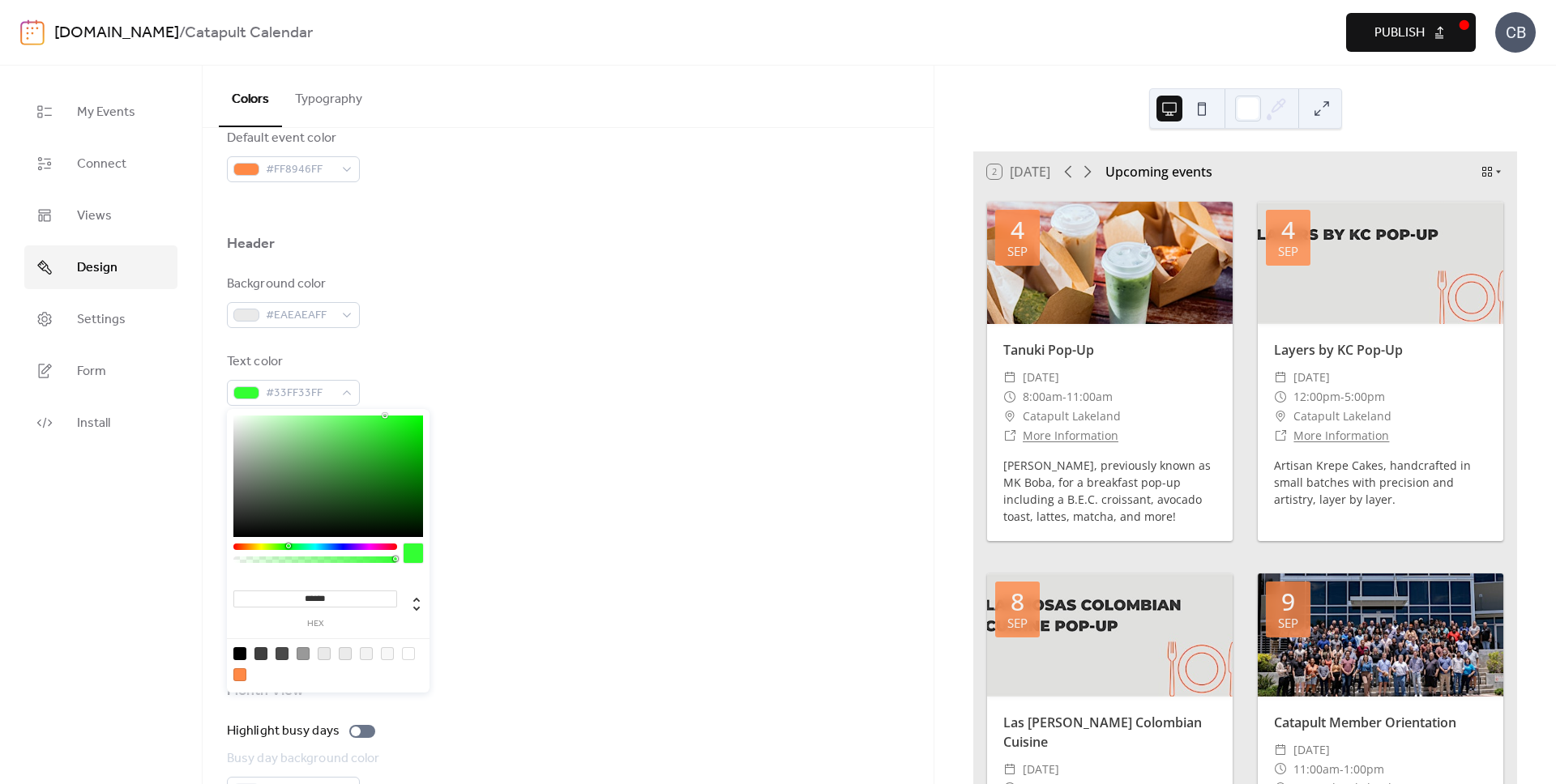
type input "*******"
click at [659, 450] on div "Border color #EAEAEAFF" at bounding box center [568, 456] width 682 height 54
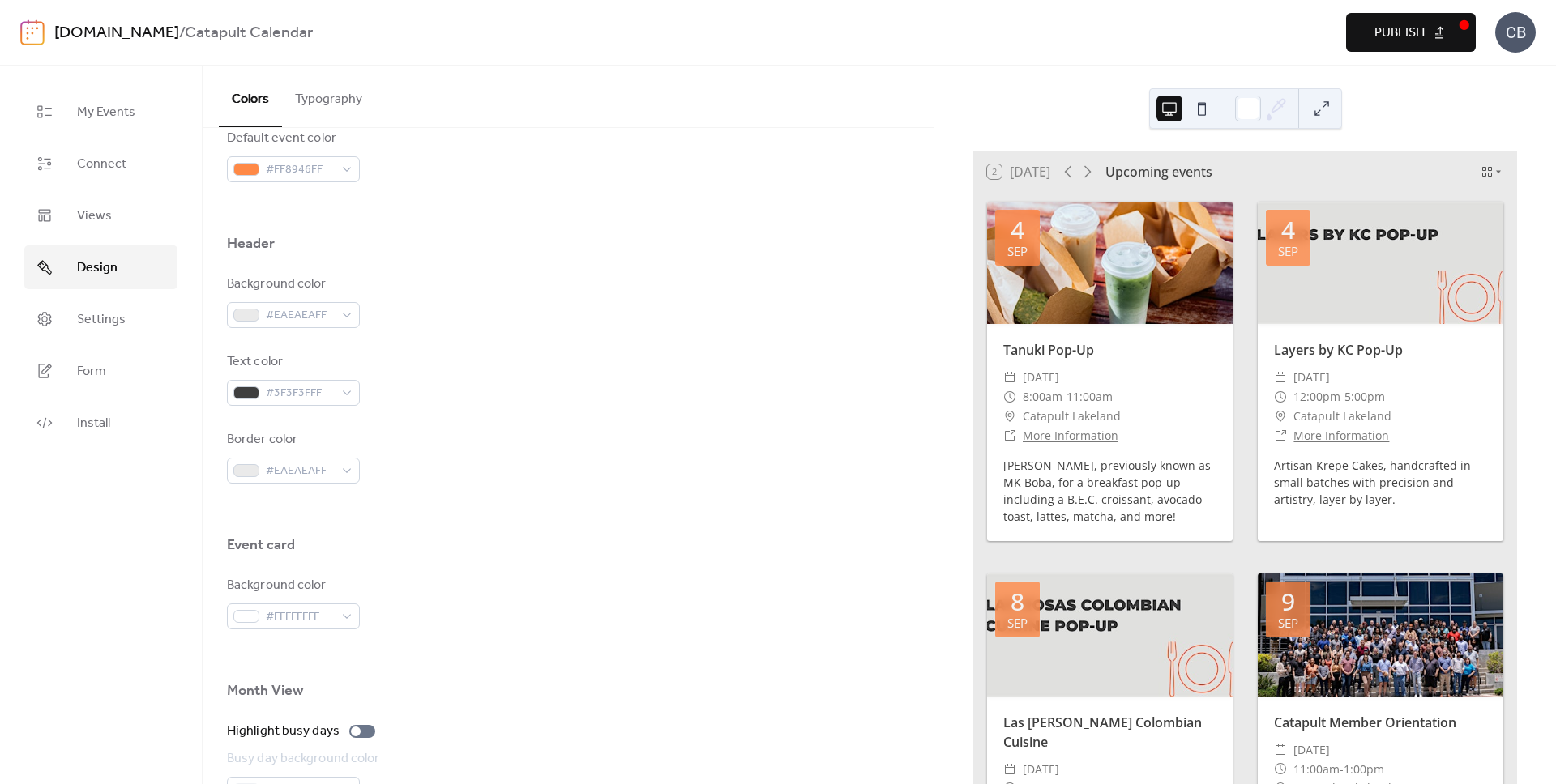
click at [1391, 36] on span "Publish" at bounding box center [1399, 33] width 50 height 19
click at [106, 318] on span "Settings" at bounding box center [101, 320] width 49 height 19
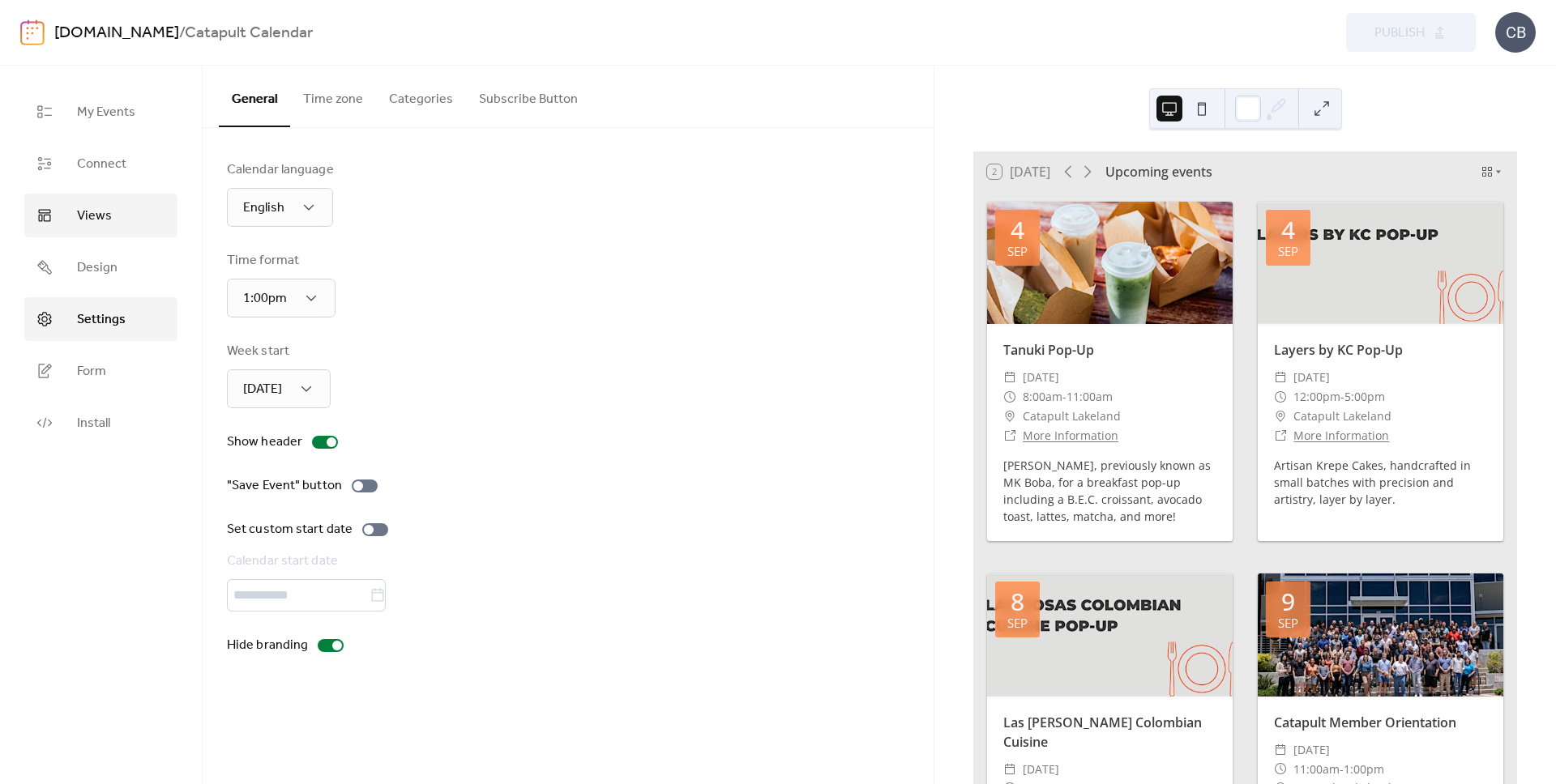
click at [117, 232] on link "Views" at bounding box center [101, 216] width 153 height 44
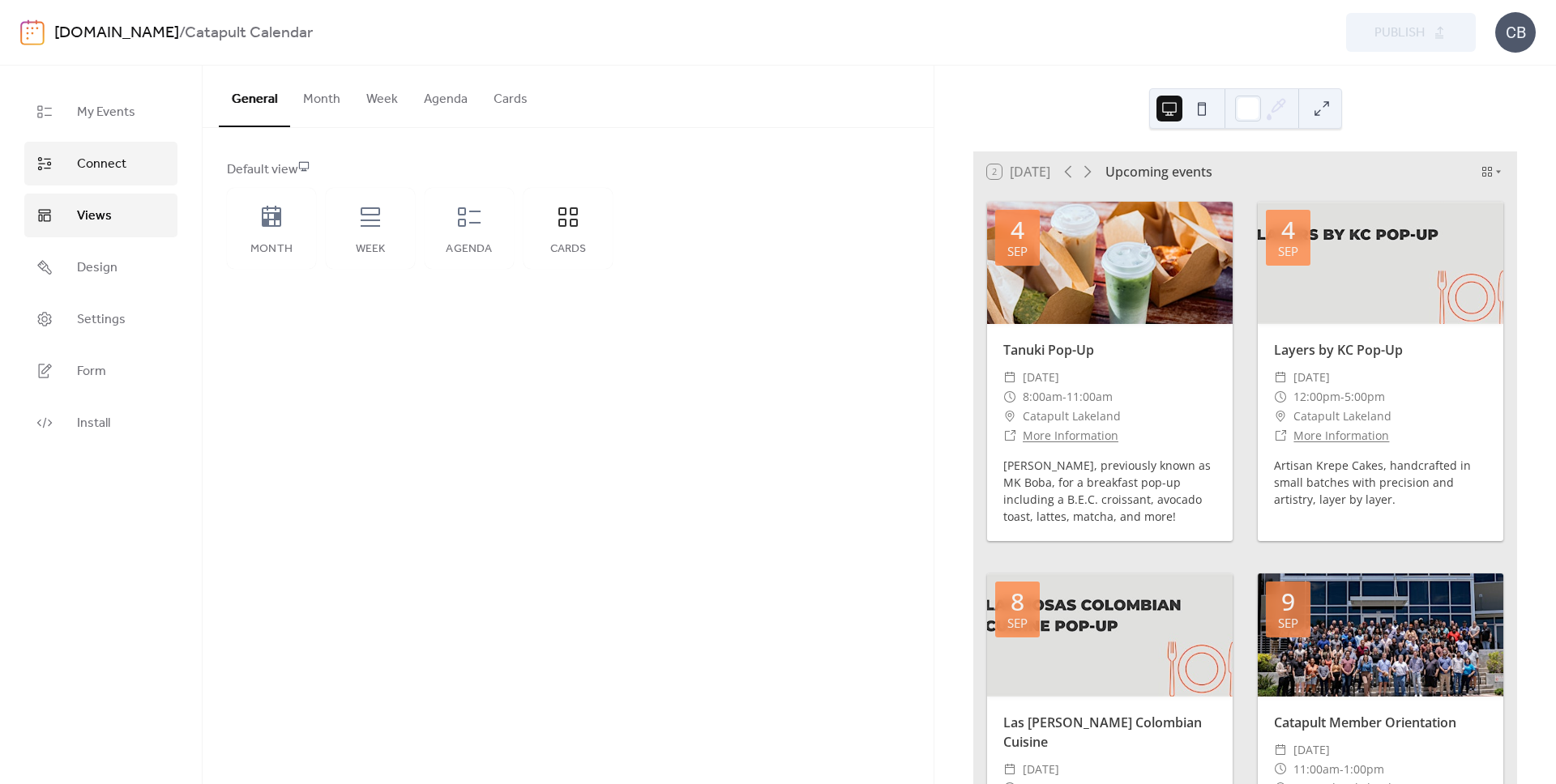
click at [126, 171] on link "Connect" at bounding box center [101, 164] width 153 height 44
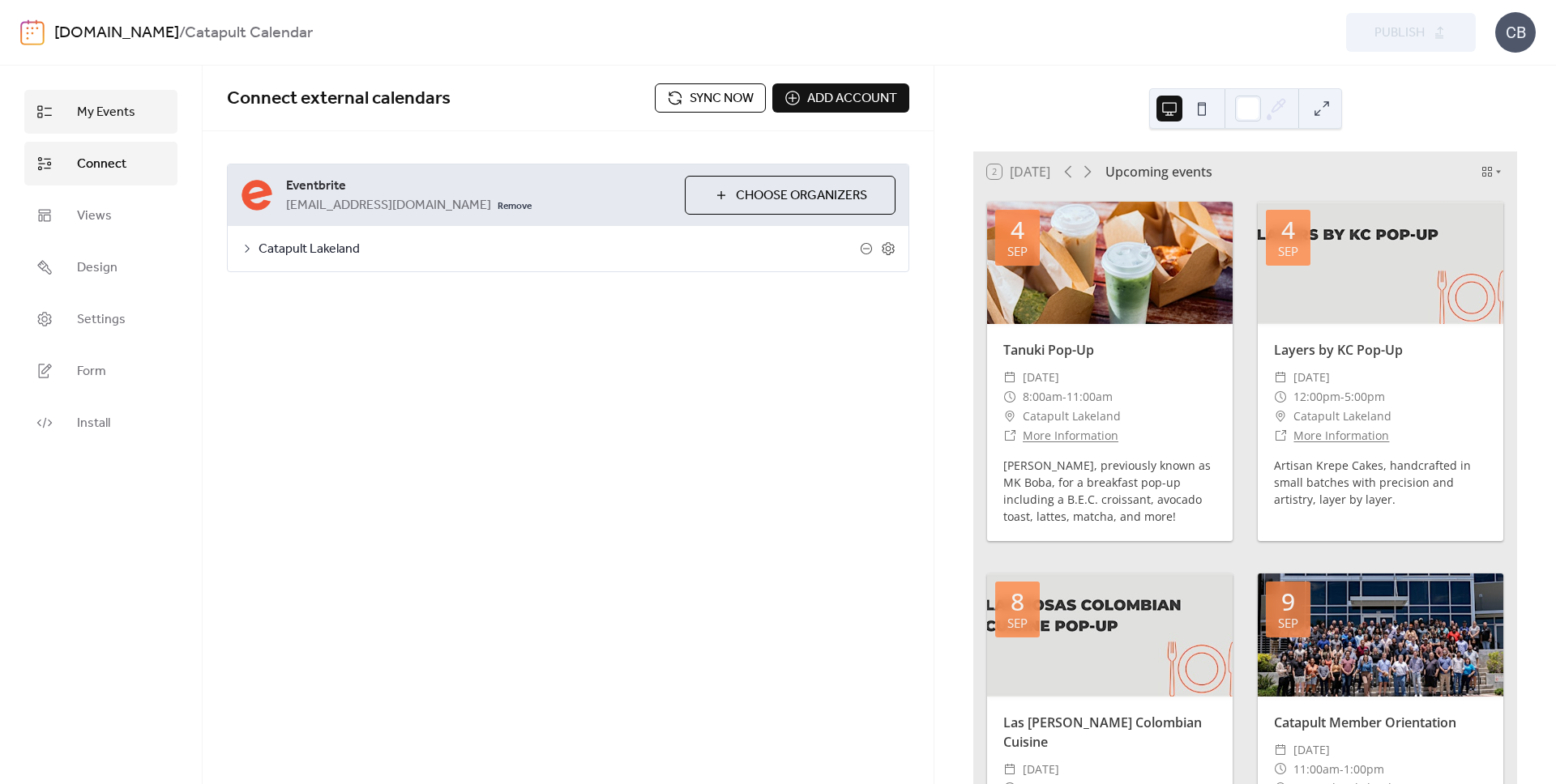
click at [115, 129] on link "My Events" at bounding box center [101, 112] width 153 height 44
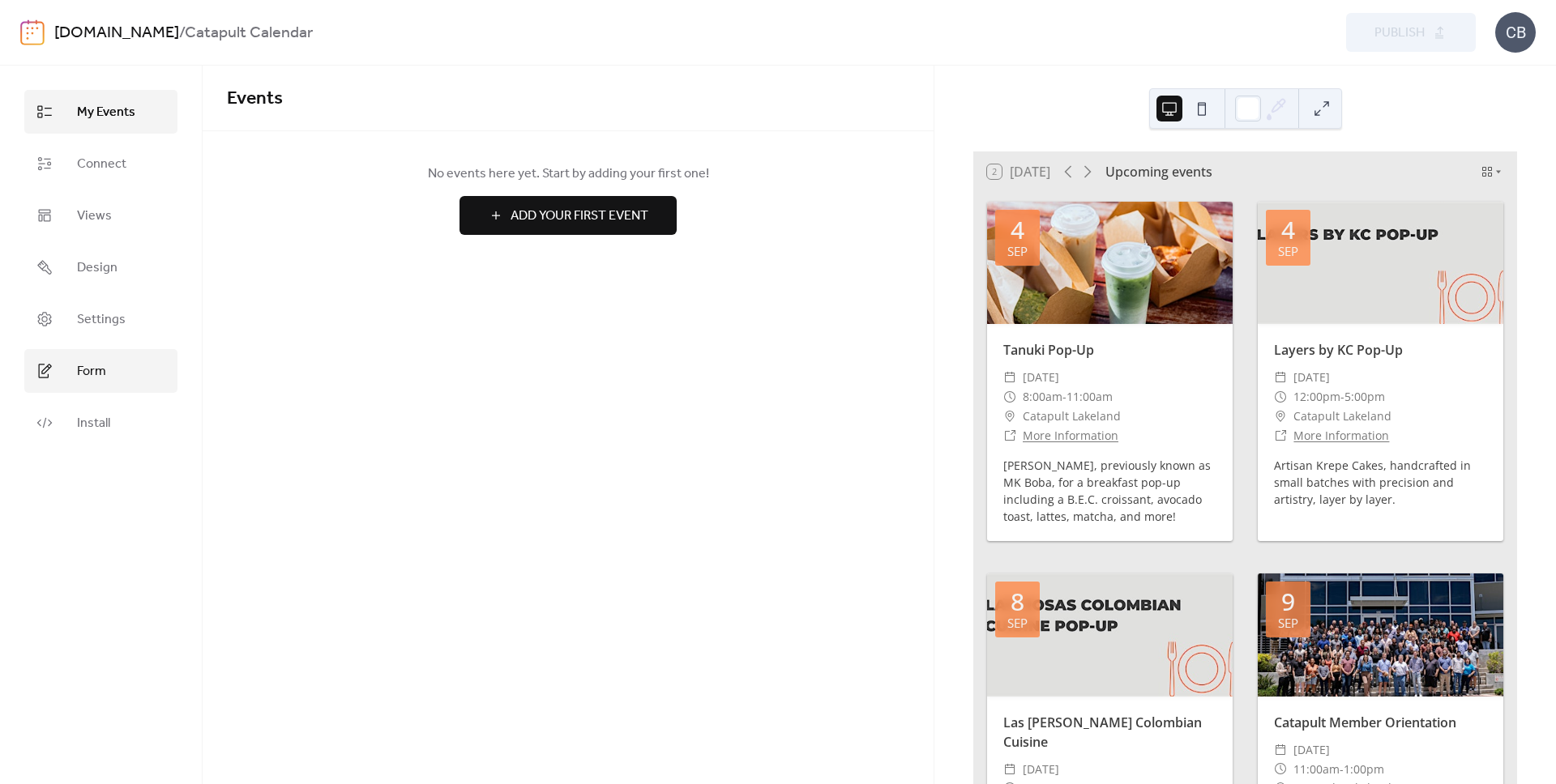
click at [108, 362] on link "Form" at bounding box center [101, 371] width 153 height 44
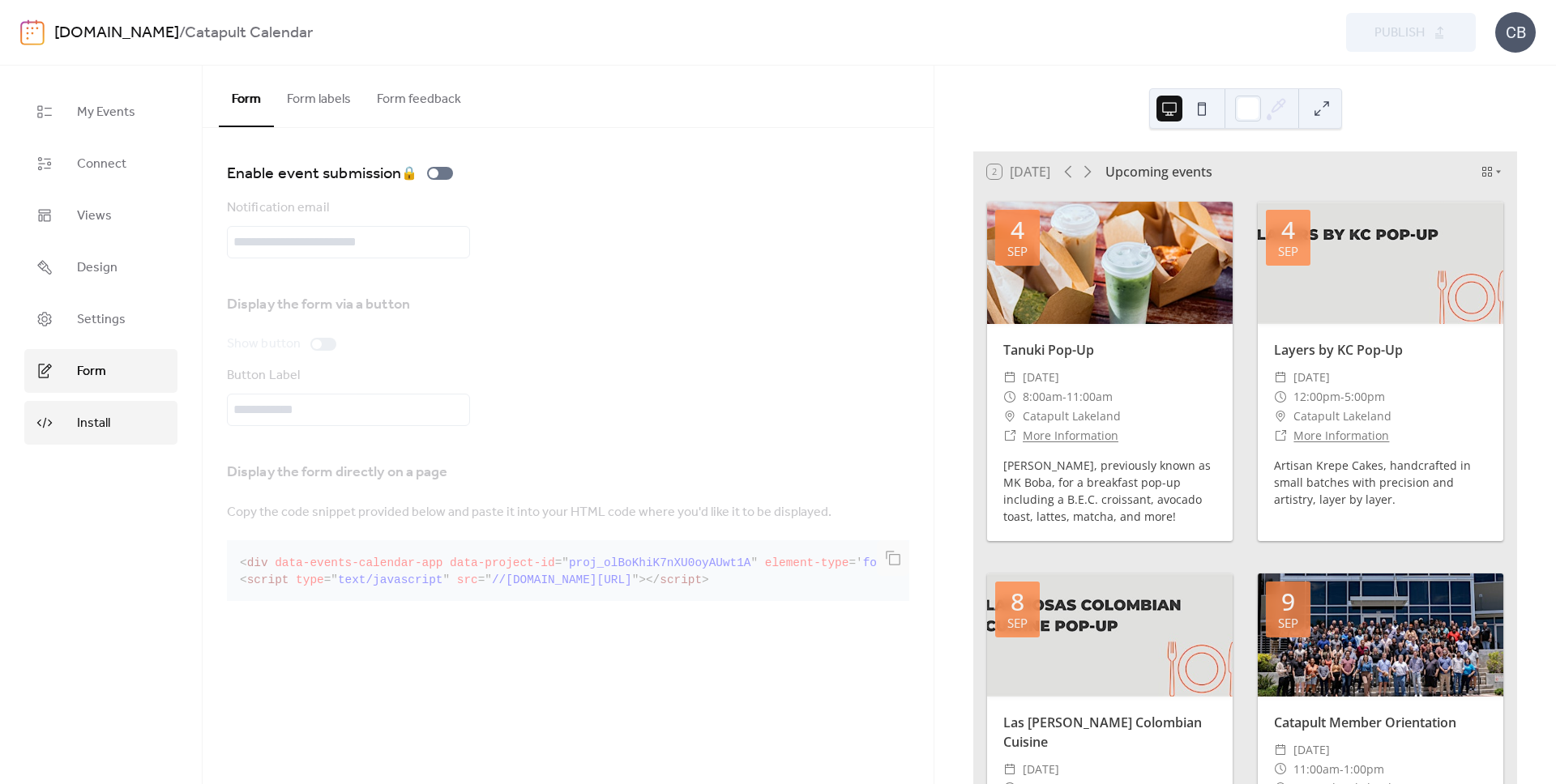
click at [91, 421] on span "Install" at bounding box center [93, 423] width 33 height 19
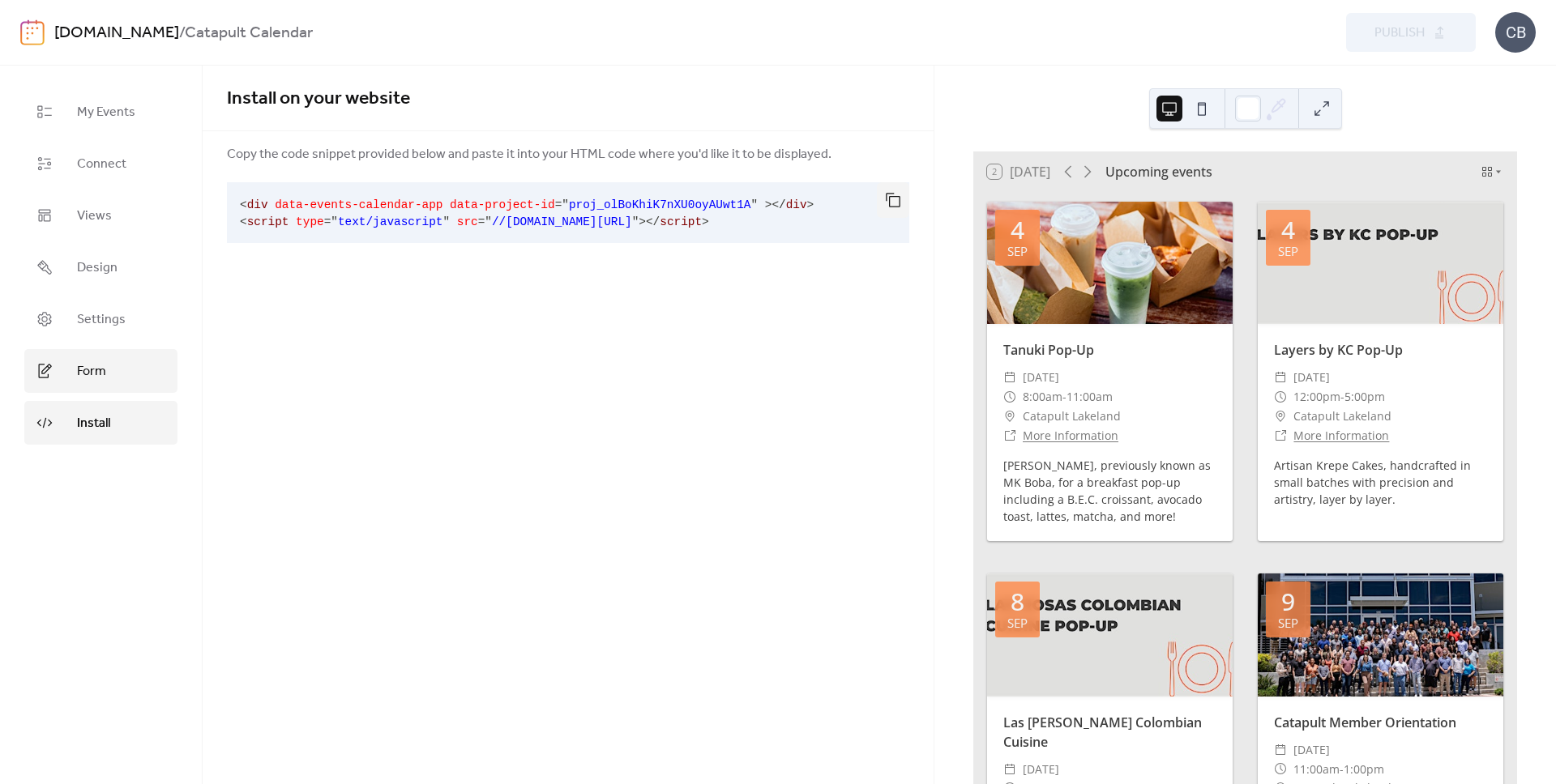
click at [92, 362] on span "Form" at bounding box center [92, 372] width 29 height 19
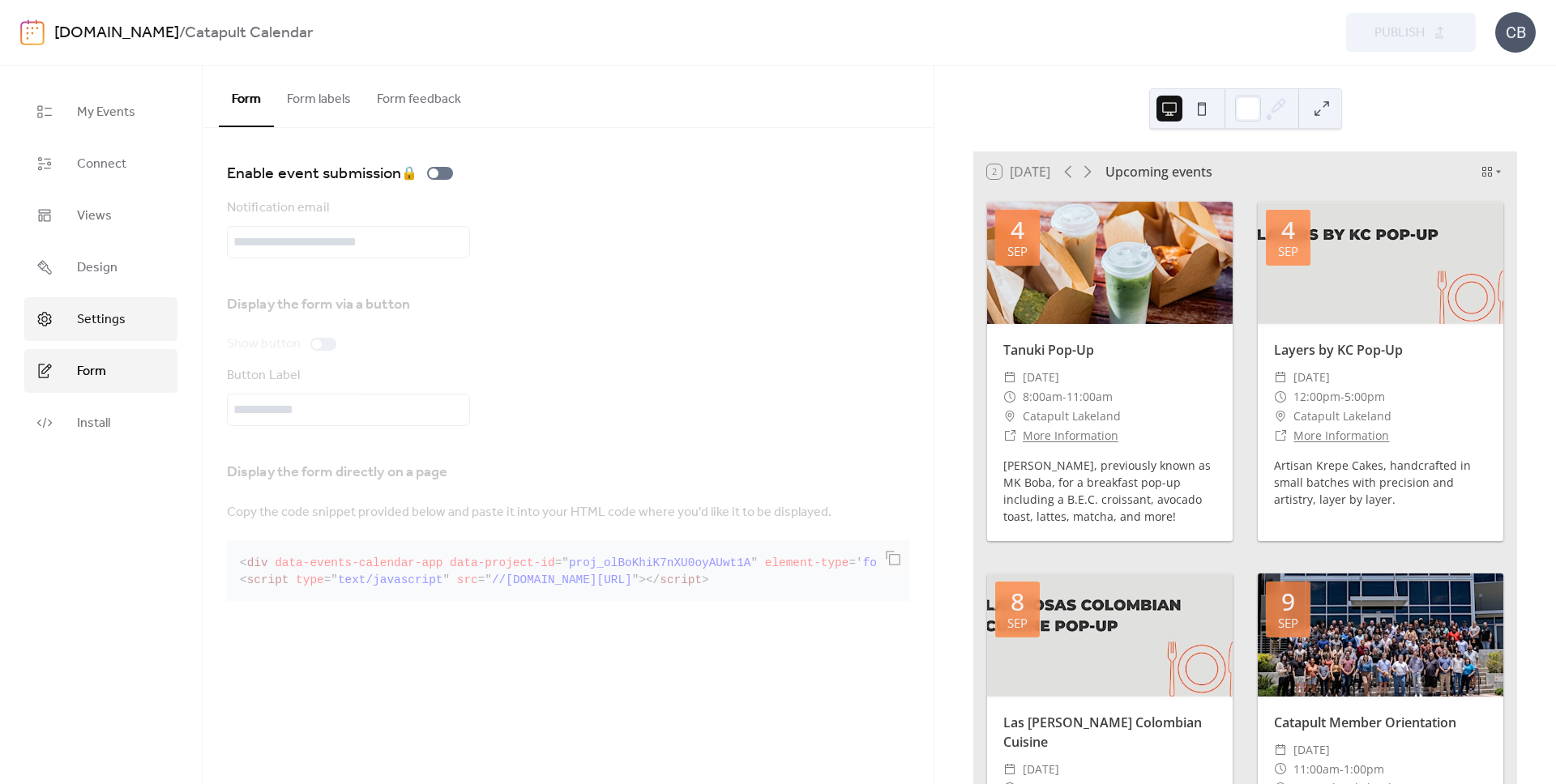
click at [98, 326] on span "Settings" at bounding box center [101, 320] width 49 height 19
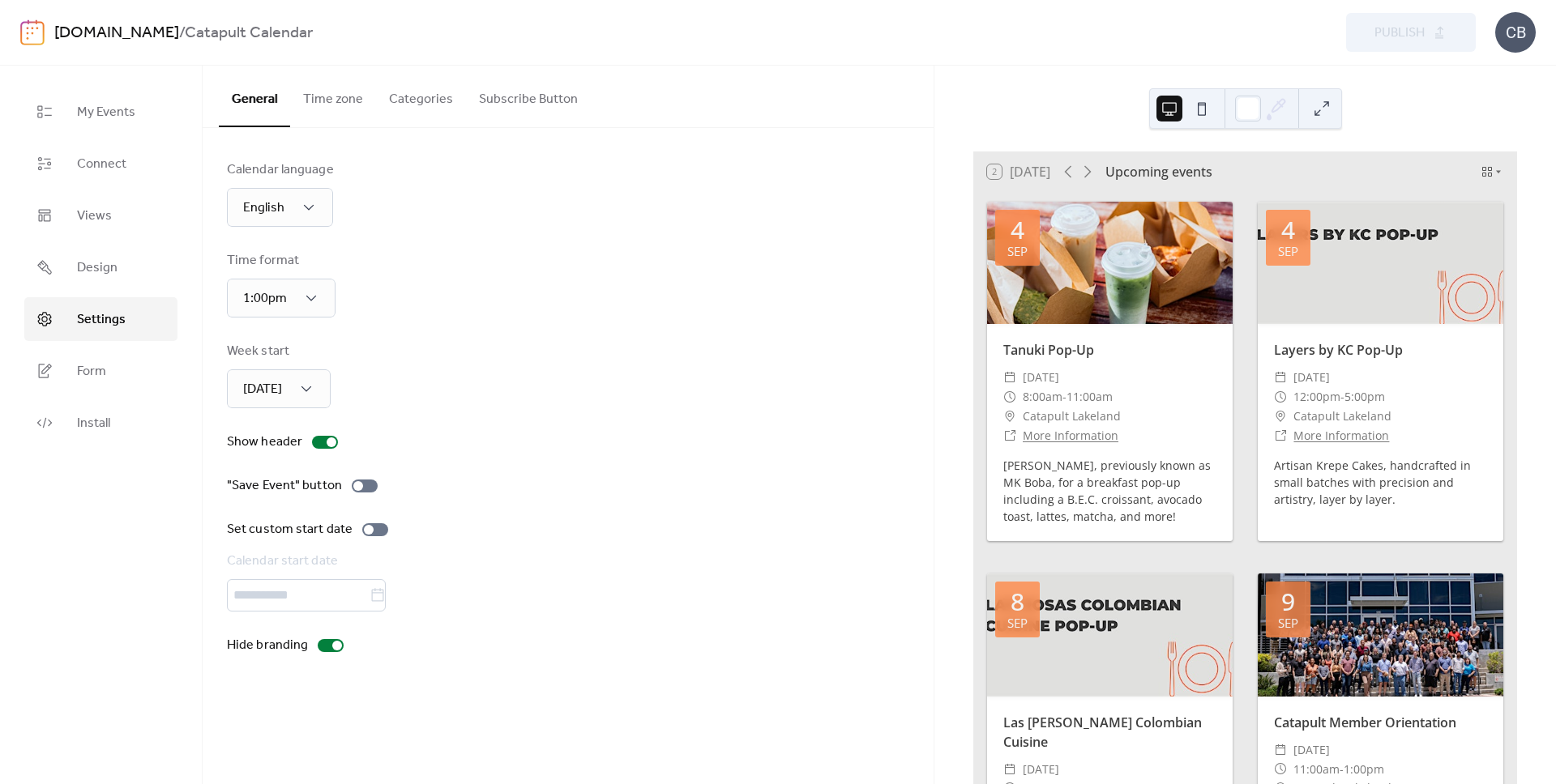
click at [331, 101] on button "Time zone" at bounding box center [333, 96] width 86 height 60
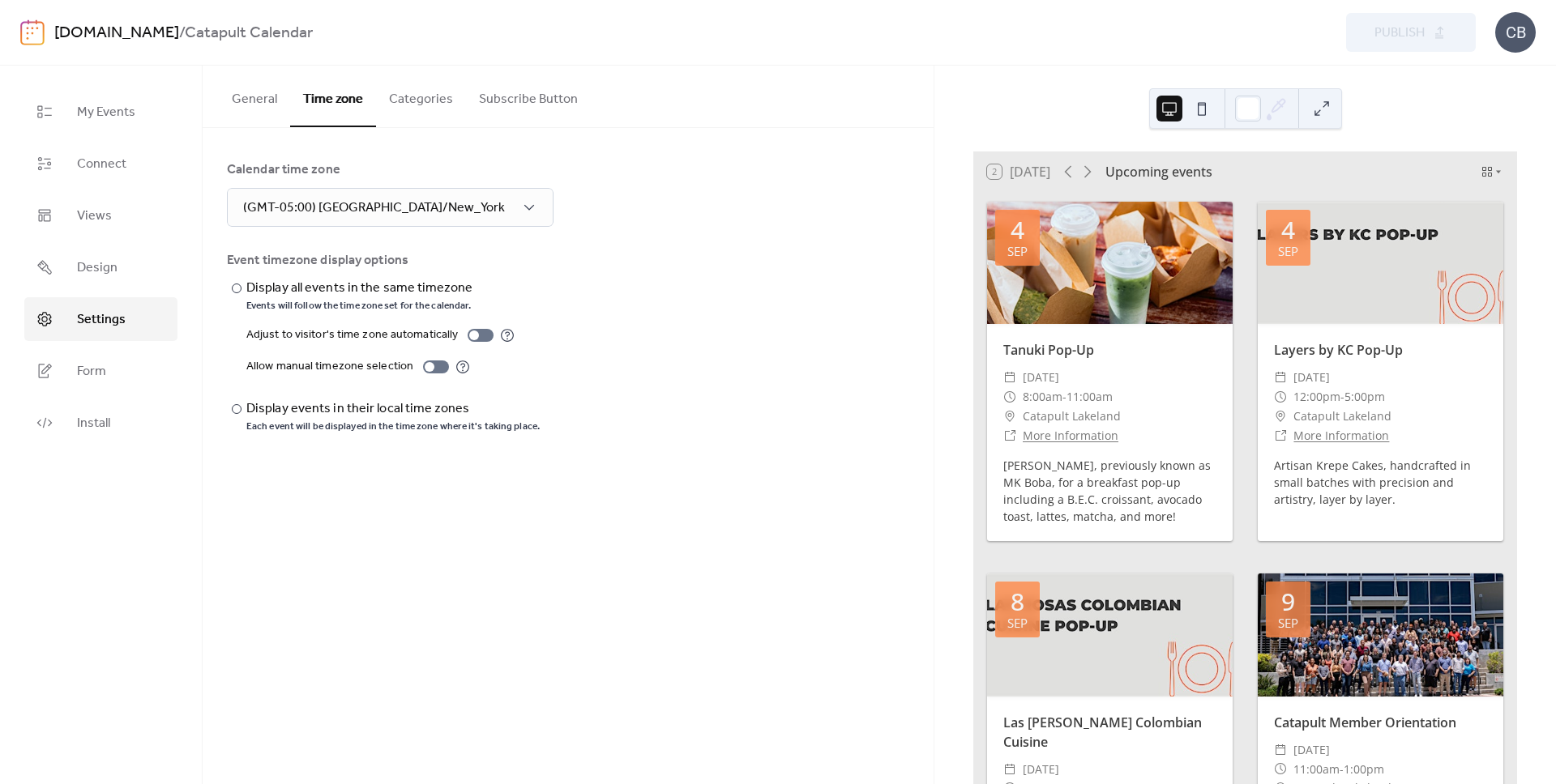
drag, startPoint x: 419, startPoint y: 98, endPoint x: 438, endPoint y: 101, distance: 19.2
click at [419, 98] on button "Categories" at bounding box center [420, 96] width 90 height 60
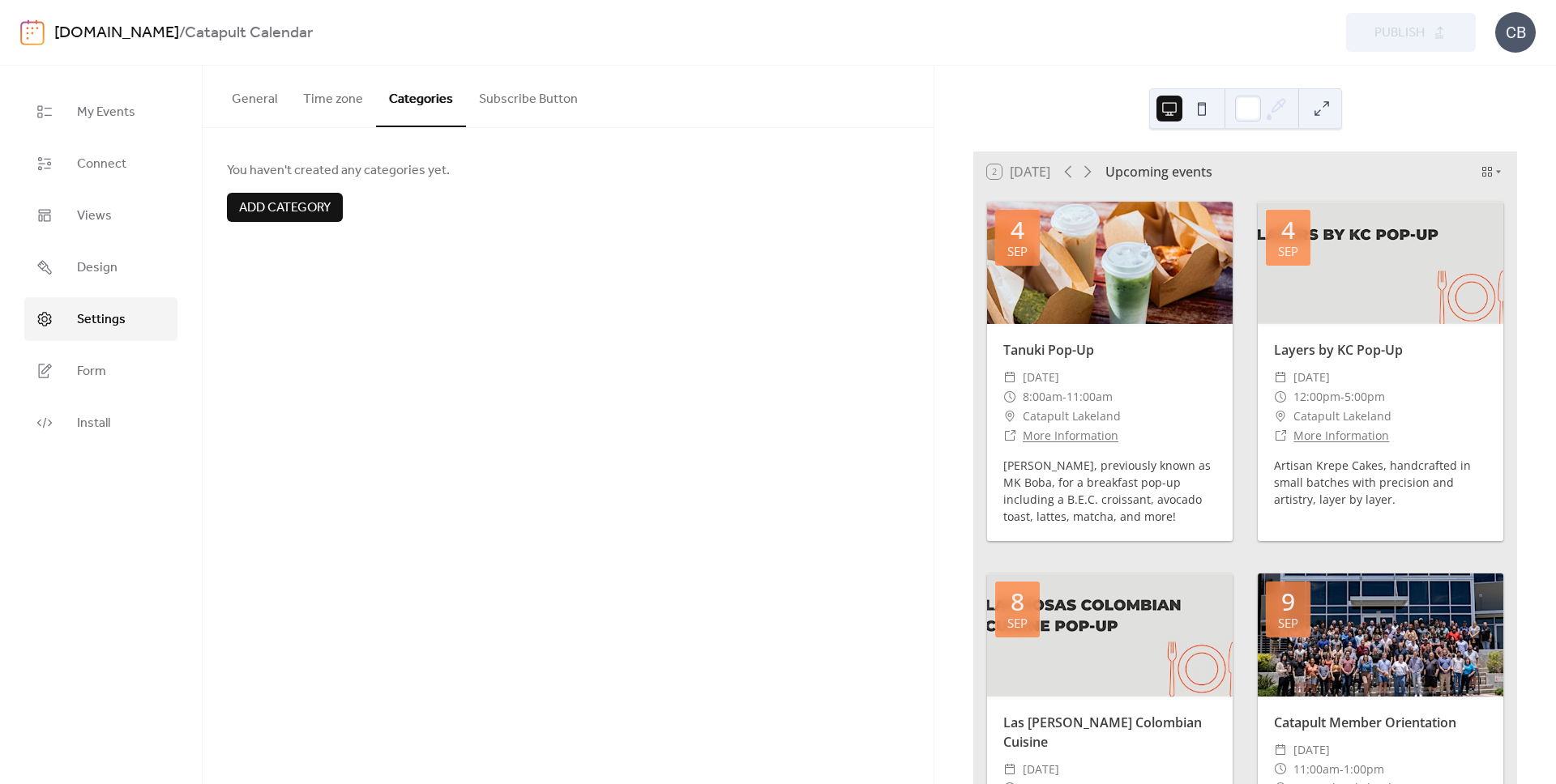
click at [505, 101] on button "Subscribe Button" at bounding box center [528, 96] width 125 height 60
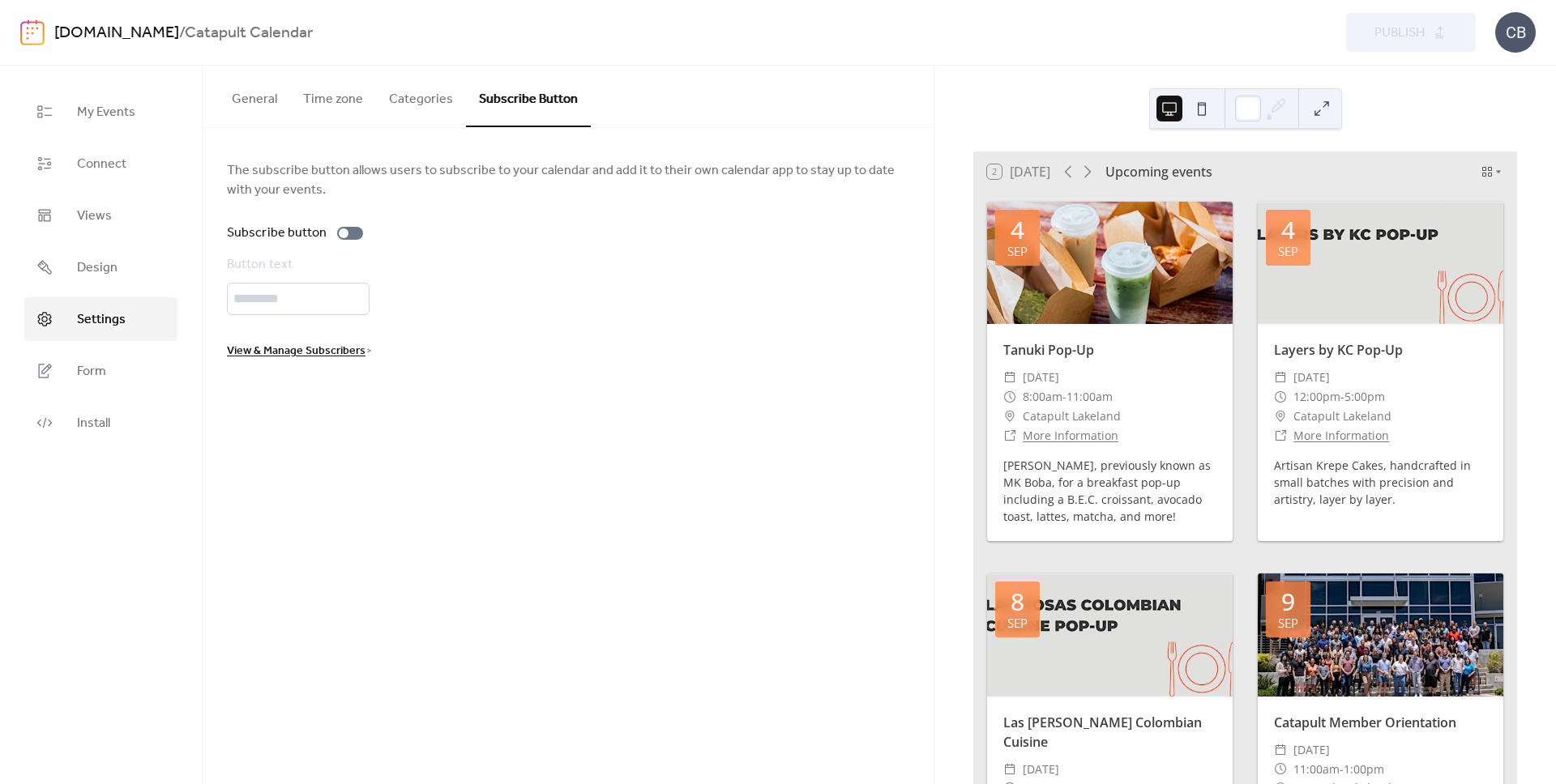
click at [430, 103] on button "Categories" at bounding box center [420, 96] width 90 height 60
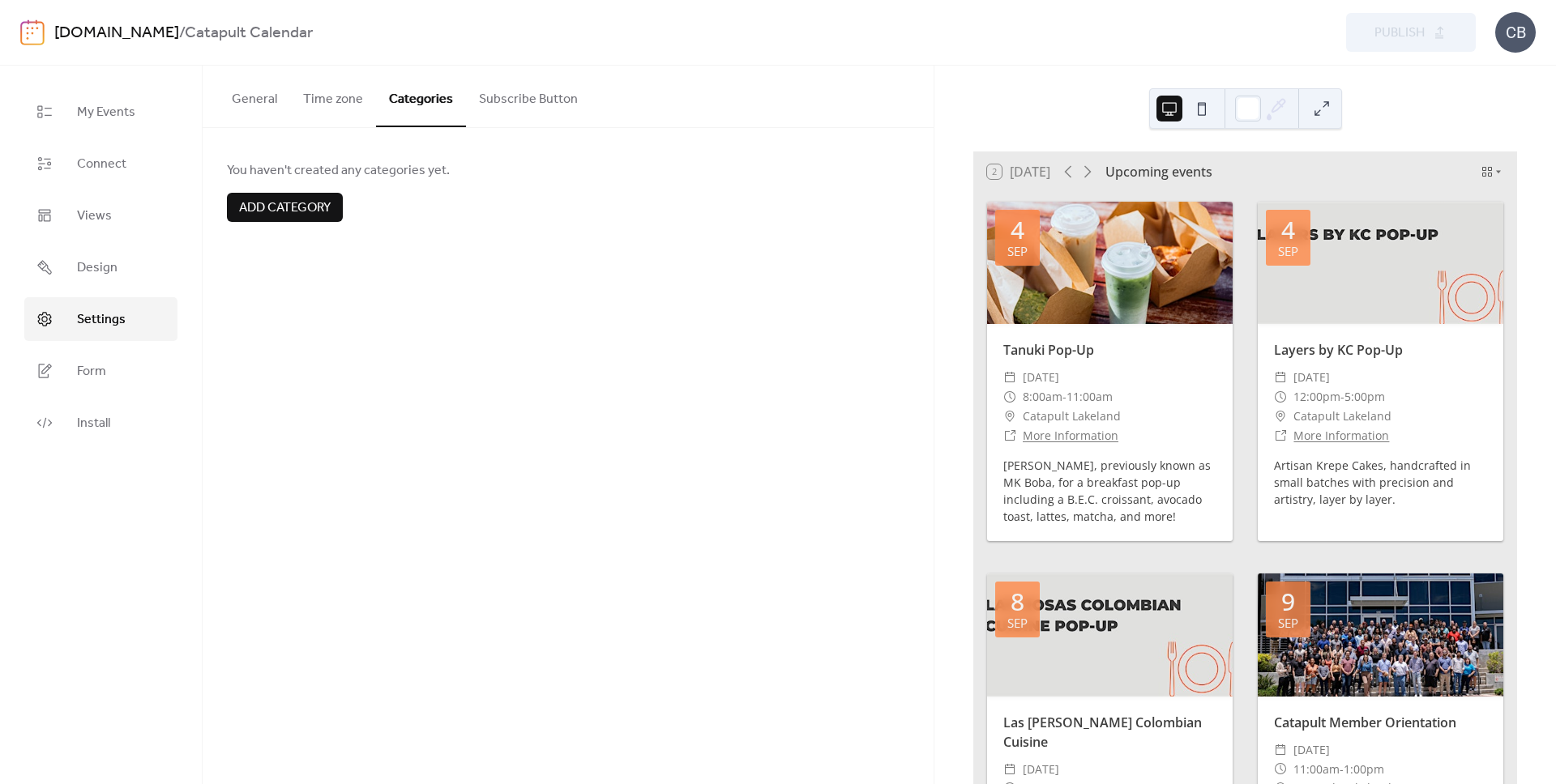
click at [1204, 113] on button at bounding box center [1201, 109] width 26 height 26
